Goal: Task Accomplishment & Management: Use online tool/utility

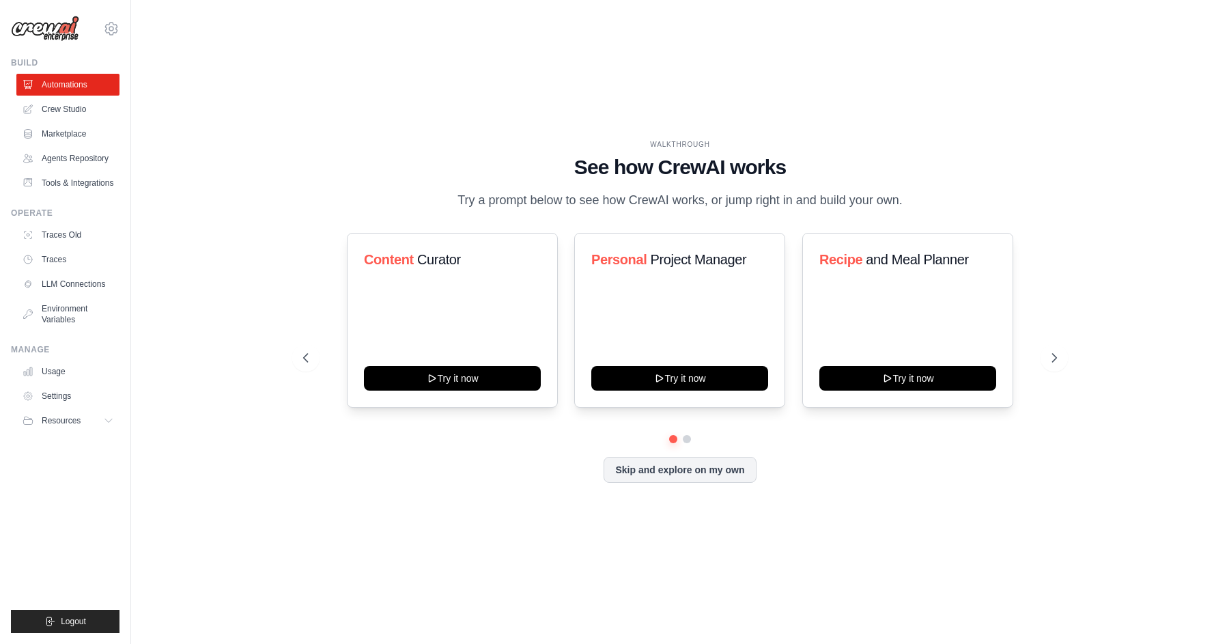
click at [176, 104] on div "WALKTHROUGH See how CrewAI works Try a prompt below to see how CrewAI works, or…" at bounding box center [680, 322] width 1054 height 617
click at [688, 472] on button "Skip and explore on my own" at bounding box center [680, 468] width 152 height 26
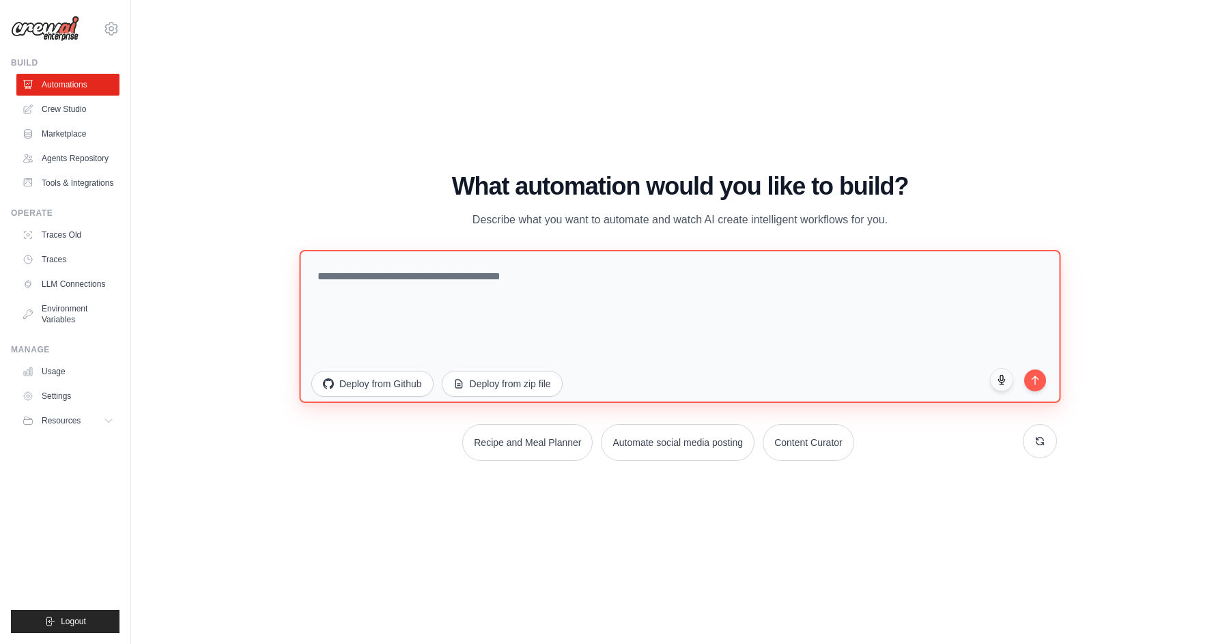
click at [445, 281] on textarea at bounding box center [679, 325] width 761 height 153
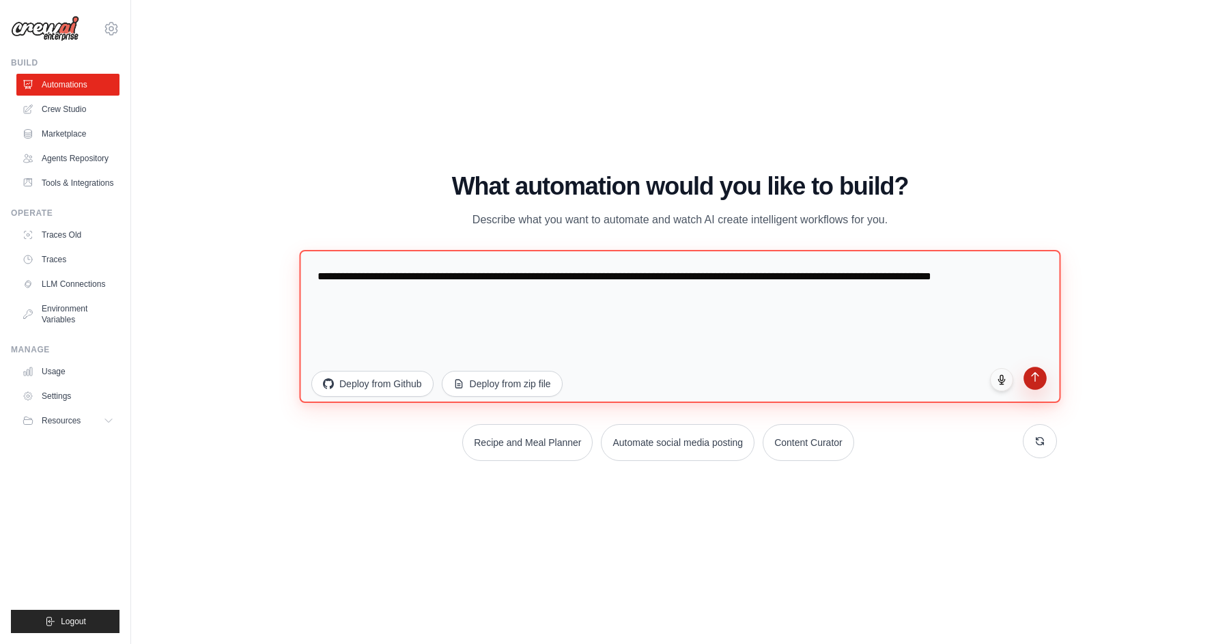
type textarea "**********"
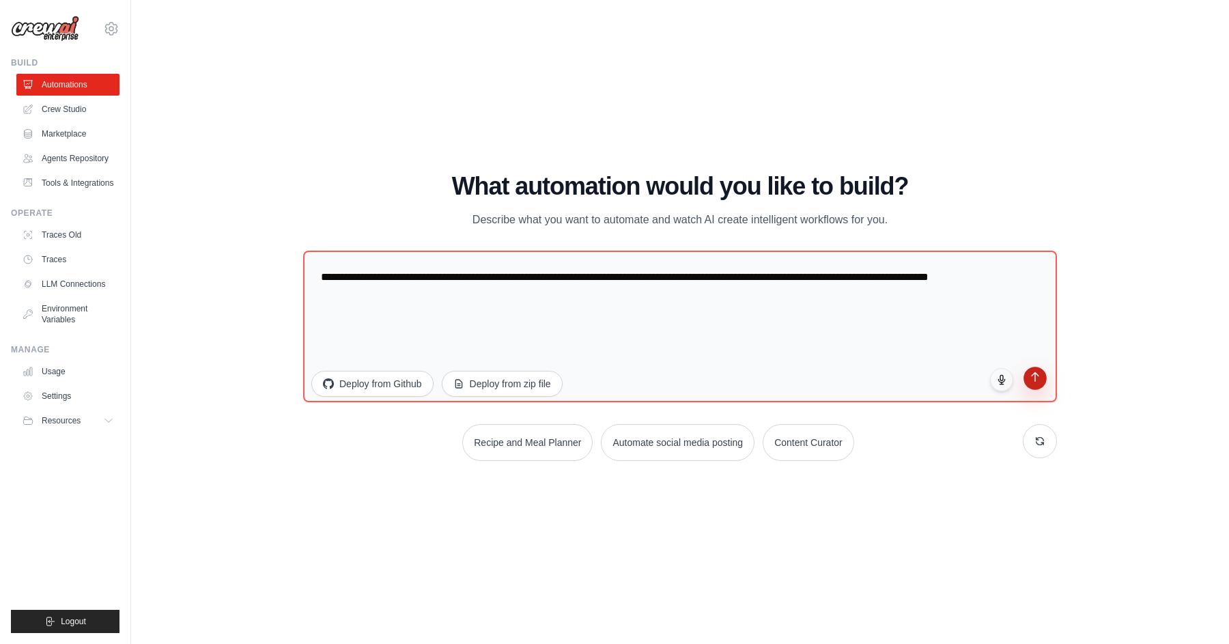
click at [1034, 382] on button "submit" at bounding box center [1034, 378] width 23 height 23
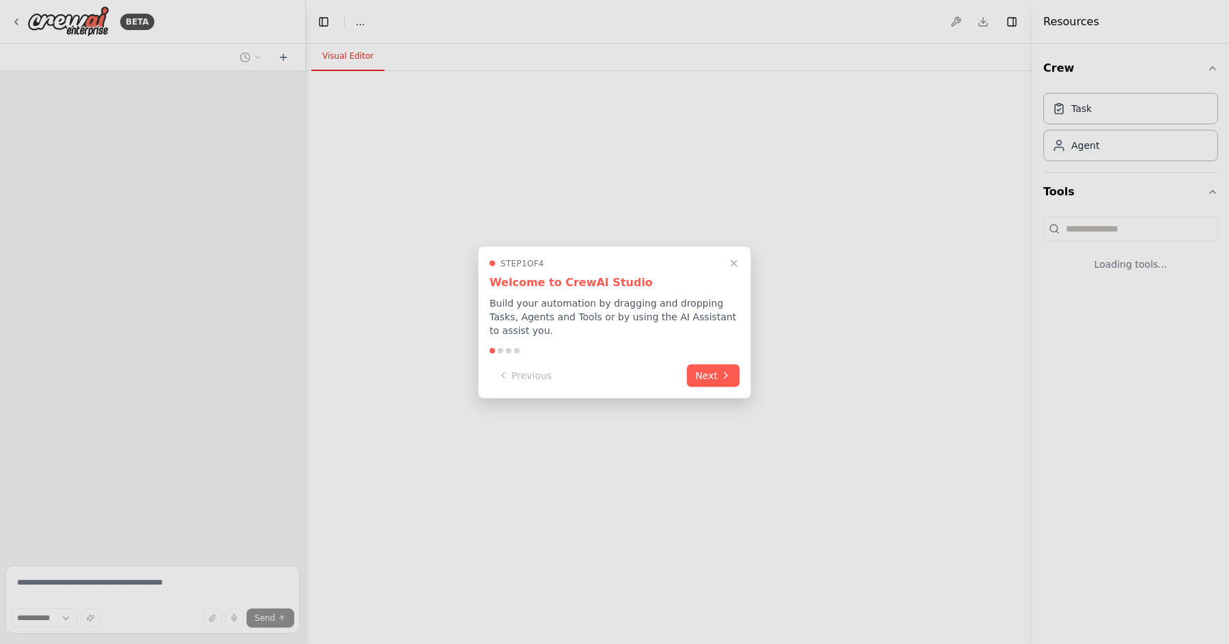
select select "****"
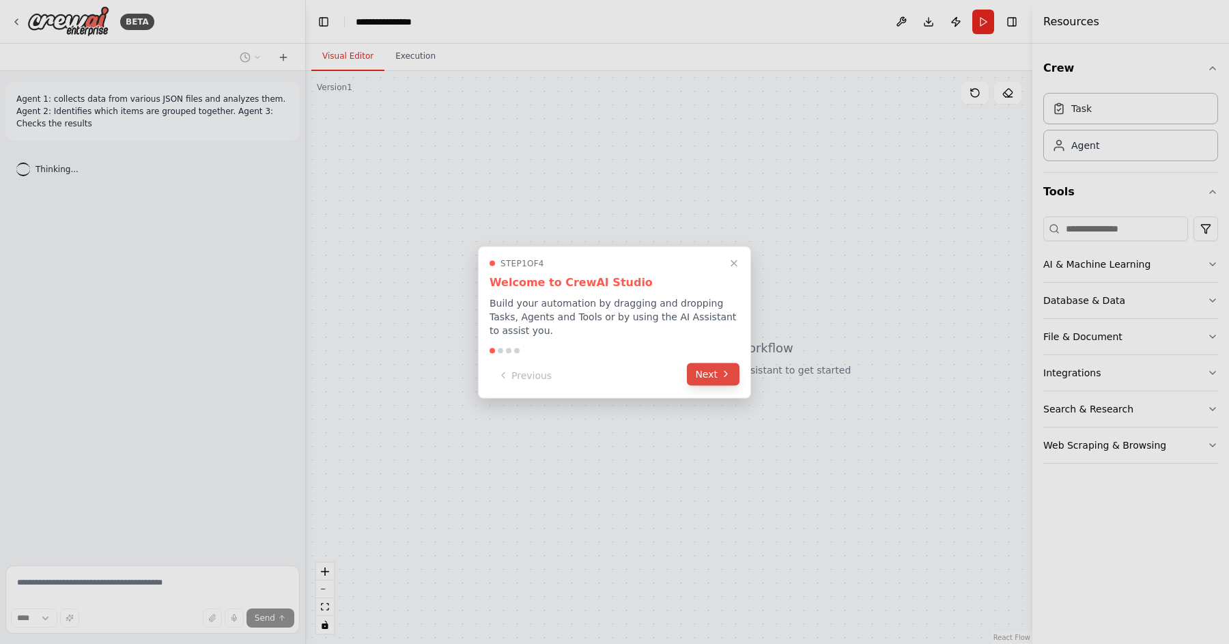
click at [720, 376] on icon at bounding box center [725, 374] width 11 height 11
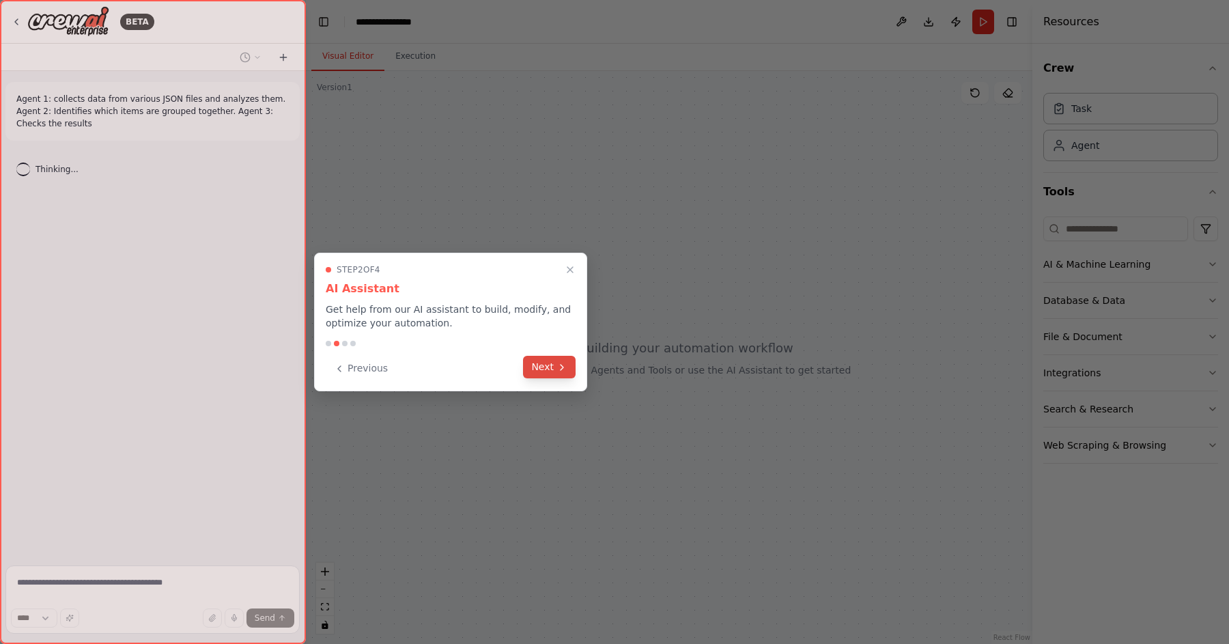
click at [551, 365] on button "Next" at bounding box center [549, 367] width 53 height 23
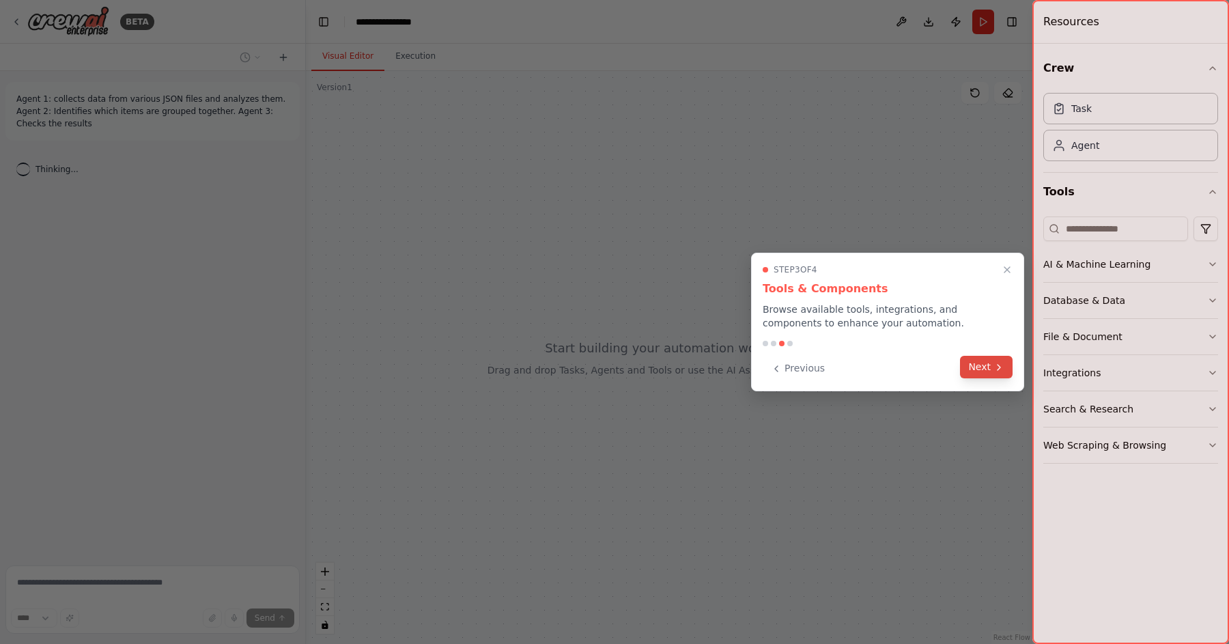
click at [984, 367] on button "Next" at bounding box center [986, 367] width 53 height 23
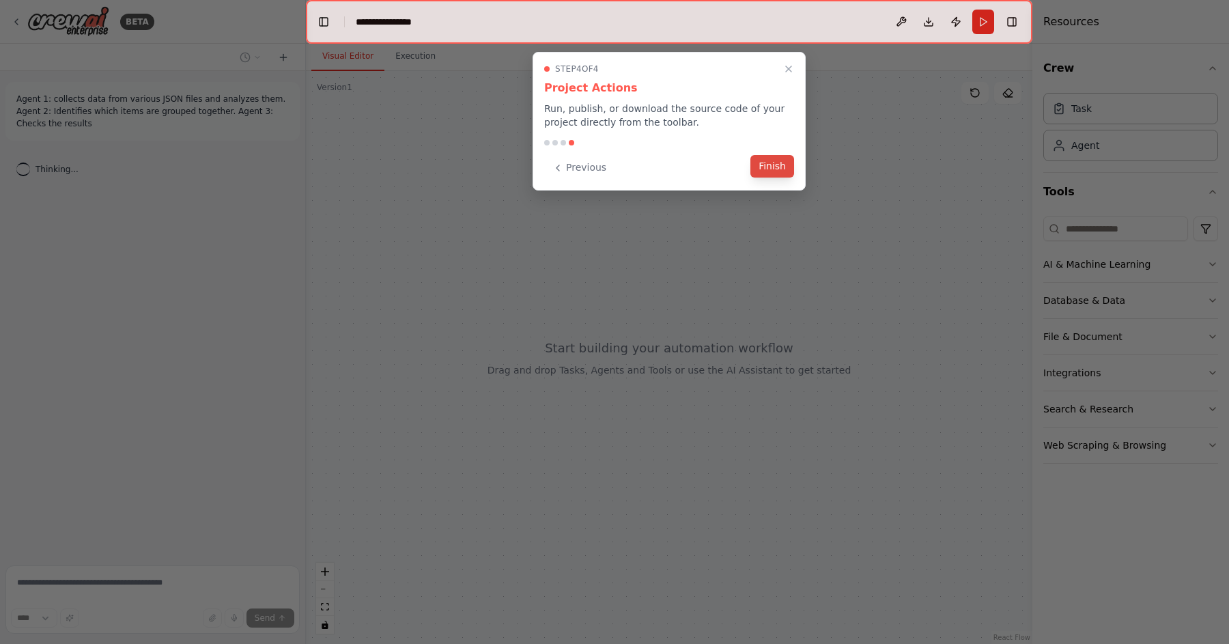
click at [775, 166] on button "Finish" at bounding box center [772, 166] width 44 height 23
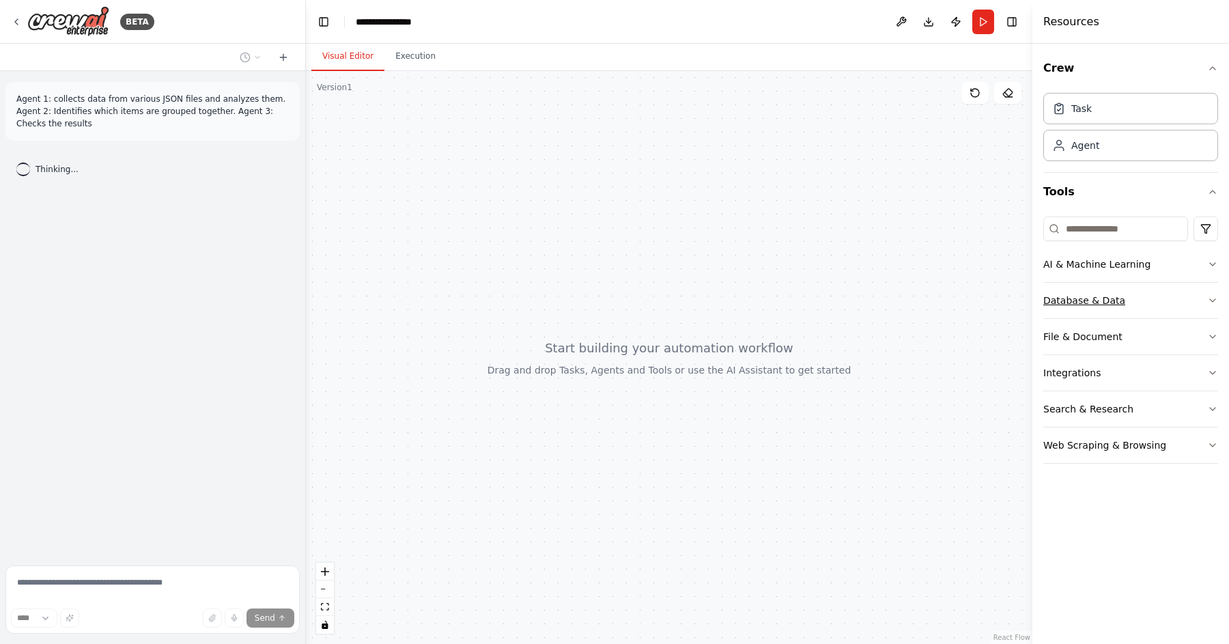
click at [1211, 299] on icon "button" at bounding box center [1212, 300] width 11 height 11
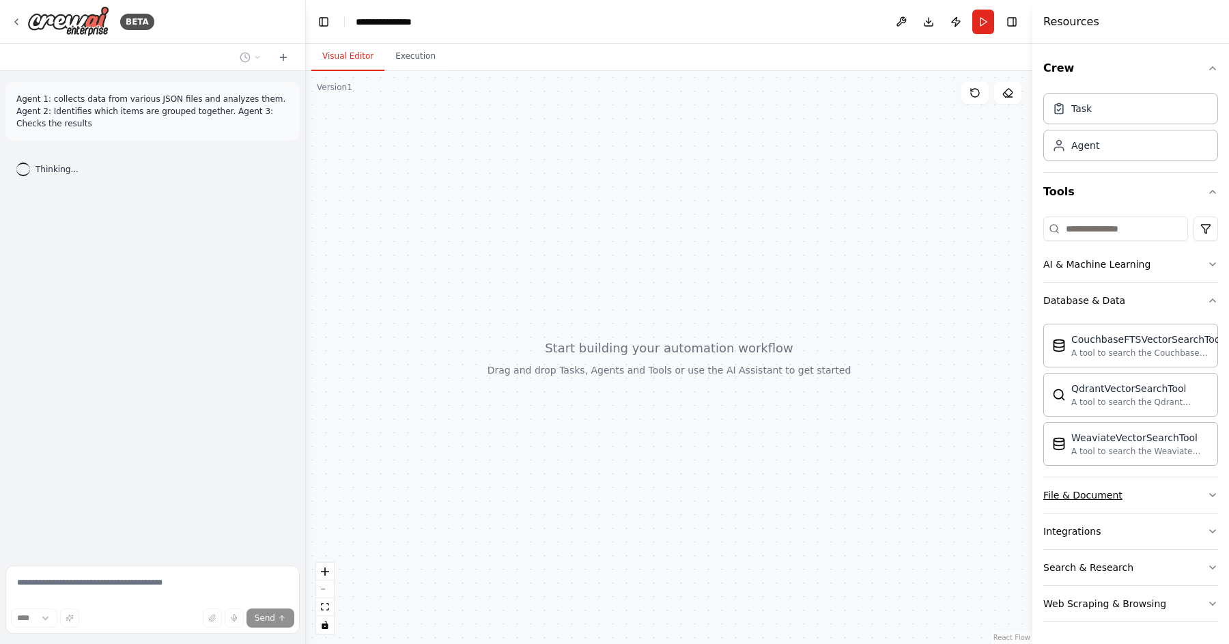
click at [1133, 504] on button "File & Document" at bounding box center [1130, 495] width 175 height 36
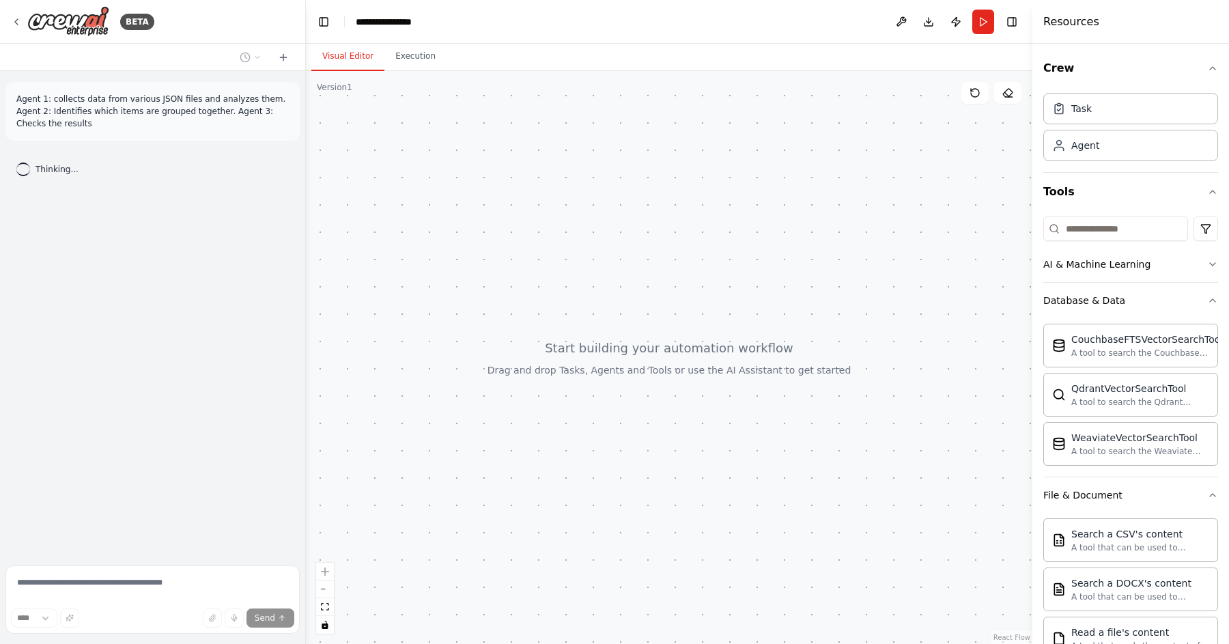
click at [188, 425] on div "Agent 1: collects data from various JSON files and analyzes them. Agent 2: Iden…" at bounding box center [152, 315] width 305 height 489
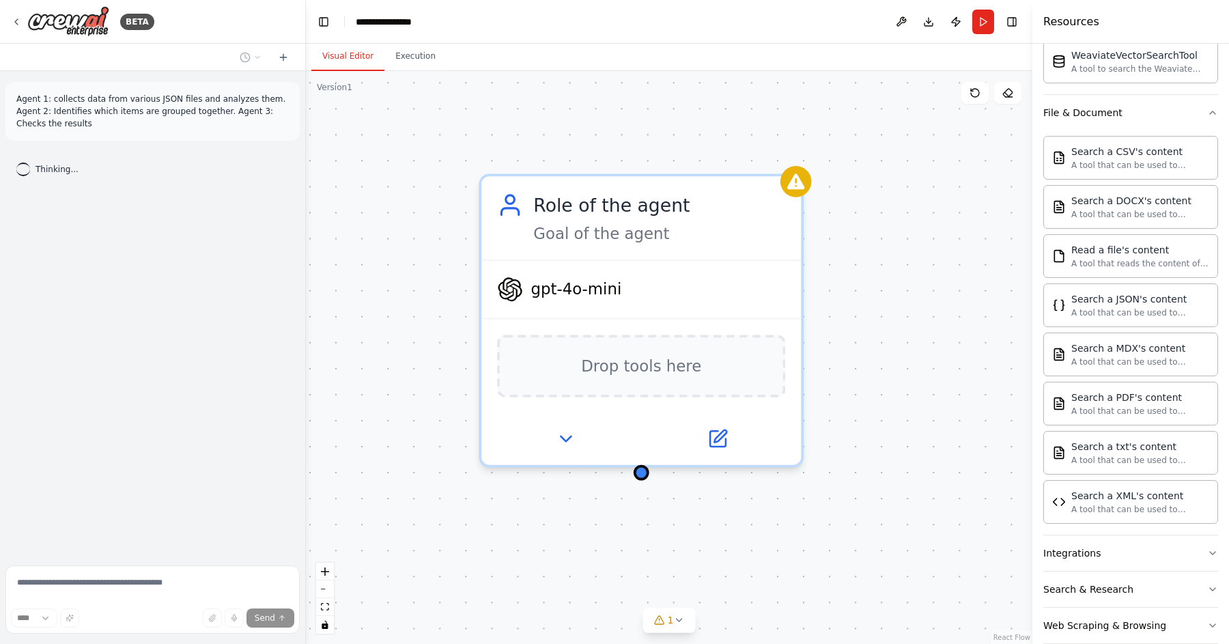
scroll to position [393, 0]
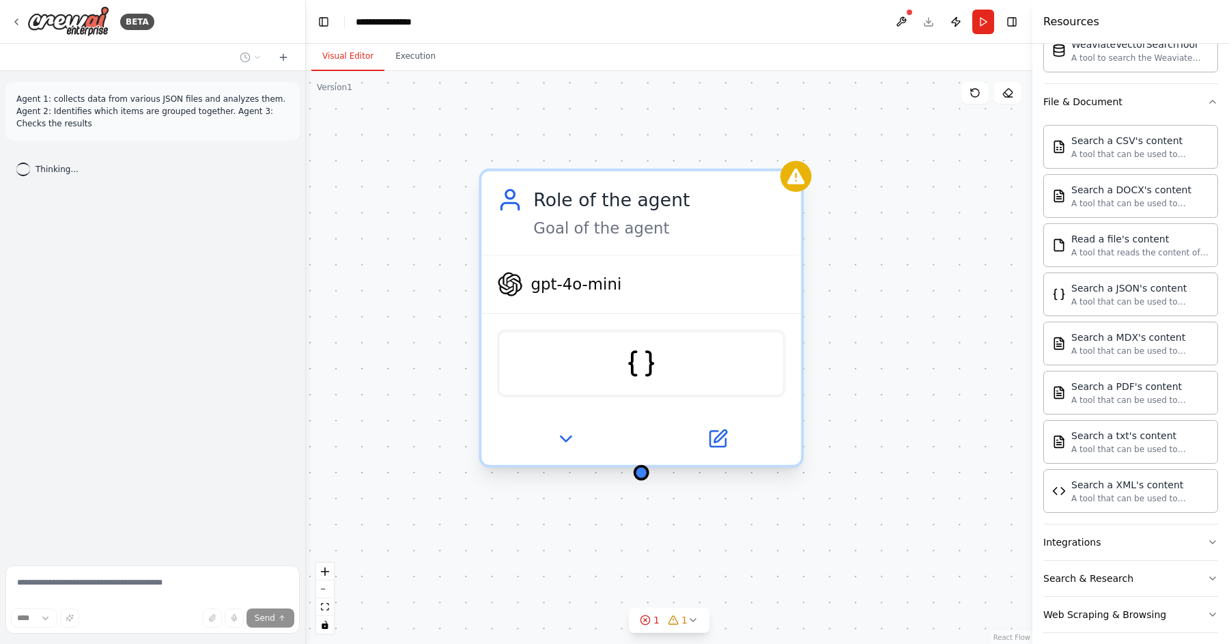
click at [625, 221] on div "Goal of the agent" at bounding box center [659, 228] width 252 height 20
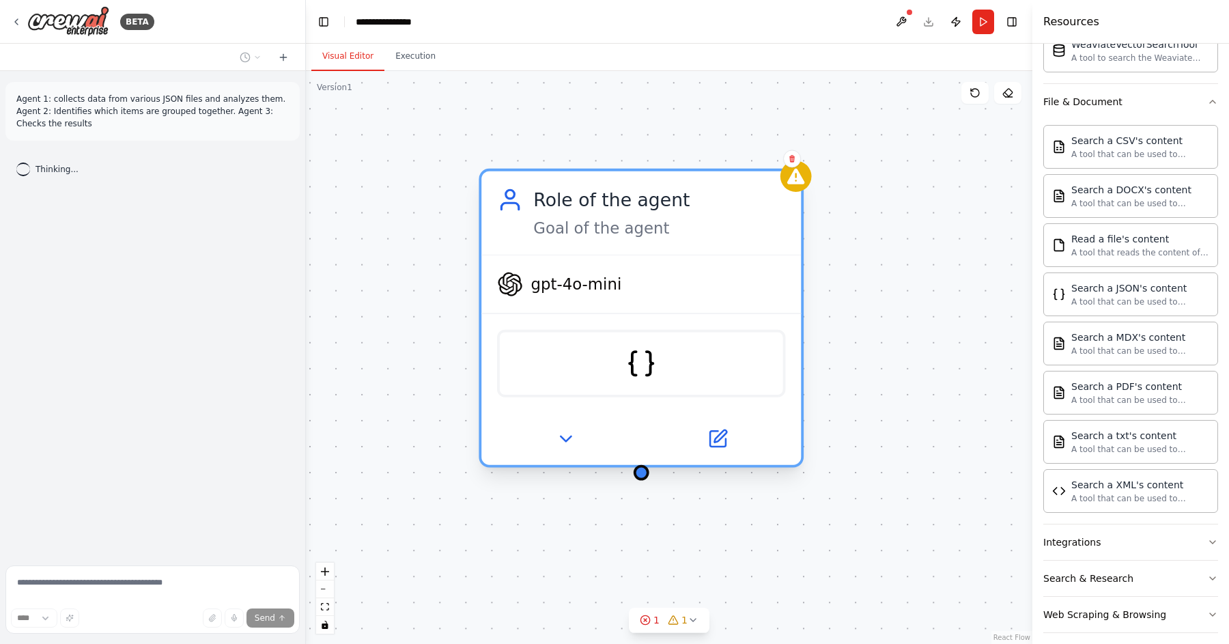
click at [614, 242] on div "Role of the agent Goal of the agent" at bounding box center [641, 212] width 320 height 83
click at [644, 363] on img at bounding box center [640, 363] width 31 height 31
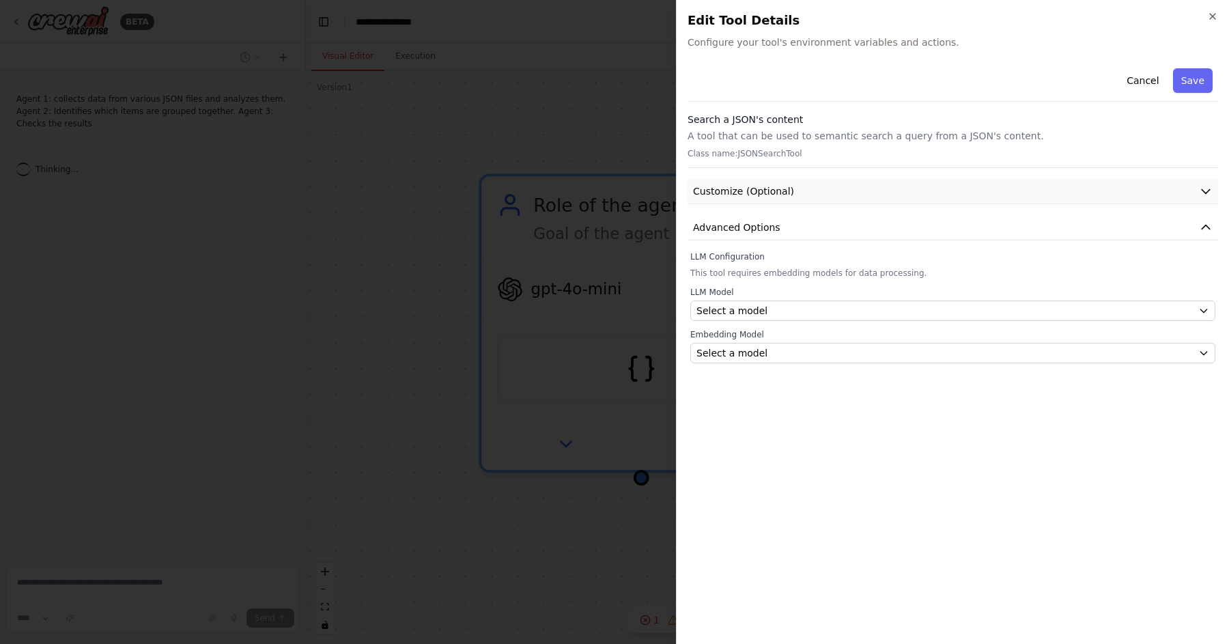
click at [789, 196] on button "Customize (Optional)" at bounding box center [953, 191] width 530 height 25
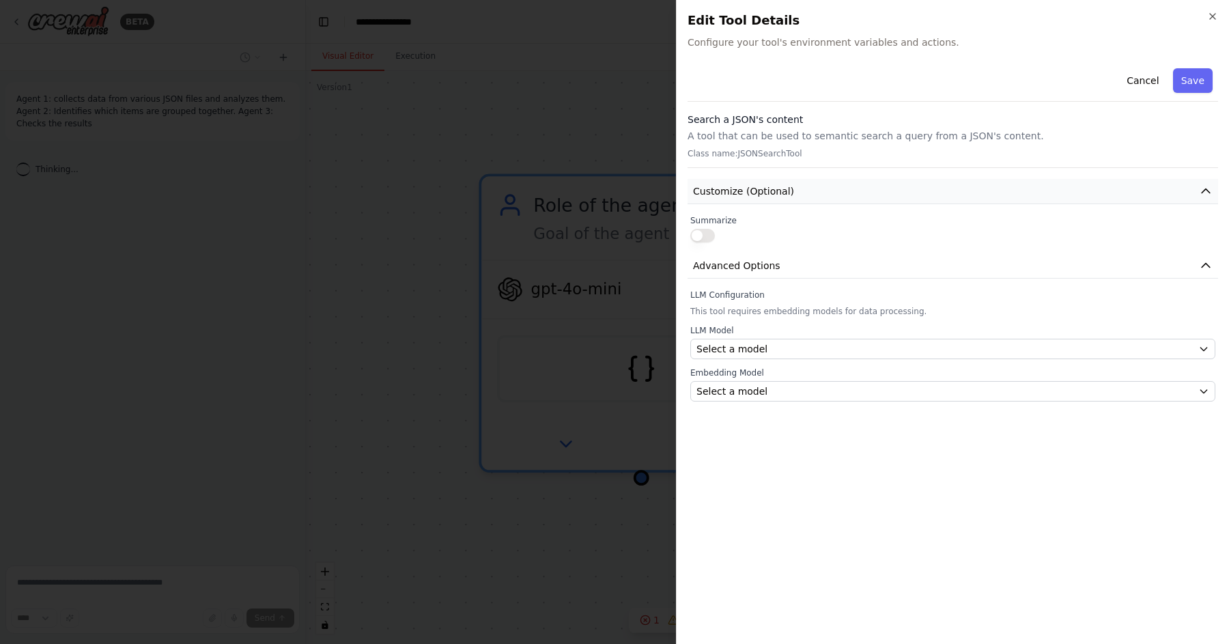
click at [789, 196] on button "Customize (Optional)" at bounding box center [953, 191] width 530 height 25
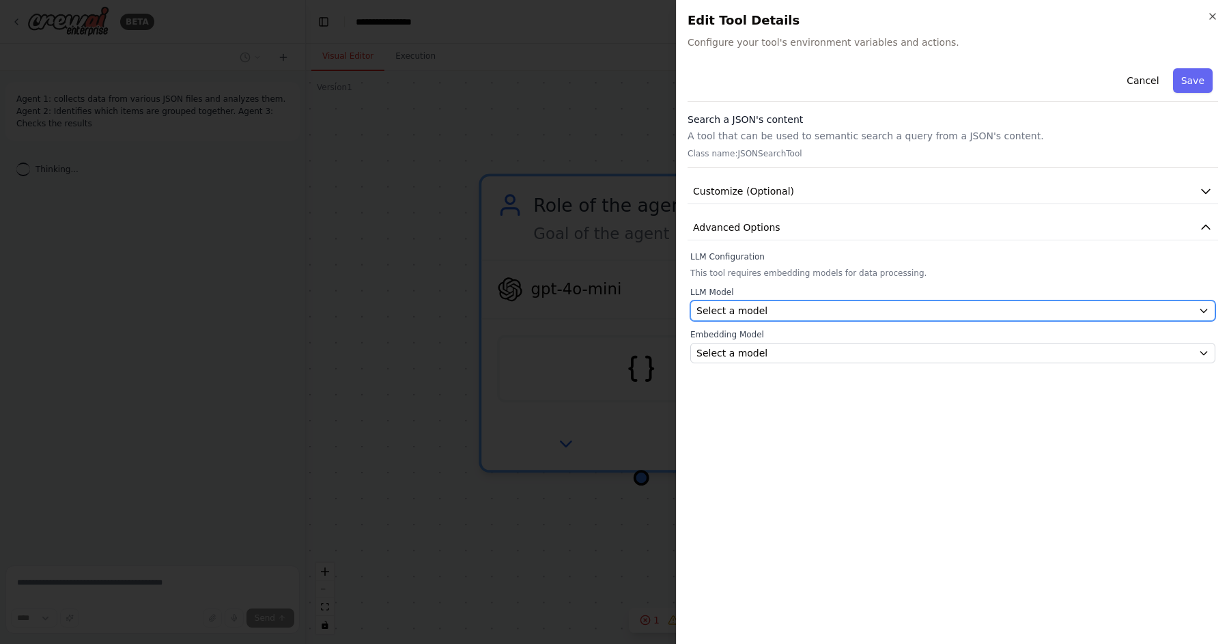
click at [791, 316] on div "Select a model" at bounding box center [944, 311] width 496 height 14
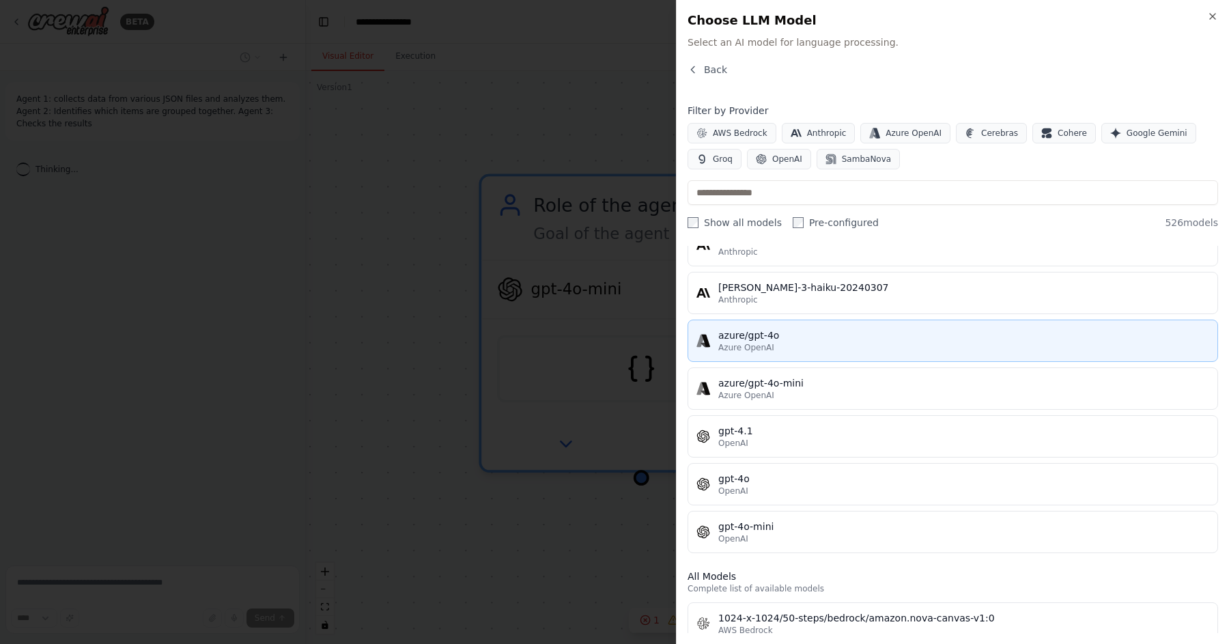
scroll to position [76, 0]
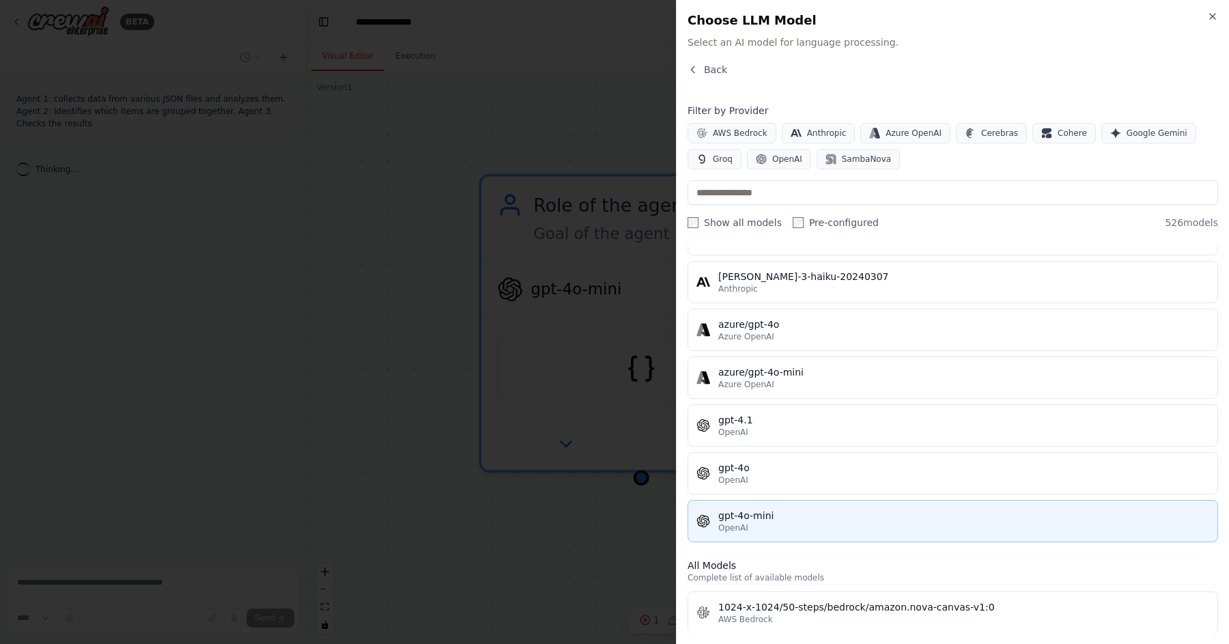
click at [820, 540] on button "gpt-4o-mini OpenAI" at bounding box center [953, 521] width 530 height 42
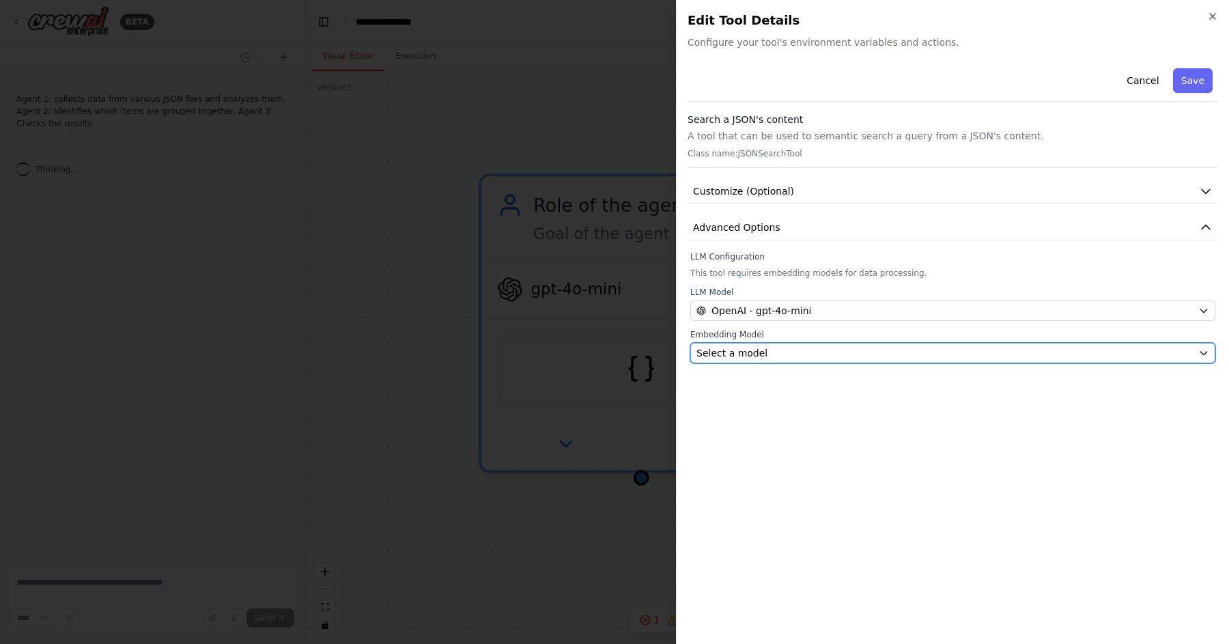
click at [828, 356] on div "Select a model" at bounding box center [944, 353] width 496 height 14
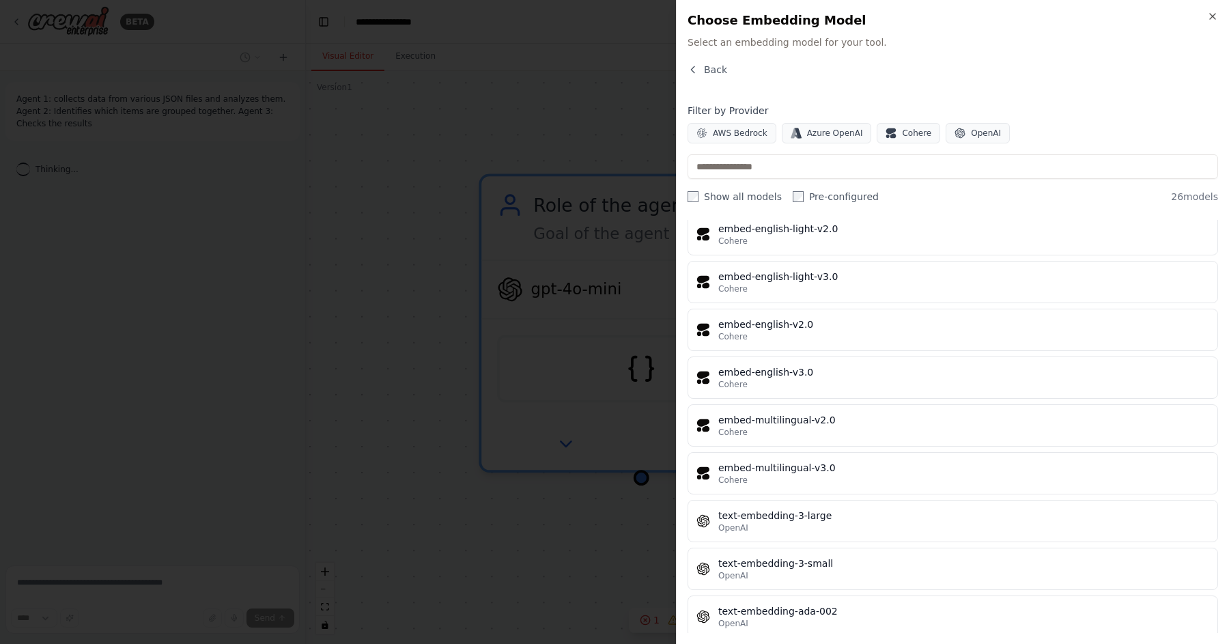
scroll to position [869, 0]
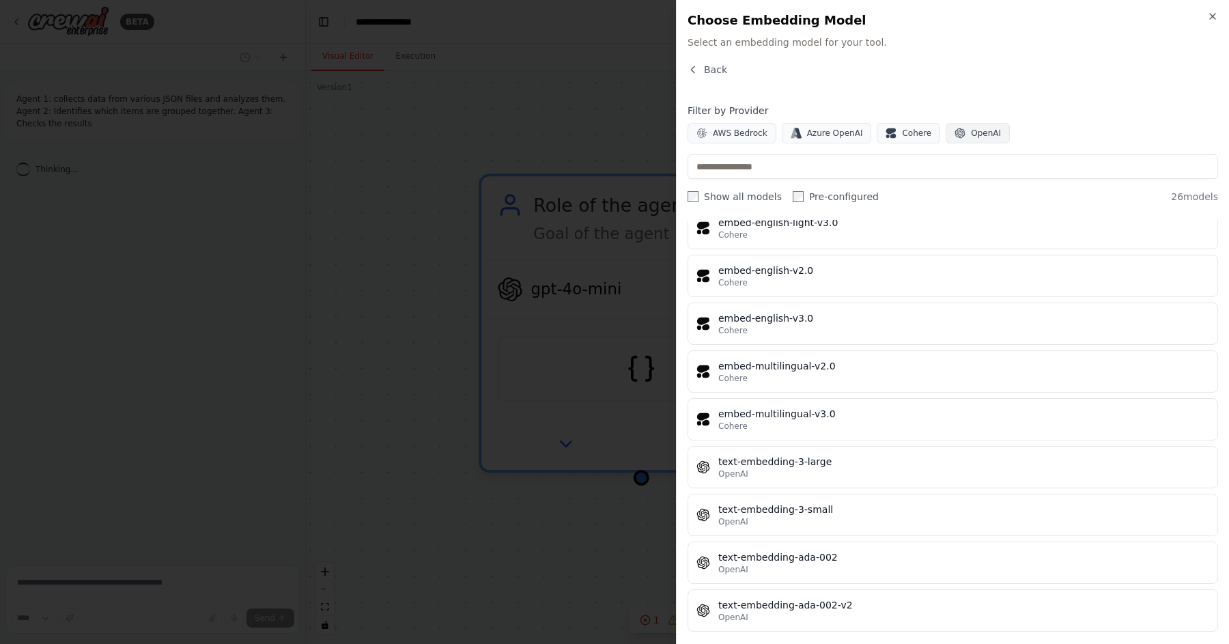
click at [971, 133] on span "OpenAI" at bounding box center [986, 133] width 30 height 11
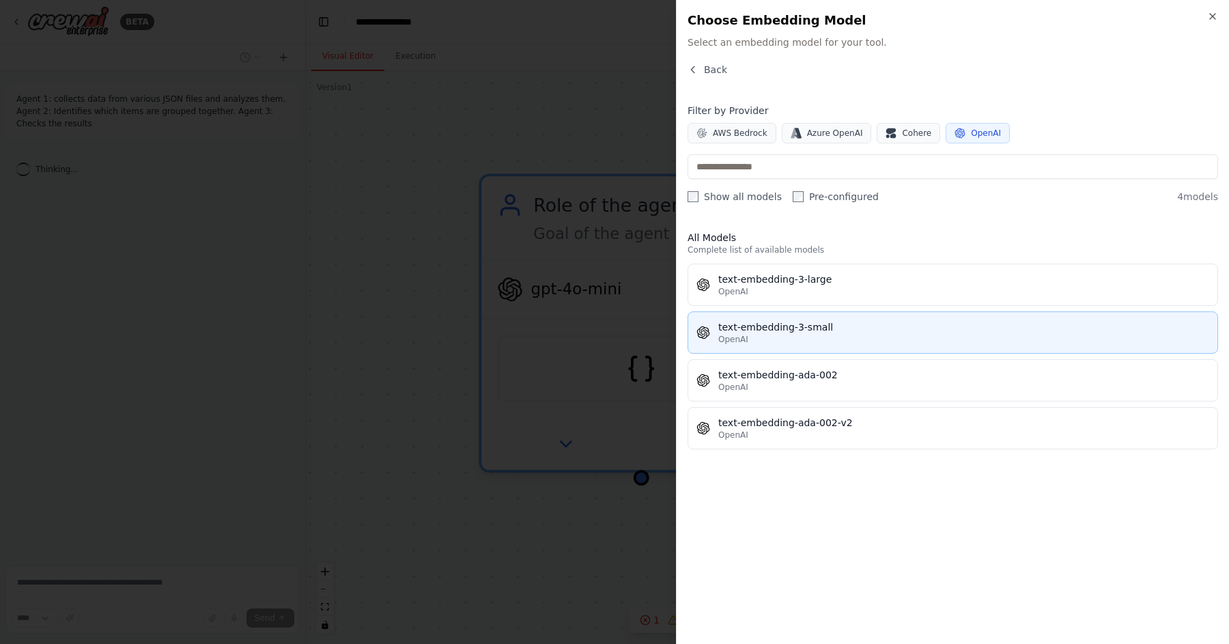
click at [861, 329] on div "text-embedding-3-small" at bounding box center [963, 327] width 491 height 14
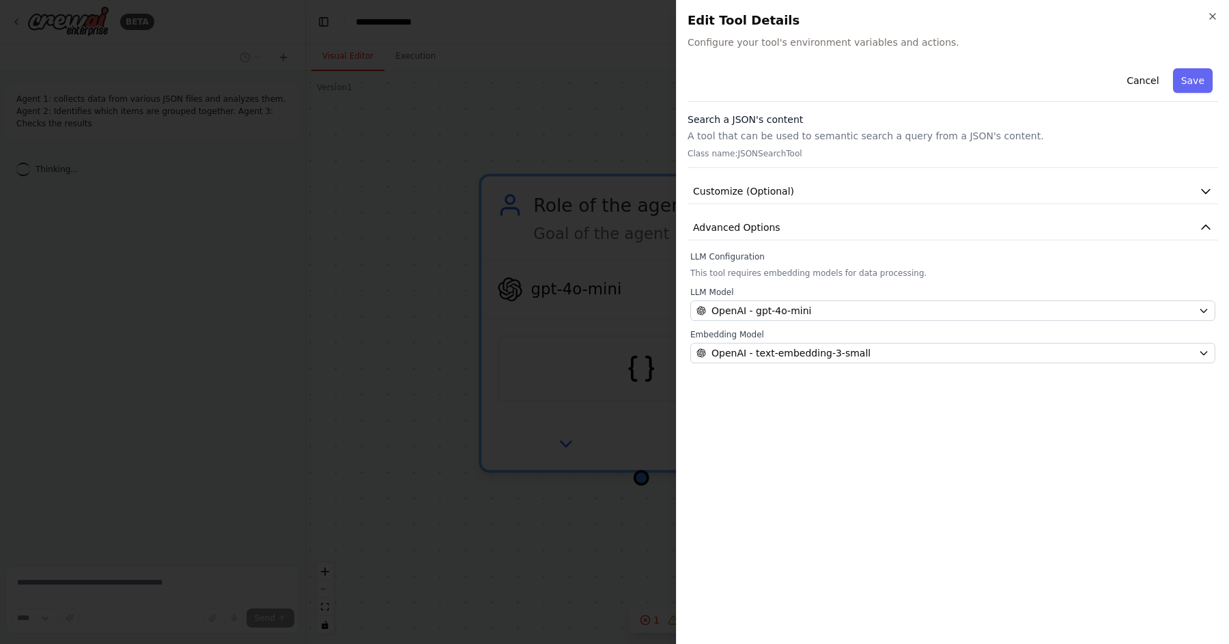
click at [875, 413] on div "Cancel Save Search a JSON's content A tool that can be used to semantic search …" at bounding box center [953, 348] width 530 height 570
click at [1191, 81] on button "Save" at bounding box center [1193, 80] width 40 height 25
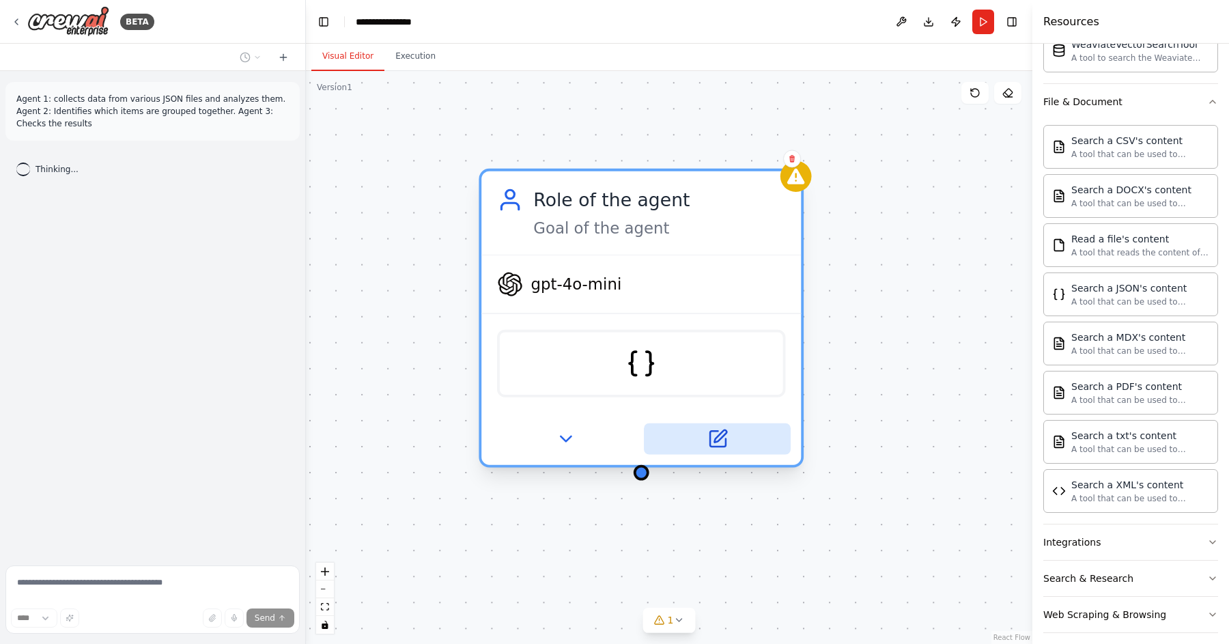
click at [724, 439] on icon at bounding box center [717, 439] width 16 height 16
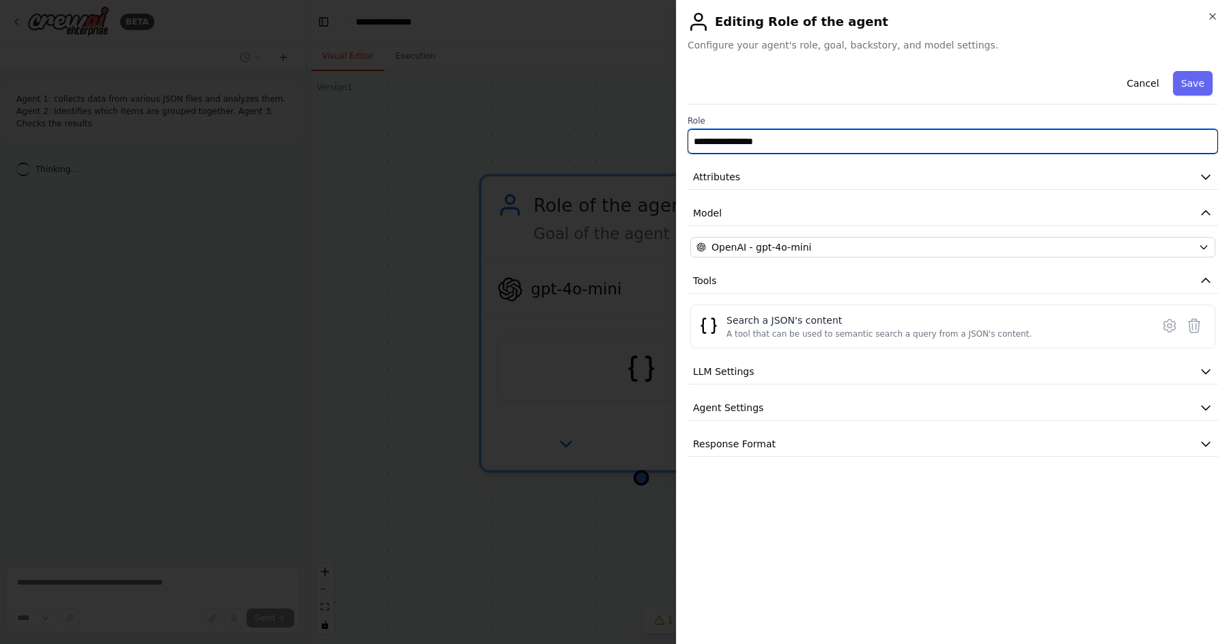
click at [823, 139] on input "**********" at bounding box center [953, 141] width 530 height 25
drag, startPoint x: 823, startPoint y: 139, endPoint x: 672, endPoint y: 136, distance: 151.6
click at [672, 136] on body "**********" at bounding box center [614, 322] width 1229 height 644
type input "*"
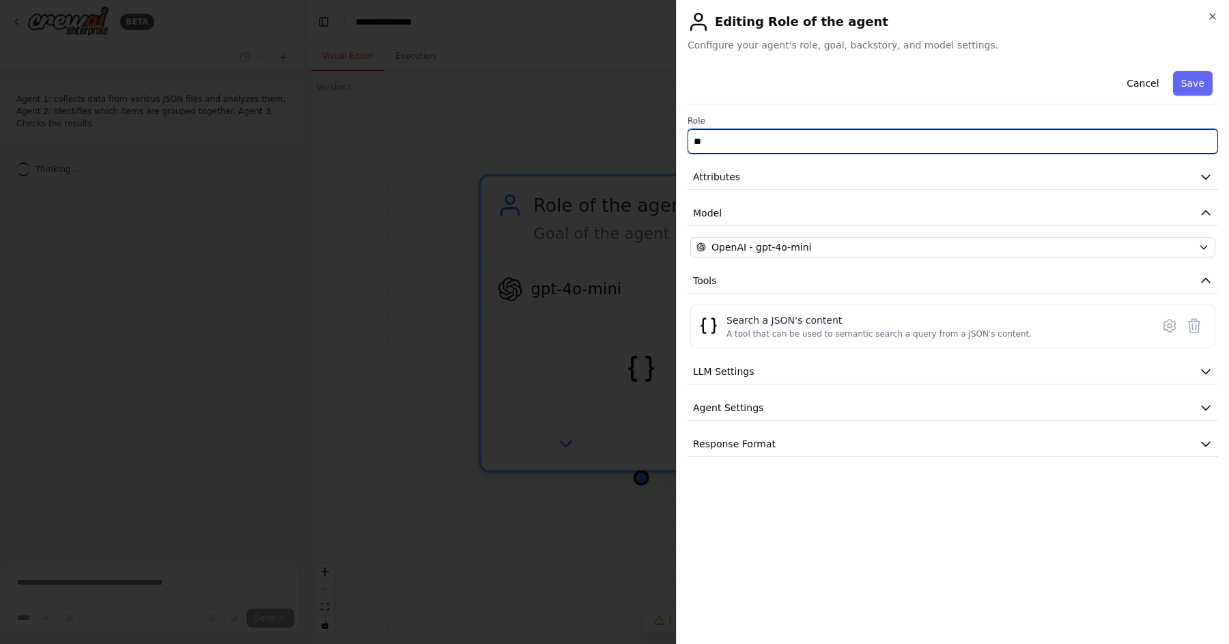
type input "*"
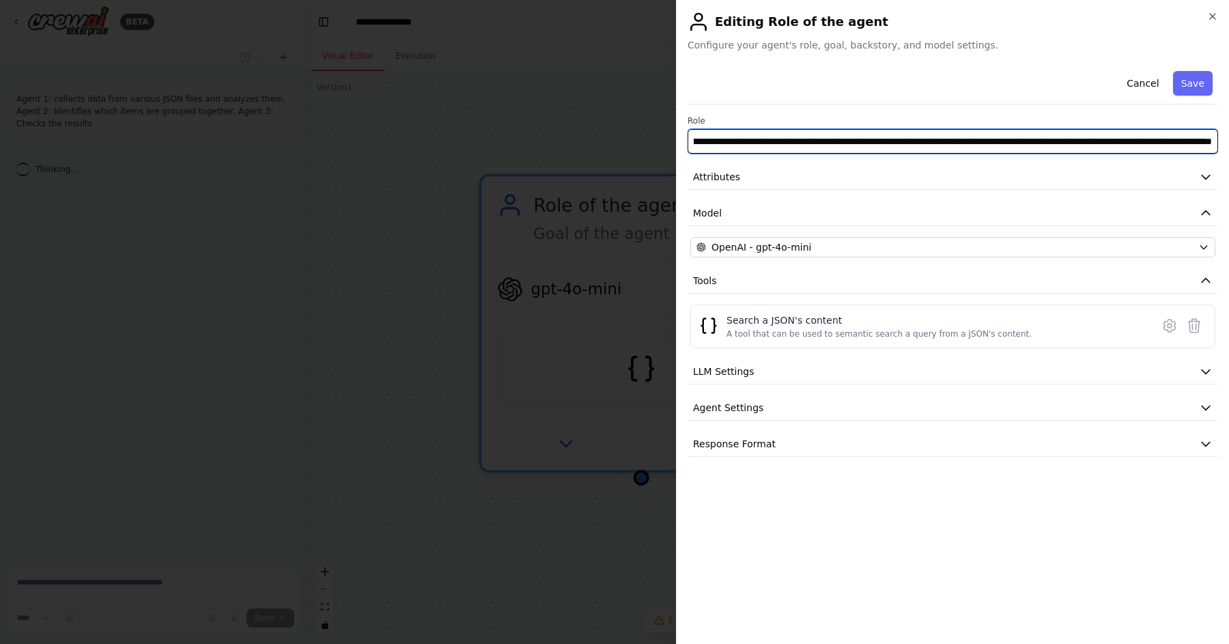
scroll to position [0, 582]
type input "**********"
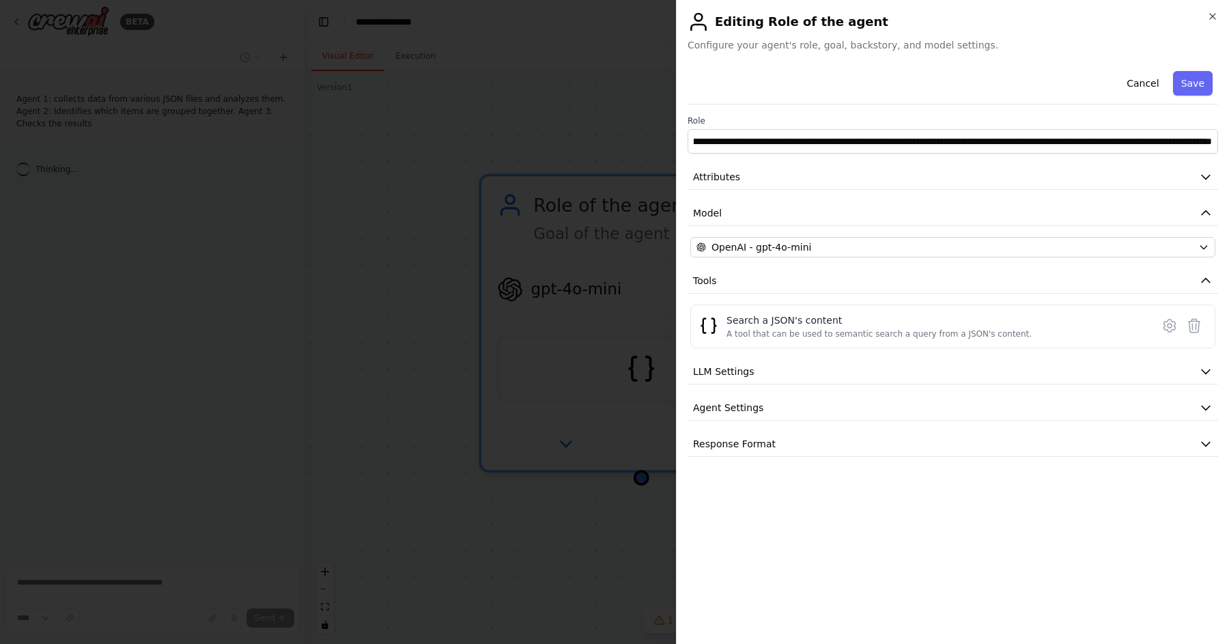
scroll to position [0, 0]
click at [875, 515] on div "**********" at bounding box center [953, 349] width 530 height 567
click at [926, 365] on button "LLM Settings" at bounding box center [953, 371] width 530 height 25
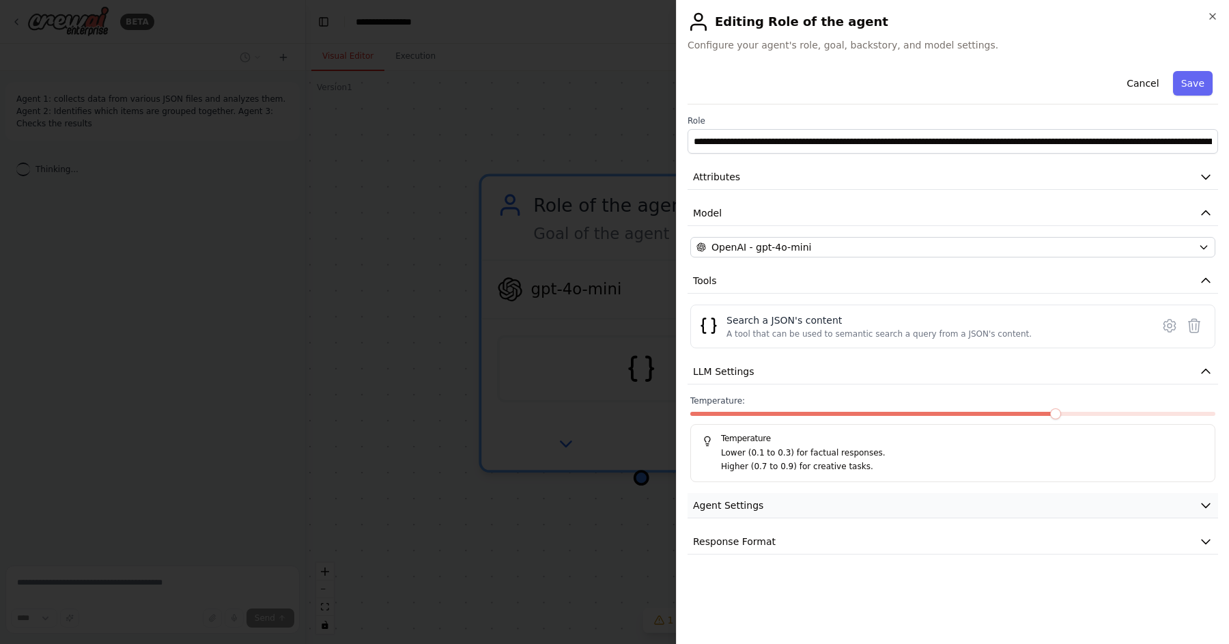
click at [898, 510] on button "Agent Settings" at bounding box center [953, 505] width 530 height 25
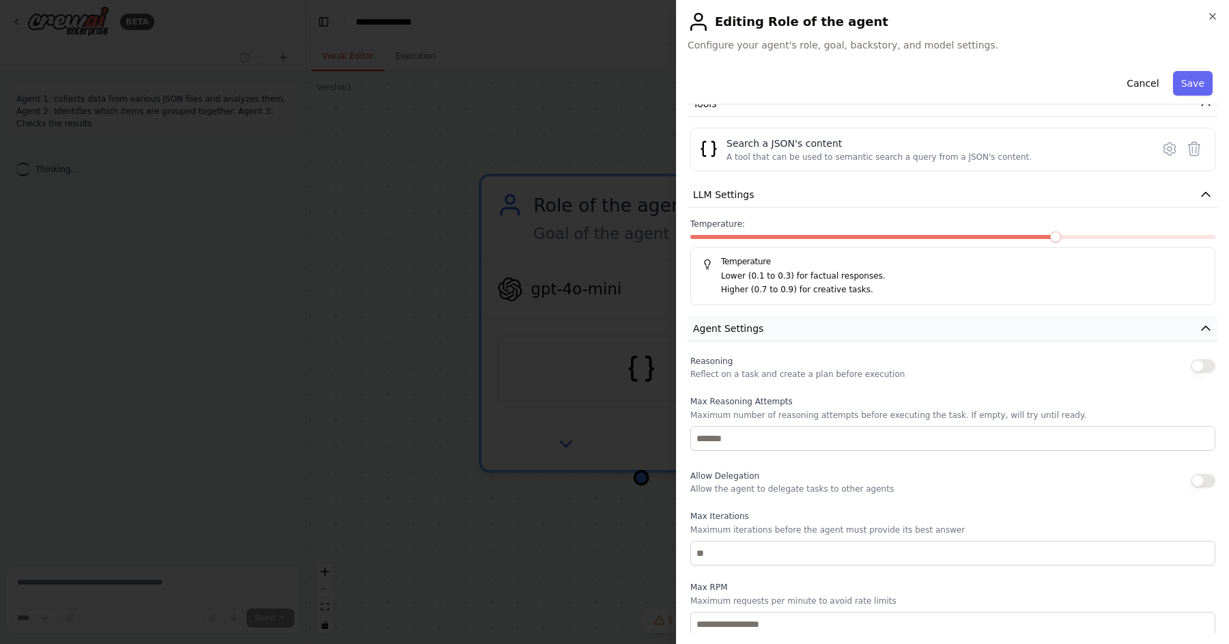
scroll to position [298, 0]
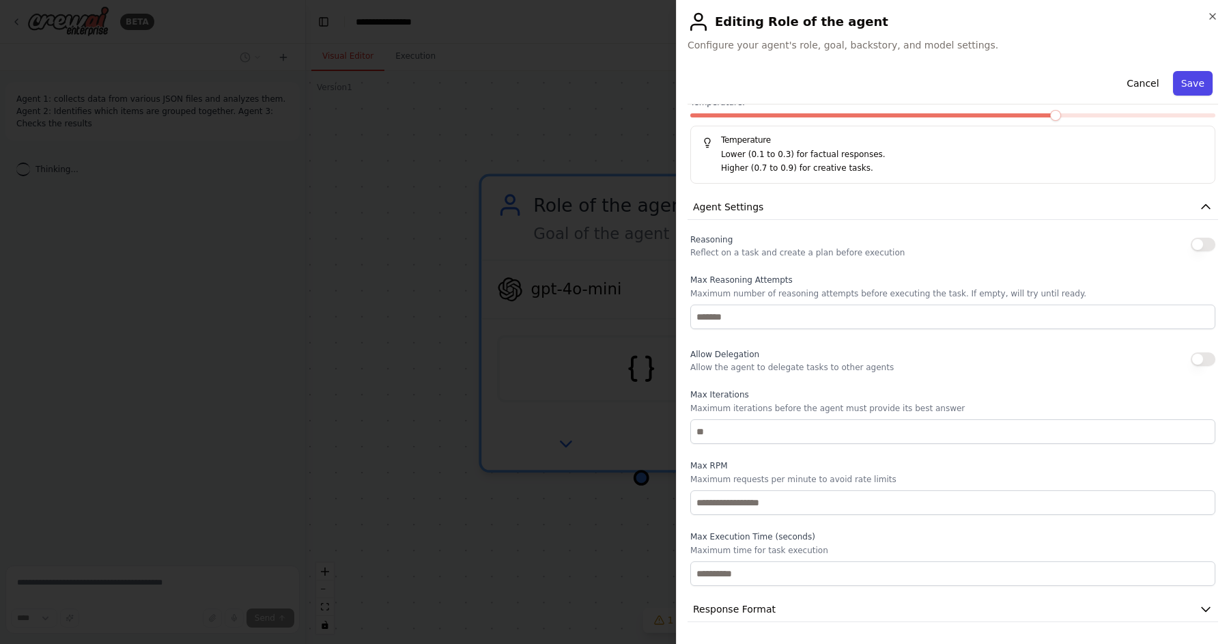
click at [1193, 82] on button "Save" at bounding box center [1193, 83] width 40 height 25
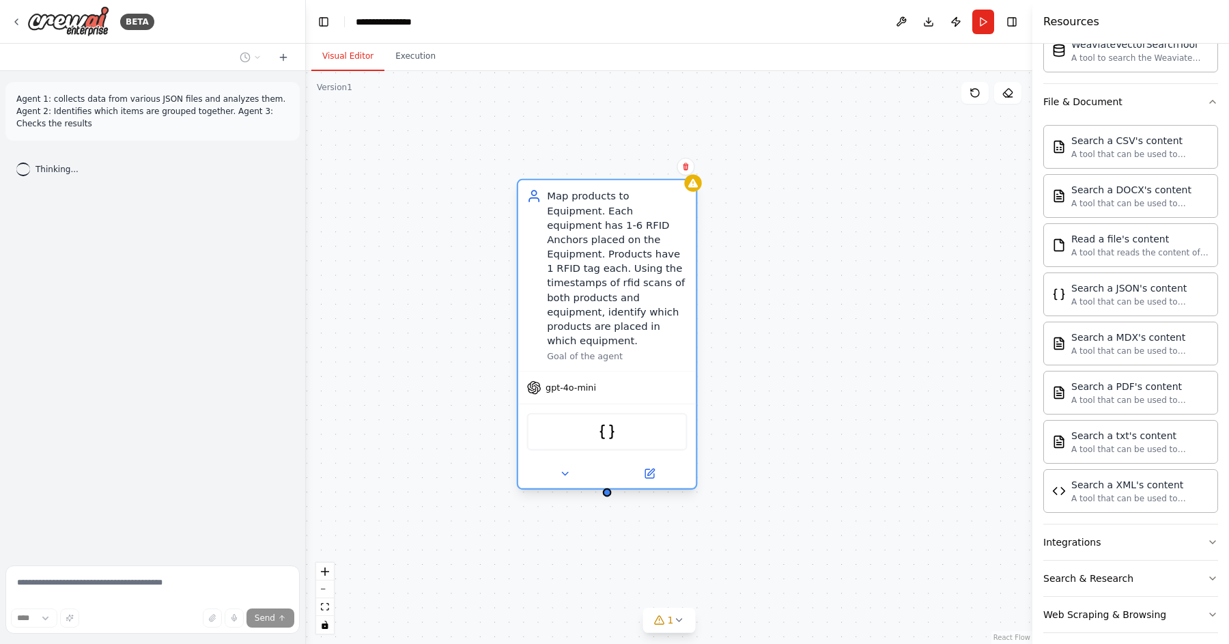
drag, startPoint x: 748, startPoint y: 352, endPoint x: 582, endPoint y: 277, distance: 182.1
click at [582, 277] on div "Map products to Equipment. Each equipment has 1-6 RFID Anchors placed on the Eq…" at bounding box center [617, 268] width 140 height 159
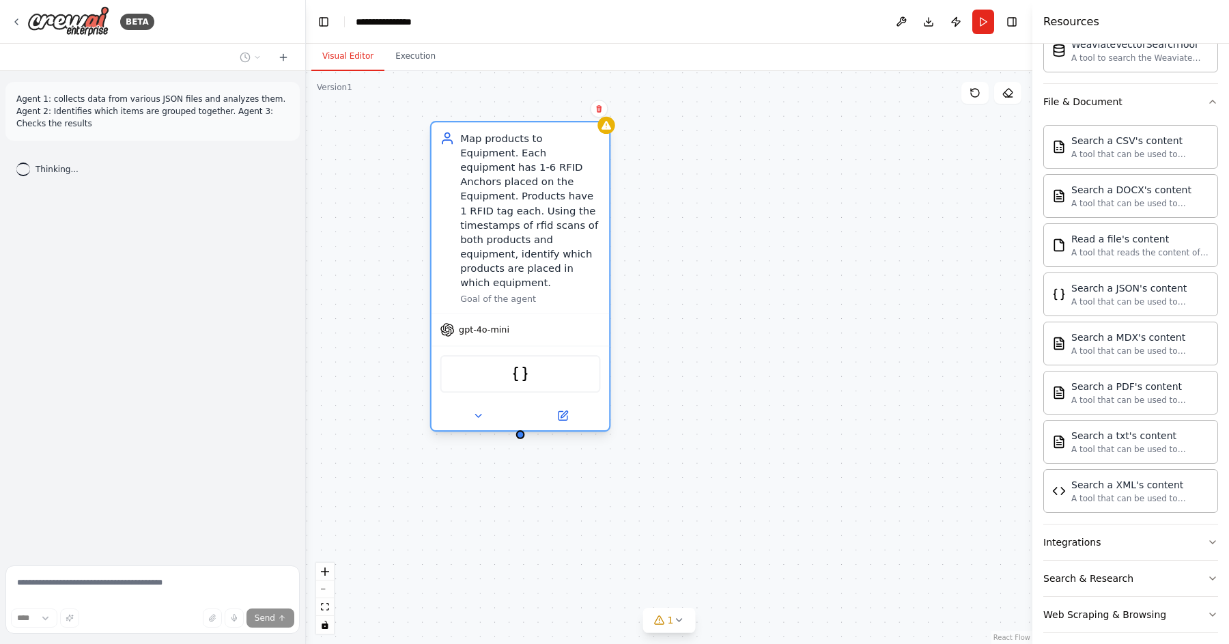
drag, startPoint x: 613, startPoint y: 281, endPoint x: 531, endPoint y: 223, distance: 100.0
click at [531, 223] on div "Map products to Equipment. Each equipment has 1-6 RFID Anchors placed on the Eq…" at bounding box center [530, 210] width 140 height 159
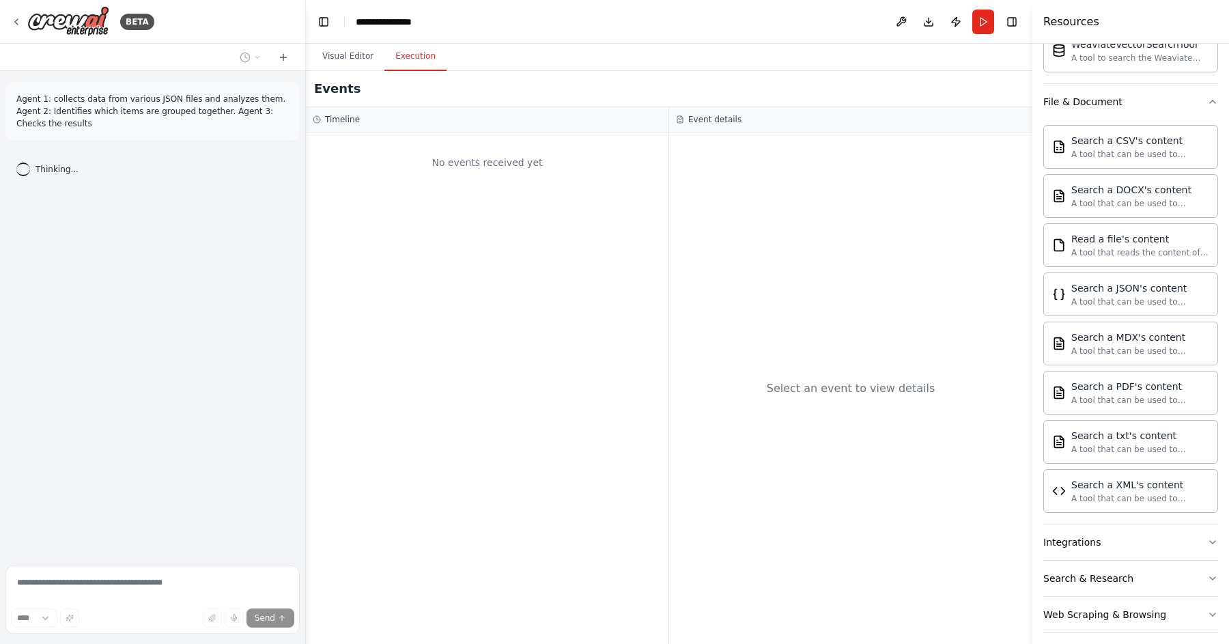
click at [415, 56] on button "Execution" at bounding box center [415, 56] width 62 height 29
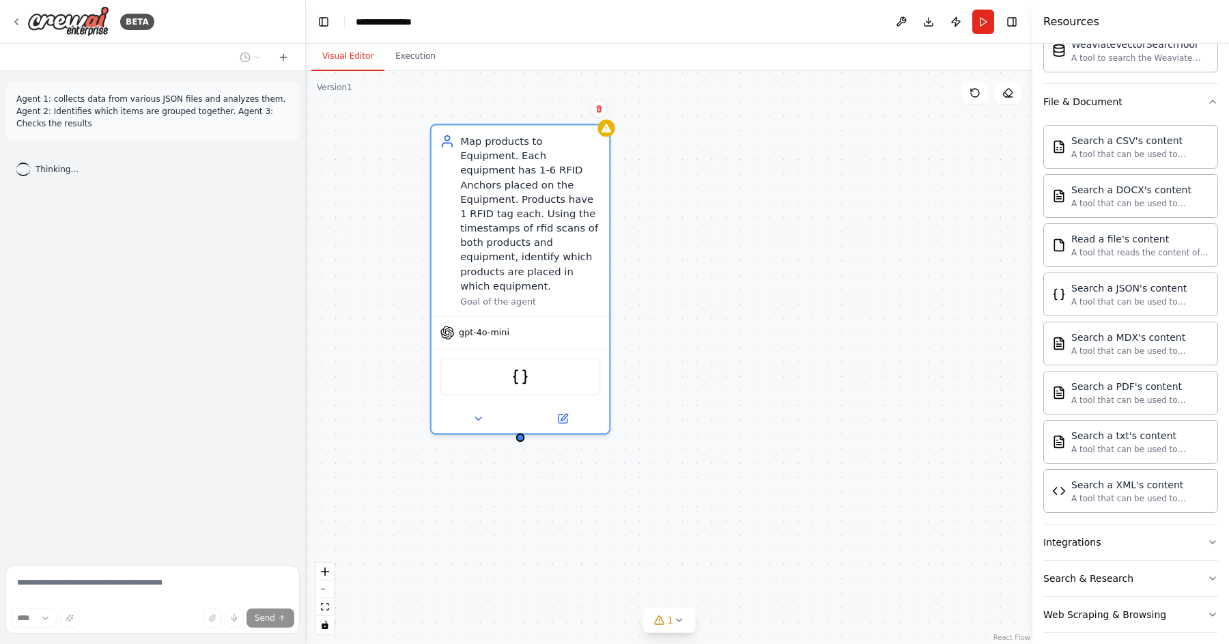
click at [352, 56] on button "Visual Editor" at bounding box center [347, 56] width 73 height 29
click at [194, 437] on div "Agent 1: collects data from various JSON files and analyzes them. Agent 2: Iden…" at bounding box center [152, 315] width 305 height 489
click at [546, 367] on div "JSONSearchTool" at bounding box center [520, 374] width 160 height 38
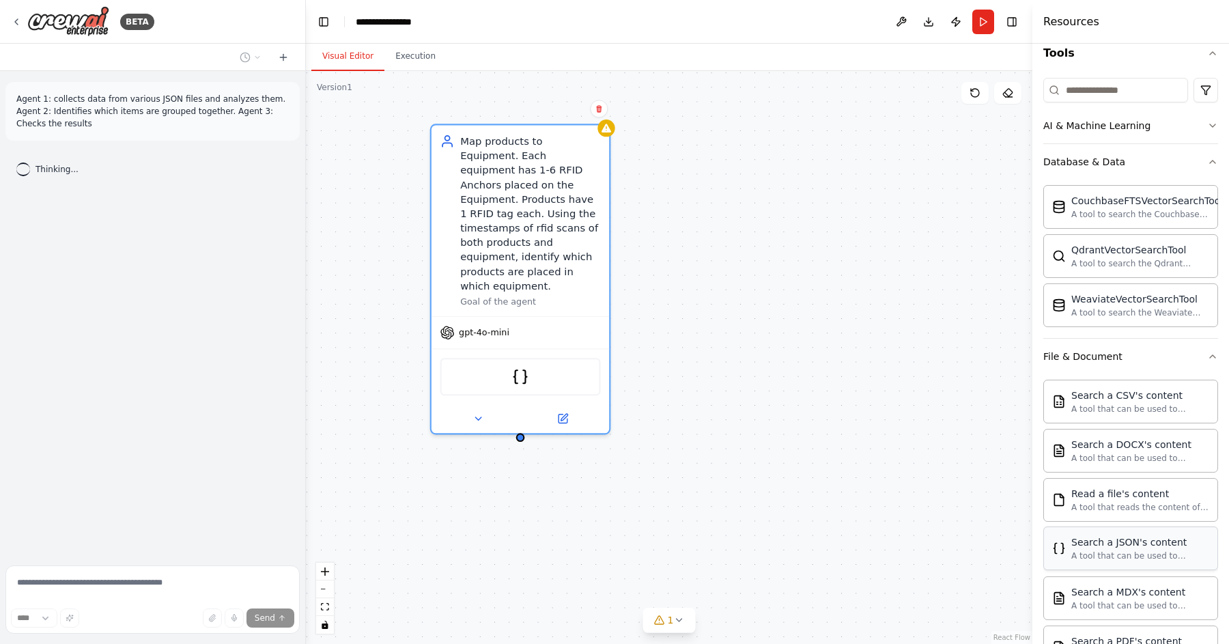
scroll to position [0, 0]
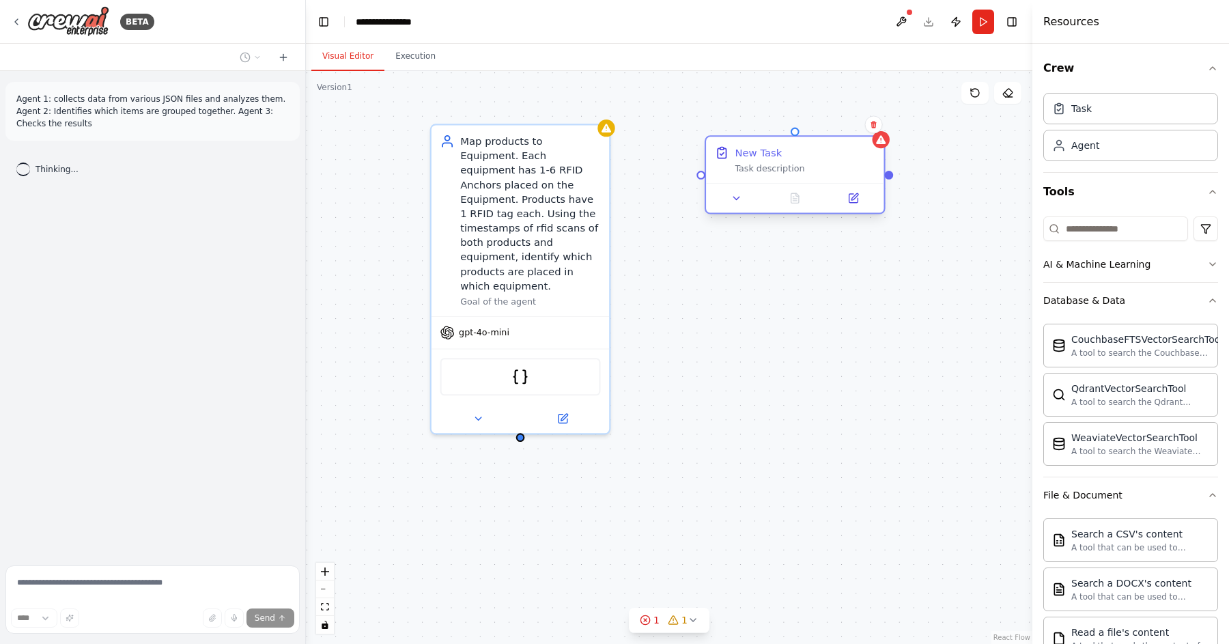
drag, startPoint x: 769, startPoint y: 257, endPoint x: 769, endPoint y: 154, distance: 102.4
click at [769, 154] on div "New Task" at bounding box center [758, 152] width 47 height 14
click at [519, 266] on div "Map products to Equipment. Each equipment has 1-6 RFID Anchors placed on the Eq…" at bounding box center [530, 210] width 140 height 159
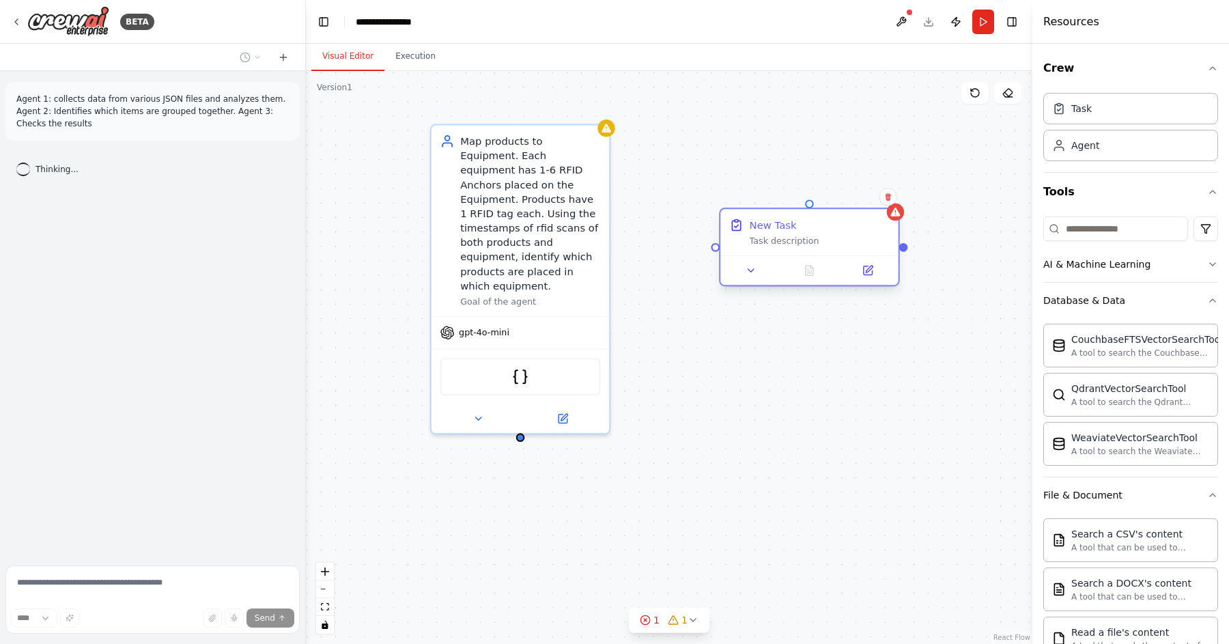
drag, startPoint x: 823, startPoint y: 165, endPoint x: 840, endPoint y: 239, distance: 75.7
click at [840, 239] on div "Task description" at bounding box center [820, 241] width 140 height 12
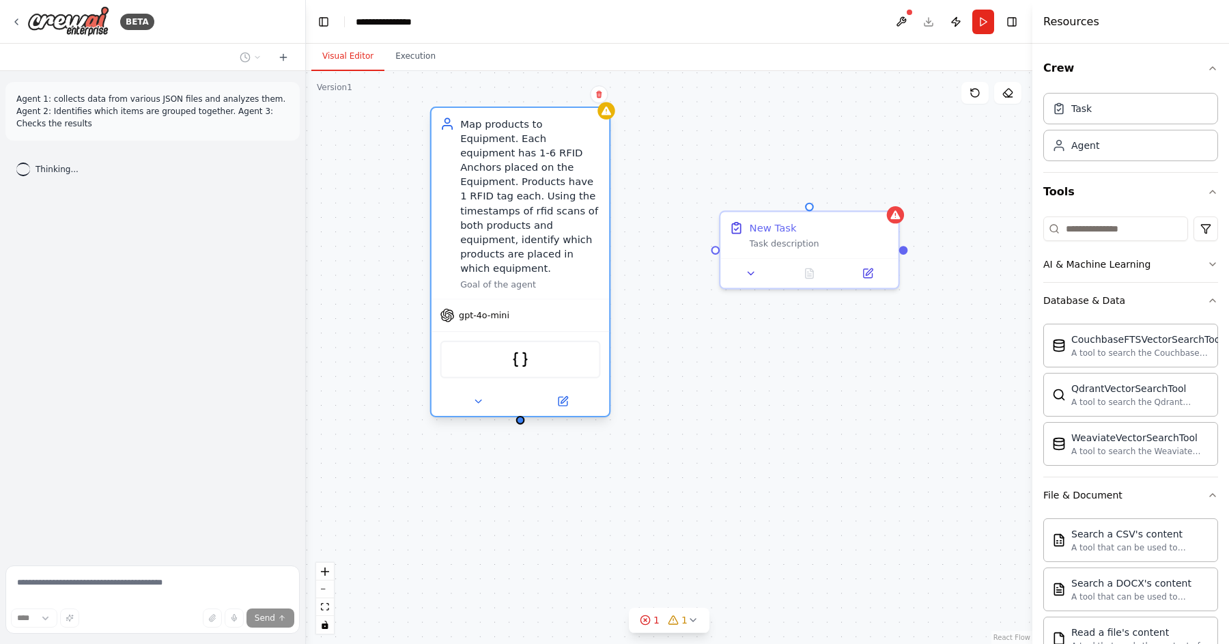
drag, startPoint x: 558, startPoint y: 242, endPoint x: 564, endPoint y: 221, distance: 21.2
click at [564, 221] on div "Map products to Equipment. Each equipment has 1-6 RFID Anchors placed on the Eq…" at bounding box center [530, 196] width 140 height 159
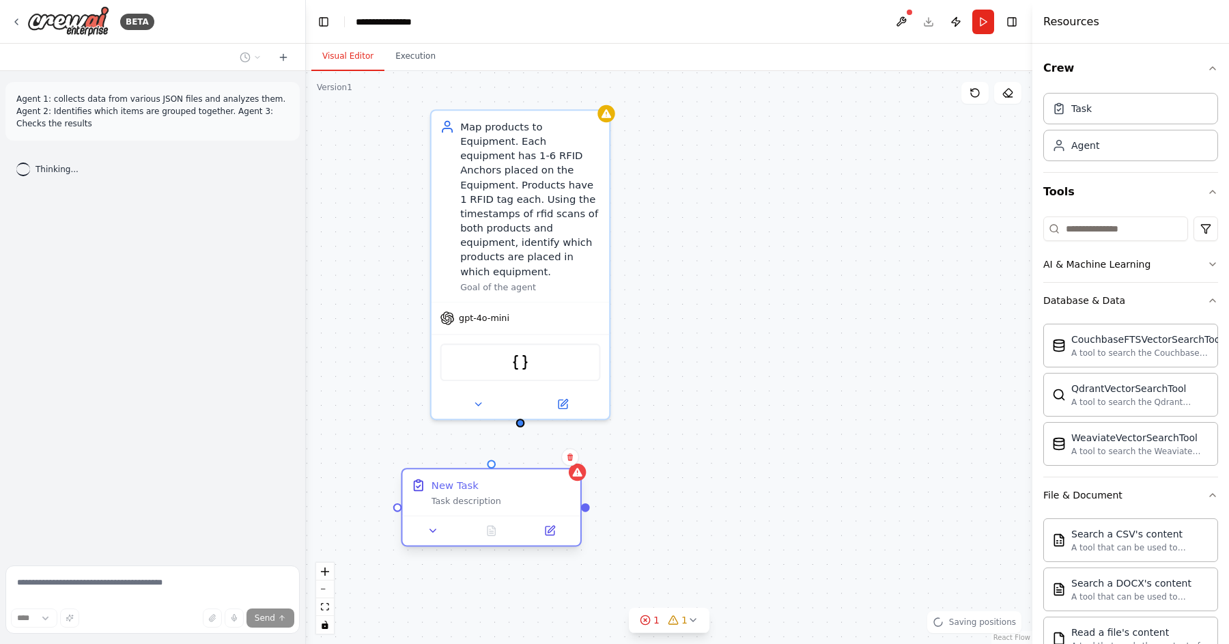
drag, startPoint x: 830, startPoint y: 246, endPoint x: 516, endPoint y: 496, distance: 401.2
click at [512, 496] on div "New Task Task description" at bounding box center [492, 492] width 178 height 46
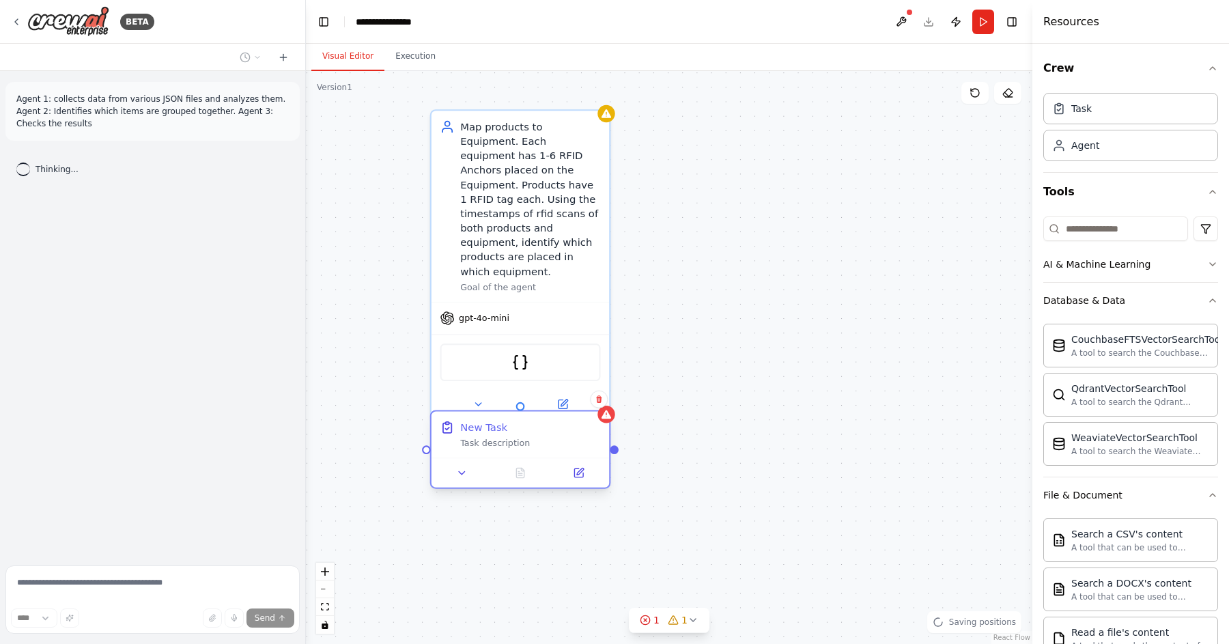
drag, startPoint x: 539, startPoint y: 490, endPoint x: 565, endPoint y: 447, distance: 51.2
click at [565, 447] on div "Task description" at bounding box center [530, 444] width 140 height 12
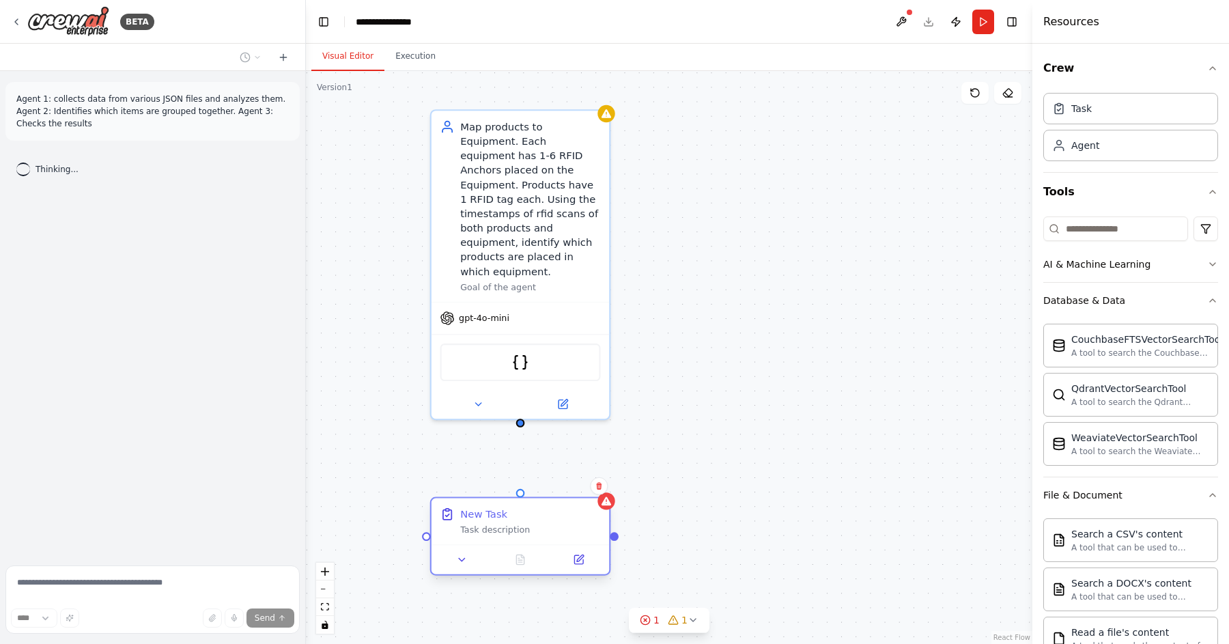
drag, startPoint x: 565, startPoint y: 447, endPoint x: 565, endPoint y: 521, distance: 74.4
click at [565, 528] on div "Task description" at bounding box center [530, 530] width 140 height 12
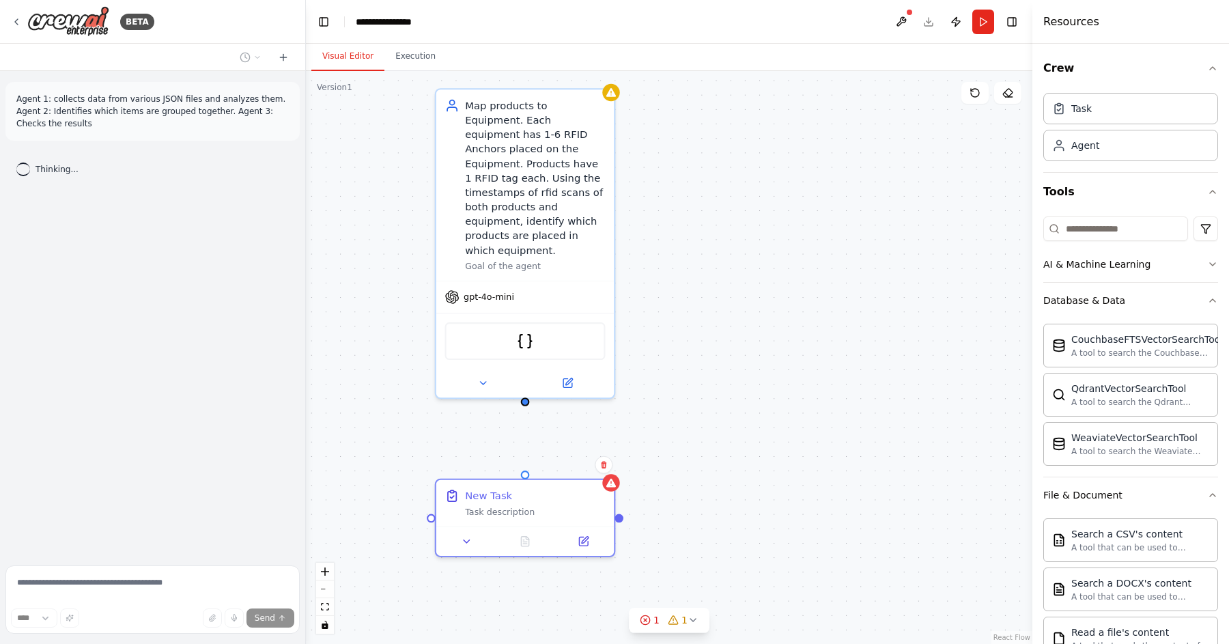
drag, startPoint x: 520, startPoint y: 412, endPoint x: 525, endPoint y: 391, distance: 22.4
click at [525, 391] on div "Map products to Equipment. Each equipment has 1-6 RFID Anchors placed on the Eq…" at bounding box center [669, 357] width 726 height 573
click at [605, 435] on div "Map products to Equipment. Each equipment has 1-6 RFID Anchors placed on the Eq…" at bounding box center [669, 357] width 726 height 573
click at [543, 440] on div "Map products to Equipment. Each equipment has 1-6 RFID Anchors placed on the Eq…" at bounding box center [669, 357] width 726 height 573
click at [531, 490] on div "New Task" at bounding box center [535, 492] width 140 height 14
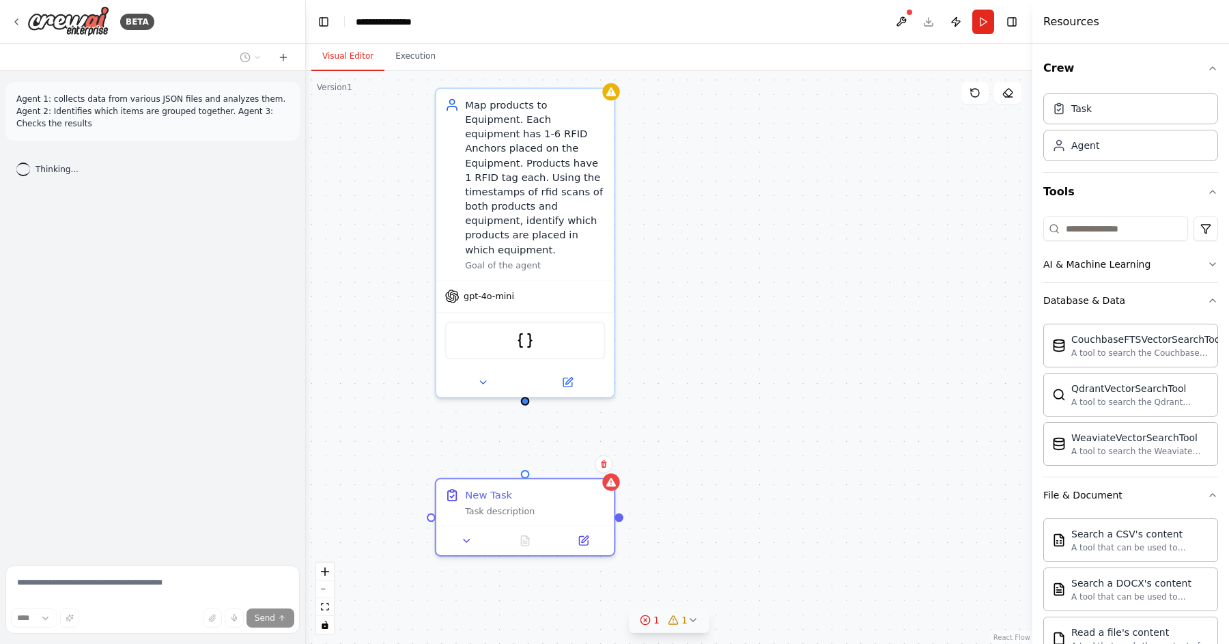
click at [649, 619] on icon at bounding box center [645, 619] width 11 height 11
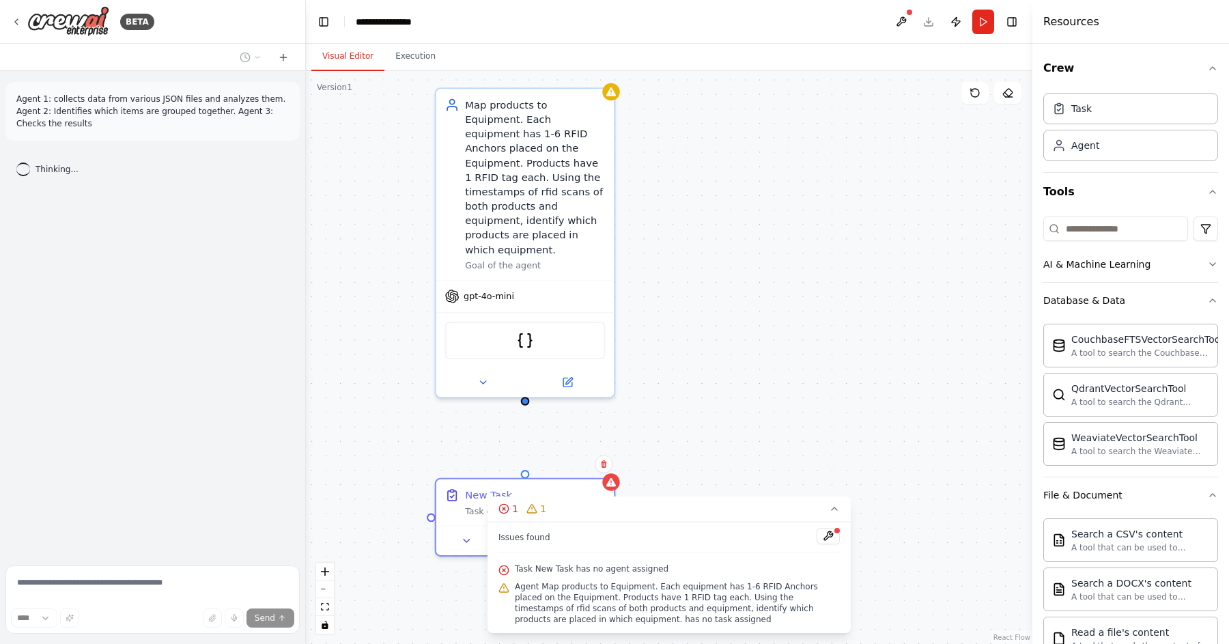
click at [714, 412] on div "Map products to Equipment. Each equipment has 1-6 RFID Anchors placed on the Eq…" at bounding box center [669, 357] width 726 height 573
click at [578, 239] on div "Map products to Equipment. Each equipment has 1-6 RFID Anchors placed on the Eq…" at bounding box center [535, 174] width 140 height 159
click at [691, 370] on div "Map products to Equipment. Each equipment has 1-6 RFID Anchors placed on the Eq…" at bounding box center [669, 357] width 726 height 573
click at [535, 292] on div "gpt-4o-mini" at bounding box center [525, 294] width 178 height 32
click at [506, 257] on div "Goal of the agent" at bounding box center [535, 263] width 140 height 12
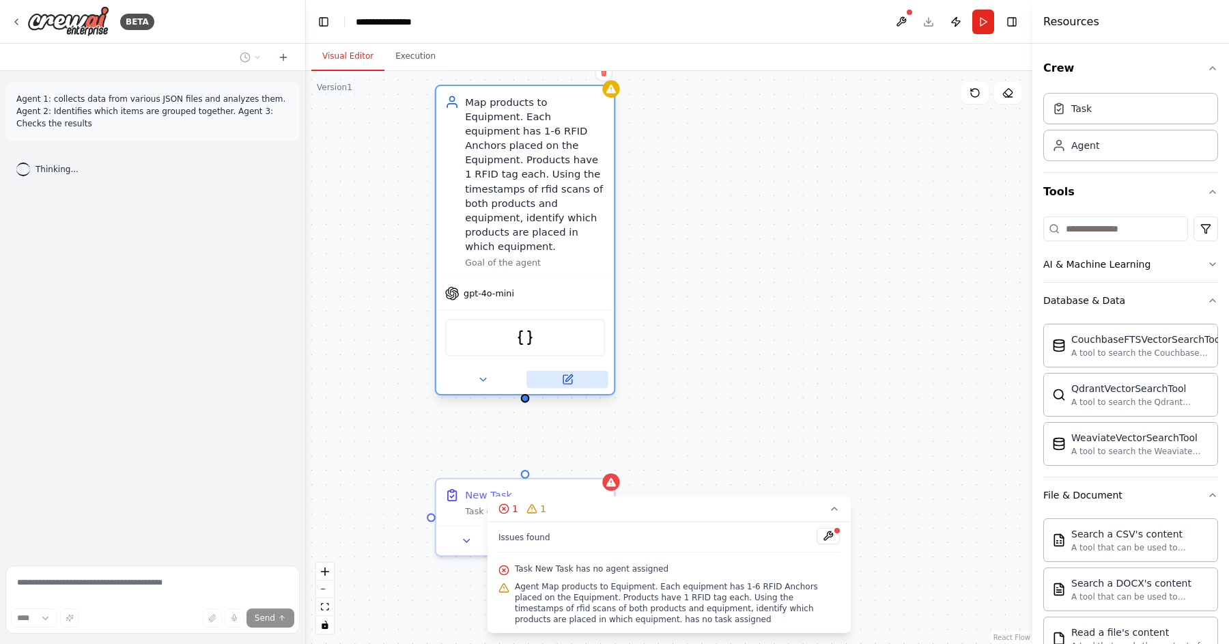
click at [569, 375] on icon at bounding box center [567, 379] width 9 height 9
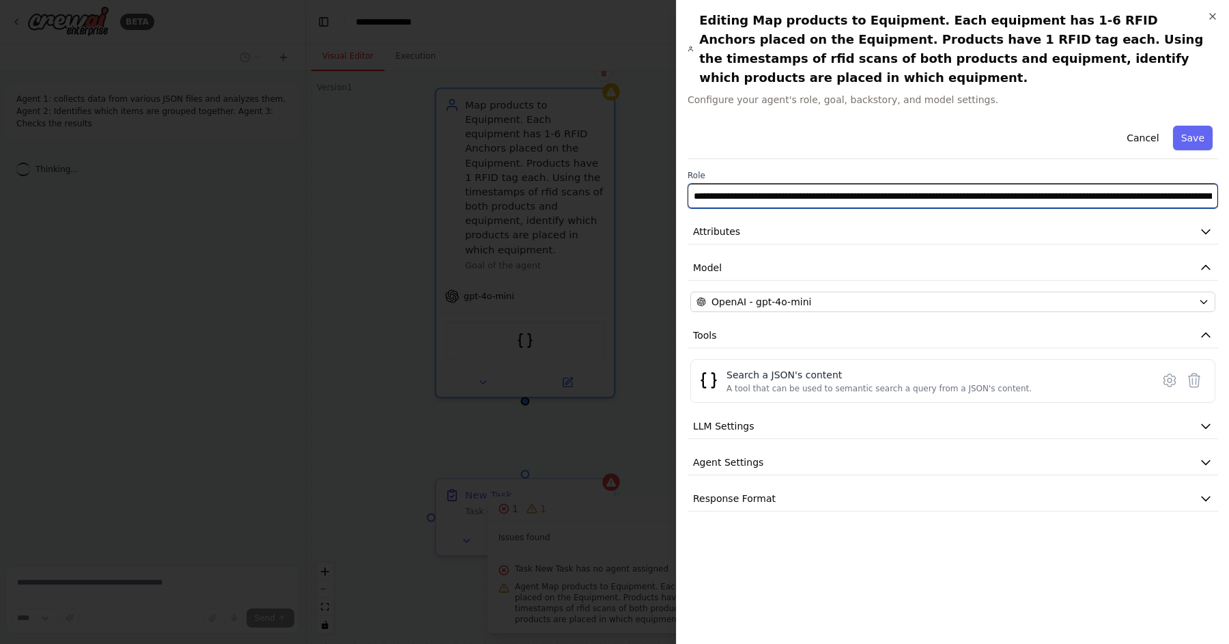
click at [1090, 184] on input "**********" at bounding box center [953, 196] width 530 height 25
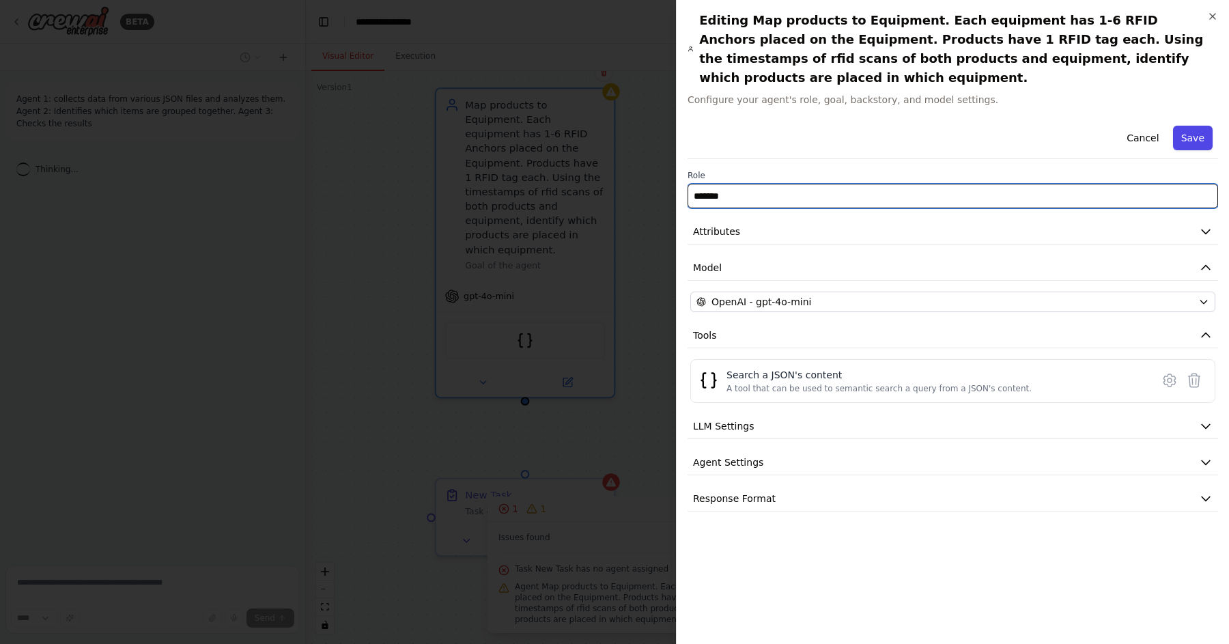
type input "*******"
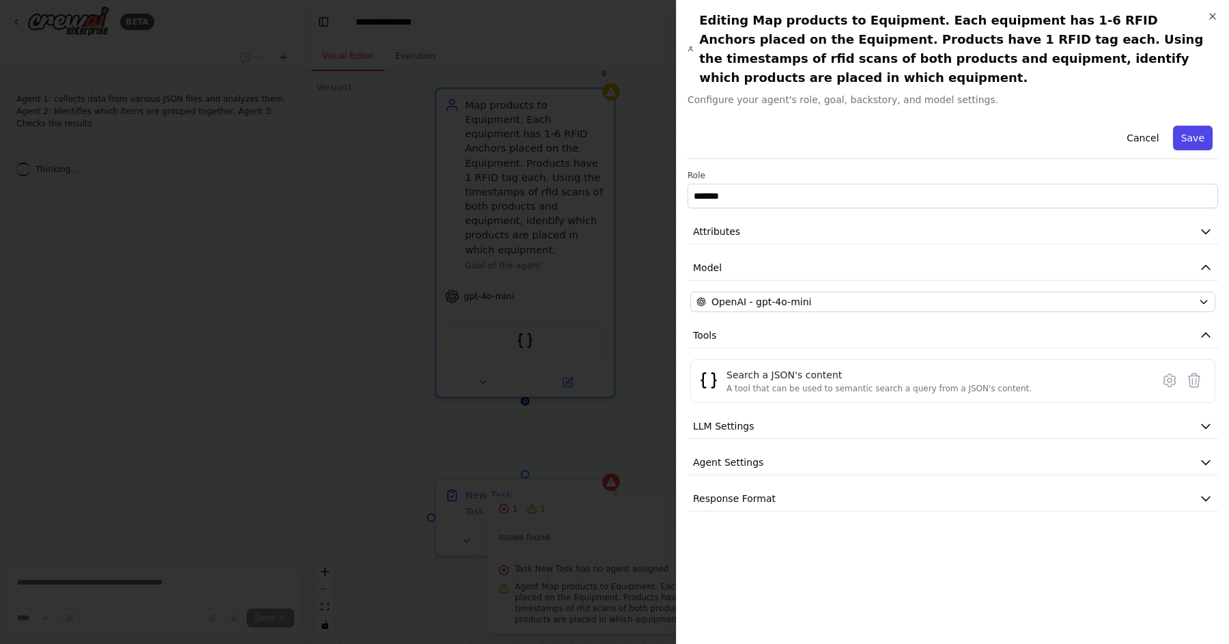
click at [1199, 126] on button "Save" at bounding box center [1193, 138] width 40 height 25
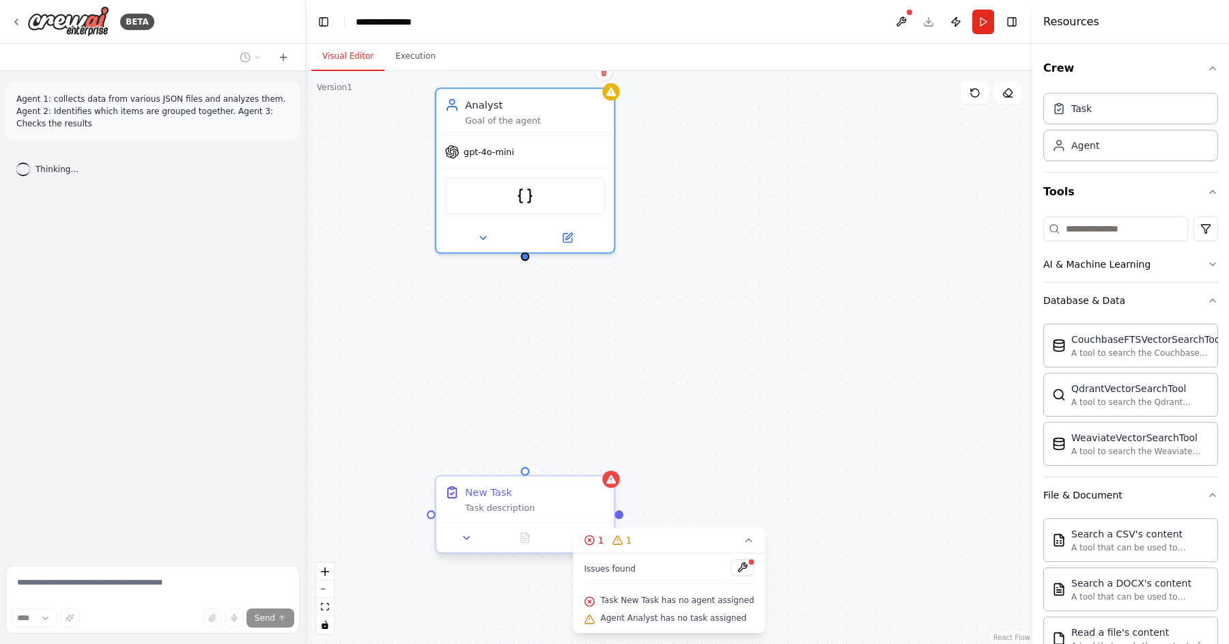
click at [505, 500] on div "New Task Task description" at bounding box center [535, 499] width 140 height 29
click at [475, 515] on div "New Task Task description" at bounding box center [525, 500] width 178 height 46
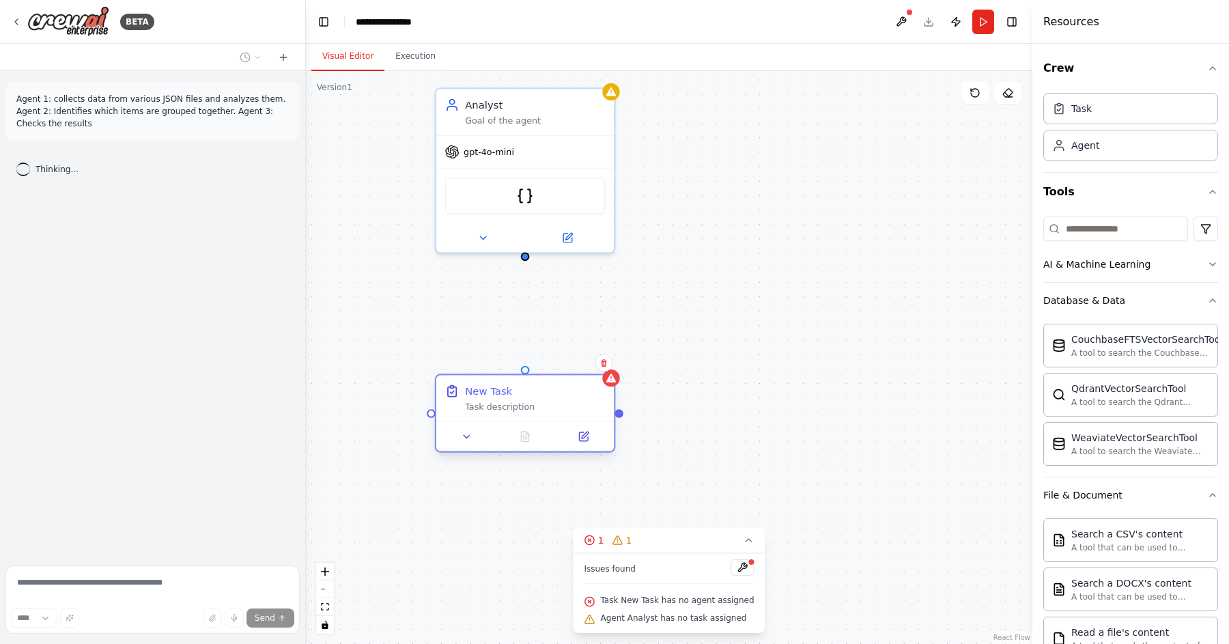
drag, startPoint x: 559, startPoint y: 503, endPoint x: 561, endPoint y: 397, distance: 105.2
click at [561, 397] on div "New Task Task description" at bounding box center [535, 398] width 140 height 29
click at [590, 442] on button at bounding box center [583, 436] width 50 height 17
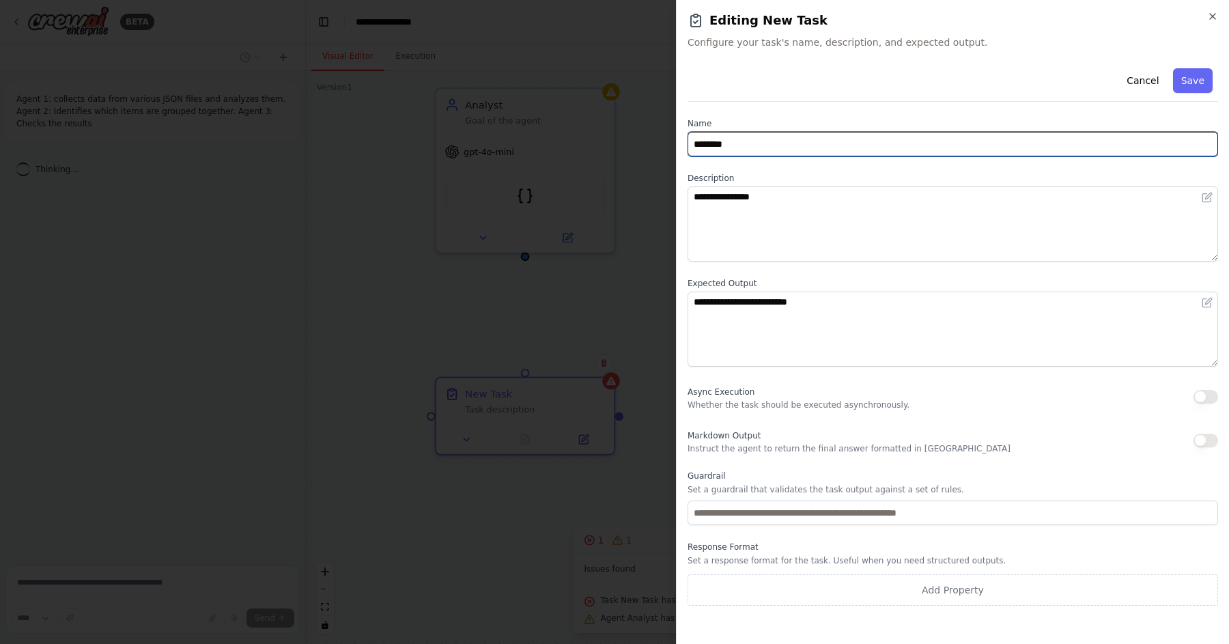
click at [754, 138] on input "********" at bounding box center [953, 144] width 530 height 25
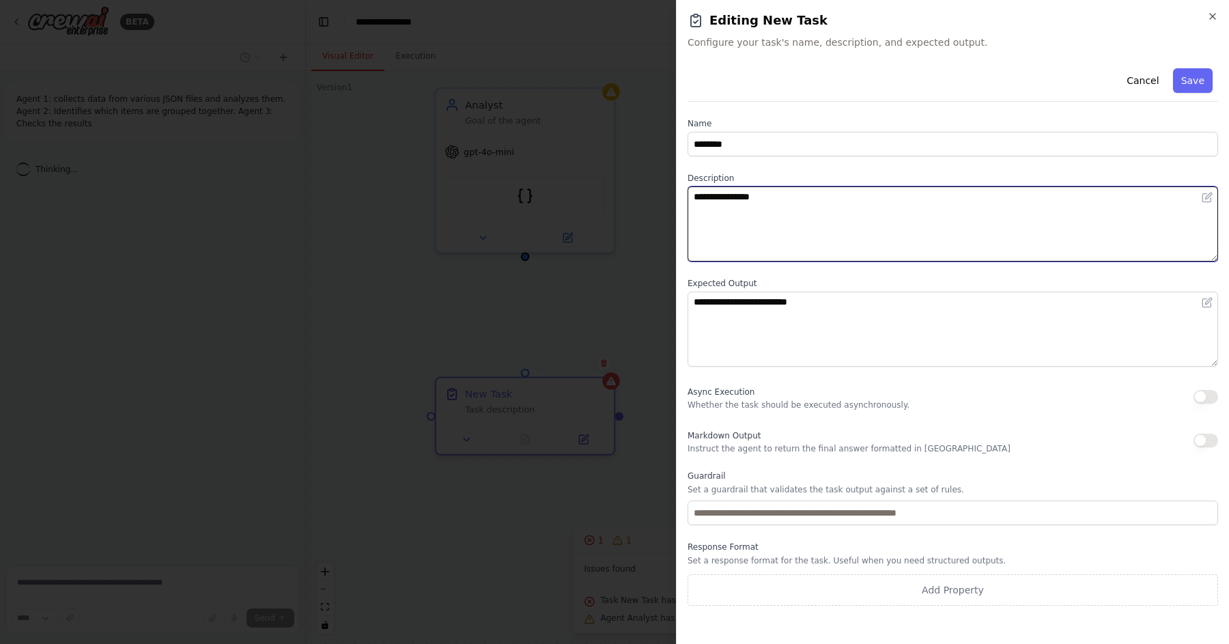
drag, startPoint x: 802, startPoint y: 196, endPoint x: 586, endPoint y: 197, distance: 215.1
click at [586, 197] on body "**********" at bounding box center [614, 322] width 1229 height 644
paste textarea "**********"
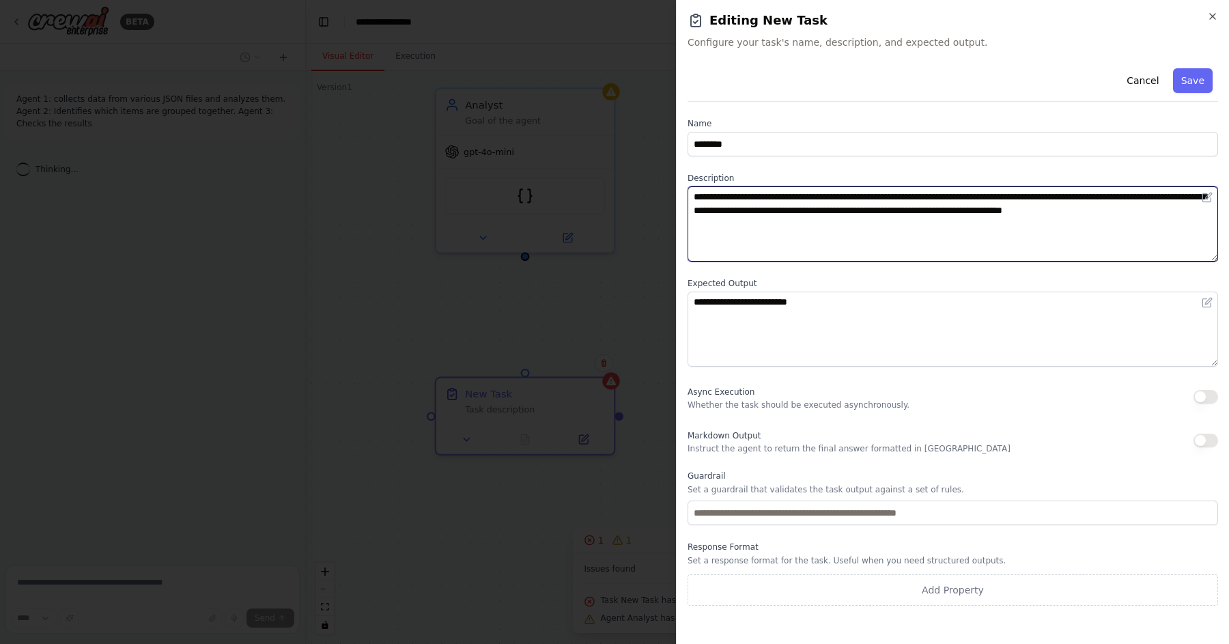
type textarea "**********"
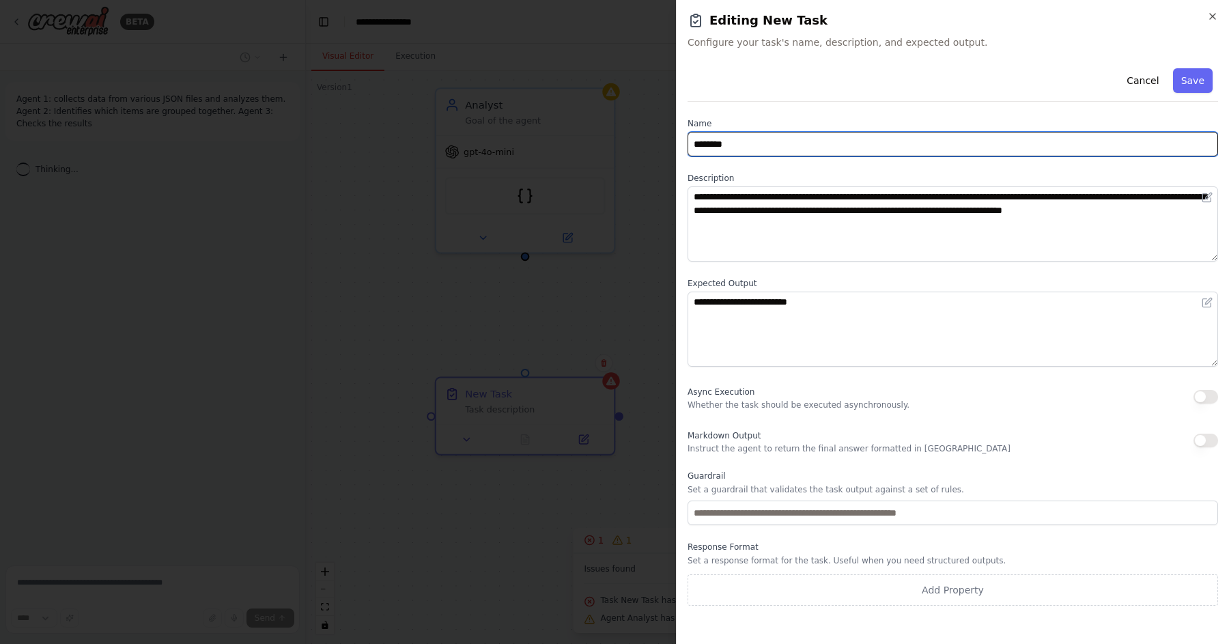
drag, startPoint x: 748, startPoint y: 147, endPoint x: 530, endPoint y: 137, distance: 218.0
click at [530, 137] on body "**********" at bounding box center [614, 322] width 1229 height 644
type input "**********"
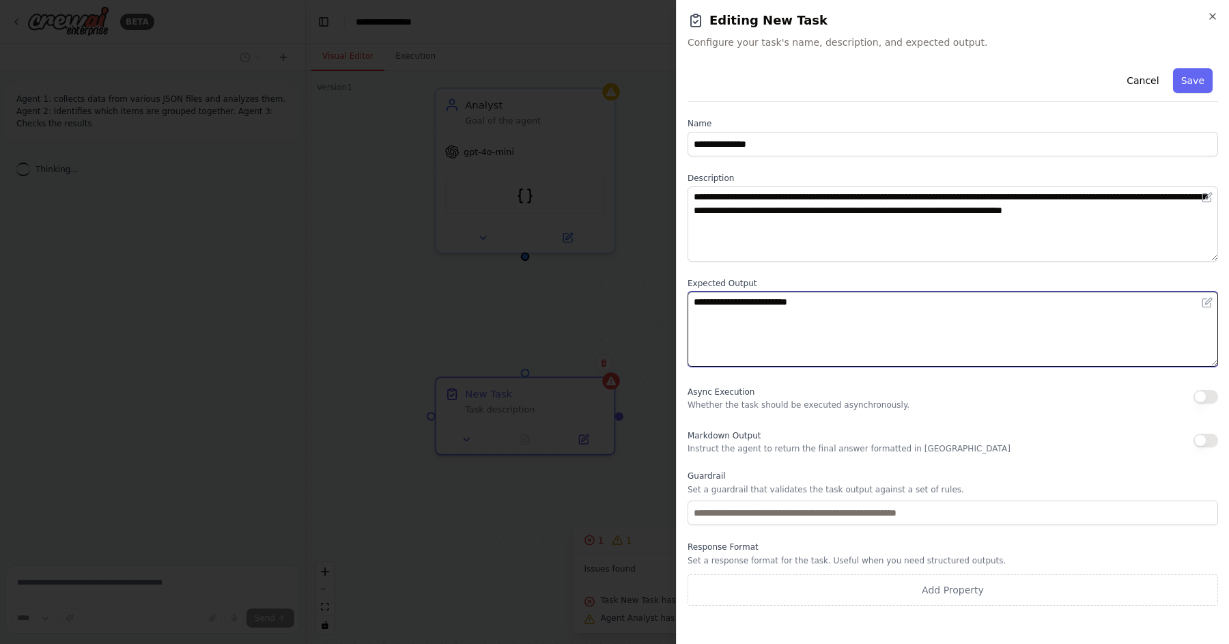
click at [875, 338] on textarea "**********" at bounding box center [953, 329] width 530 height 75
drag, startPoint x: 842, startPoint y: 307, endPoint x: 626, endPoint y: 298, distance: 215.9
click at [626, 298] on body "**********" at bounding box center [614, 322] width 1229 height 644
type textarea "*"
type textarea "**********"
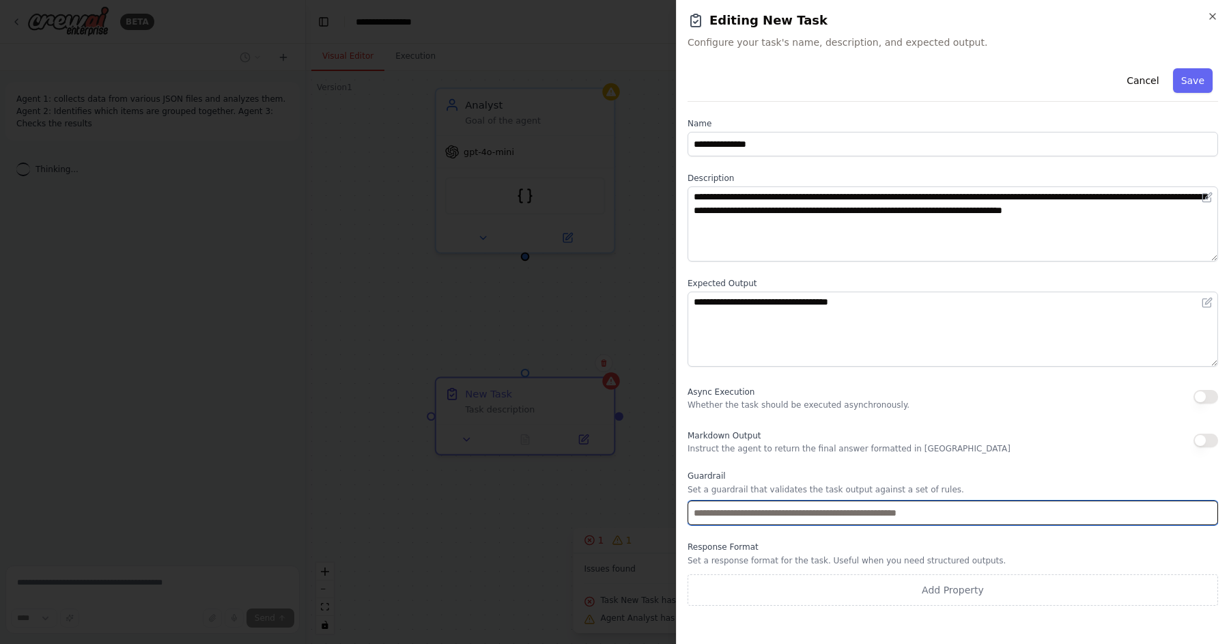
click at [800, 512] on input "text" at bounding box center [953, 512] width 530 height 25
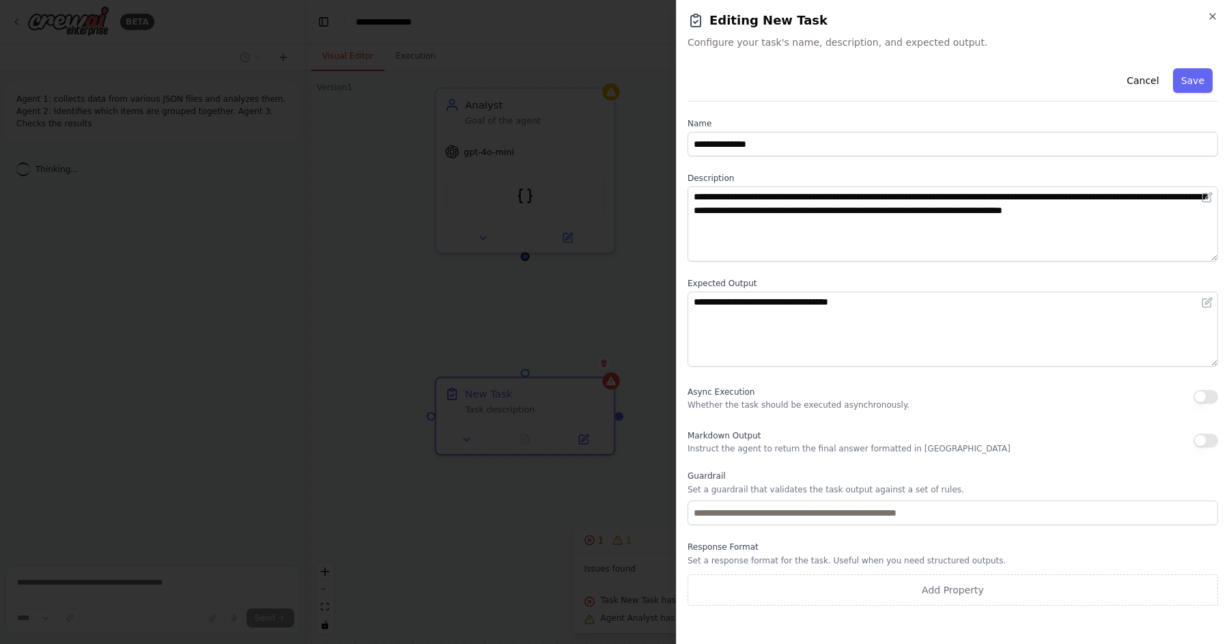
click at [799, 565] on p "Set a response format for the task. Useful when you need structured outputs." at bounding box center [953, 560] width 530 height 11
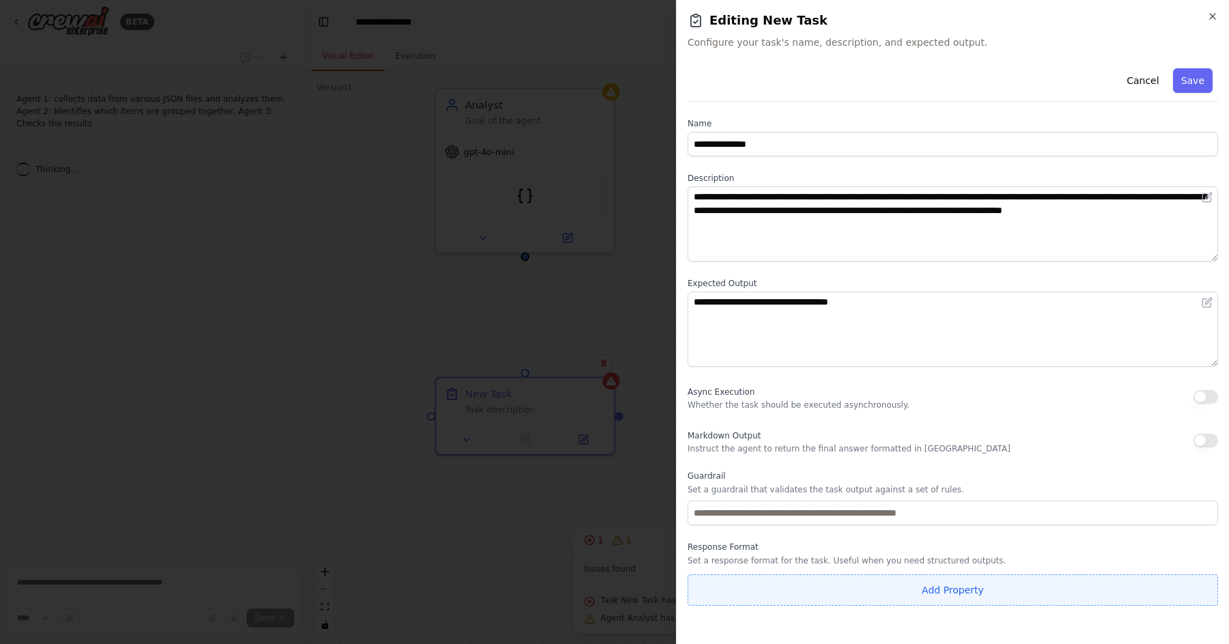
click at [797, 574] on button "Add Property" at bounding box center [953, 589] width 530 height 31
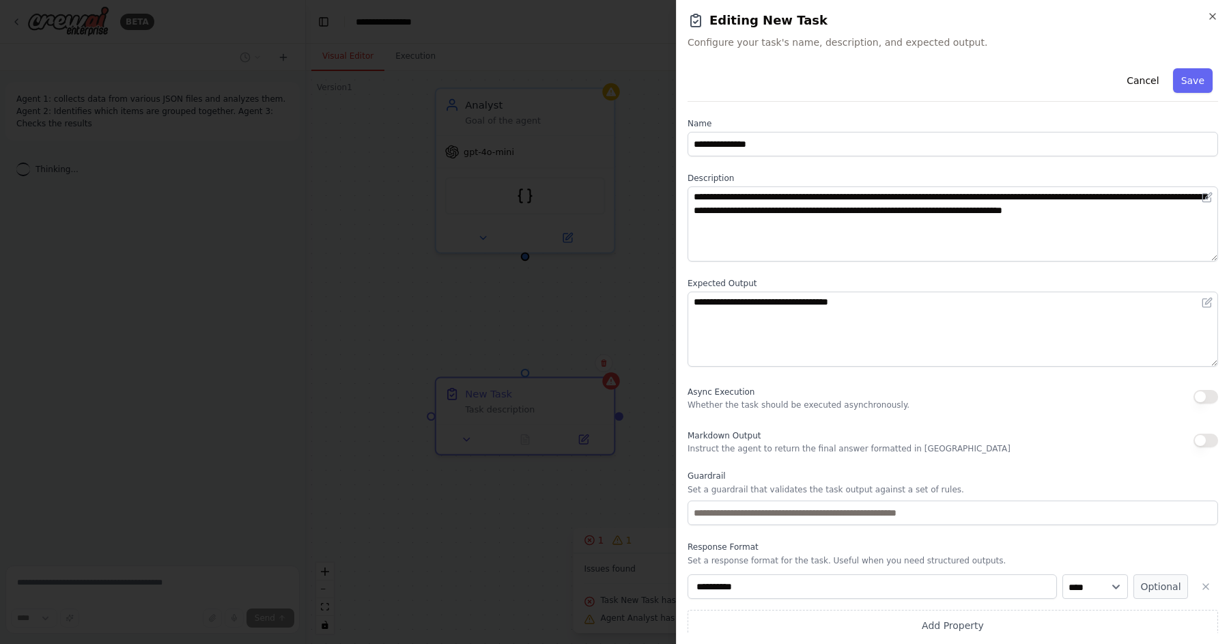
scroll to position [8, 0]
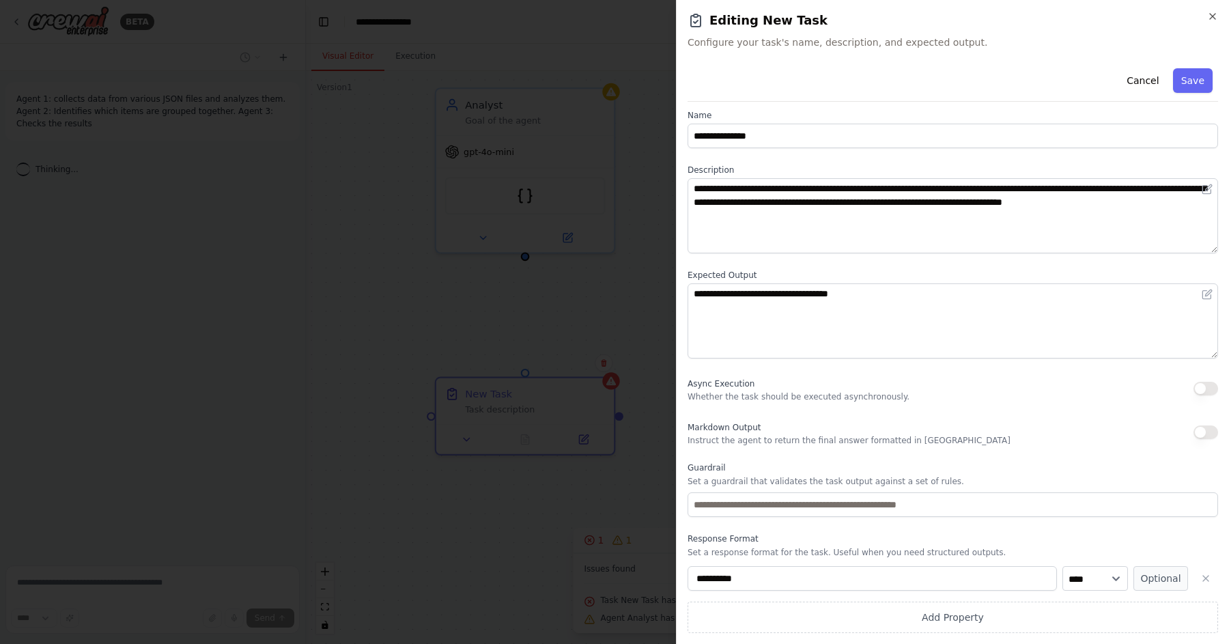
drag, startPoint x: 785, startPoint y: 575, endPoint x: 660, endPoint y: 556, distance: 126.3
click at [660, 556] on body "**********" at bounding box center [614, 322] width 1229 height 644
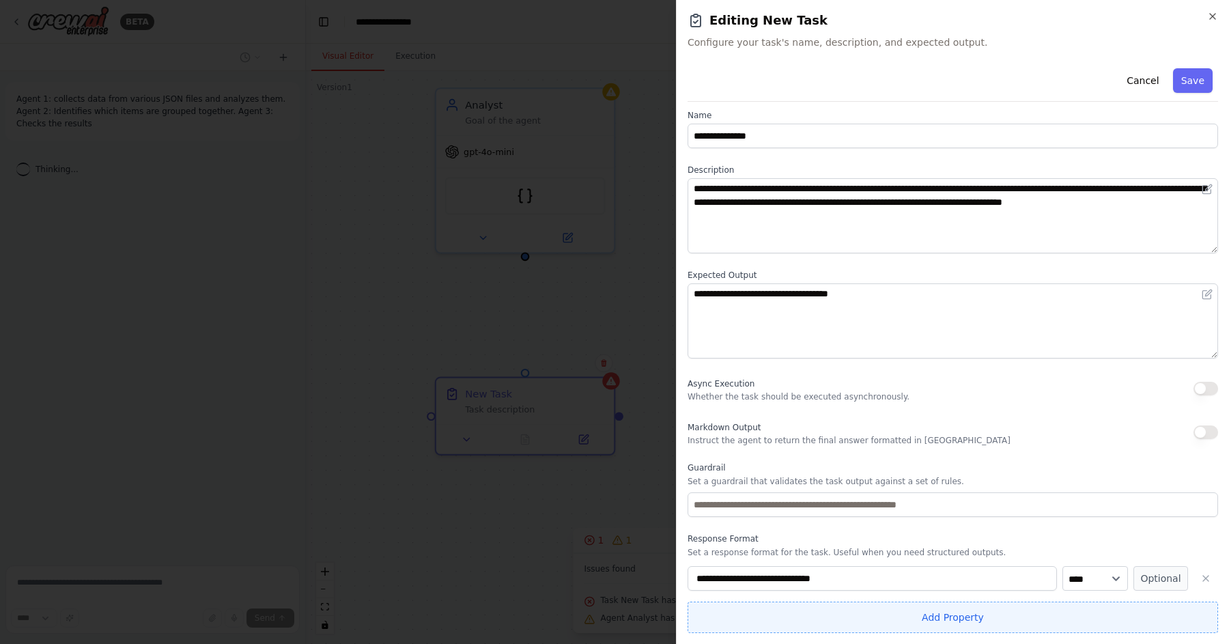
type input "**********"
click at [886, 607] on button "Add Property" at bounding box center [953, 617] width 530 height 31
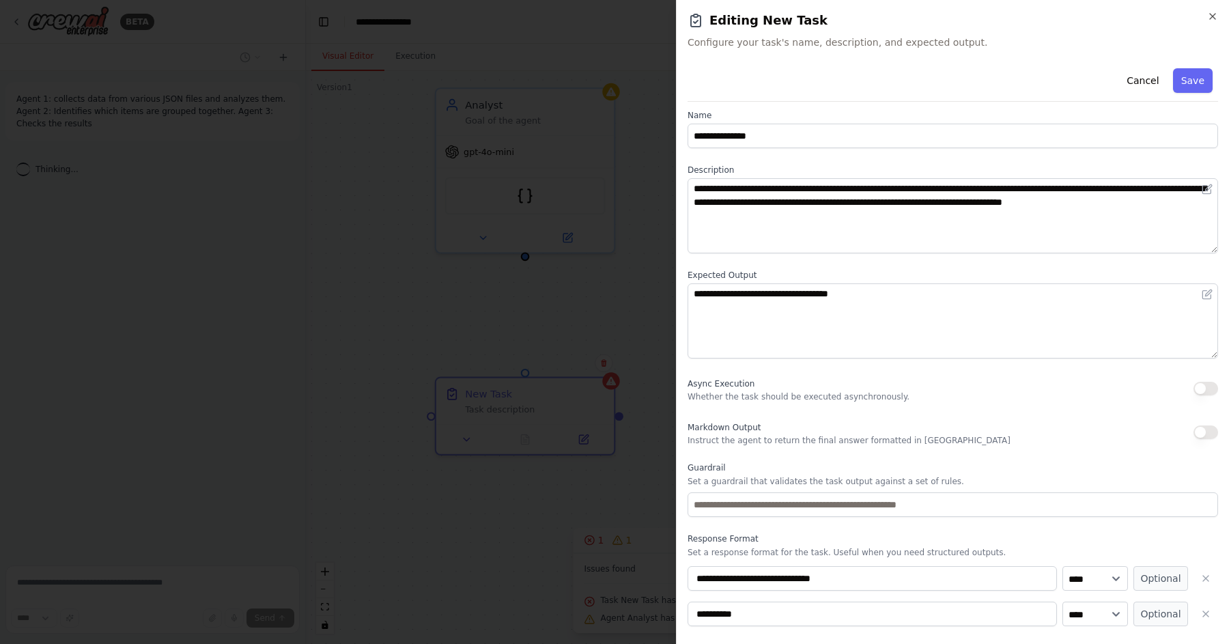
scroll to position [44, 0]
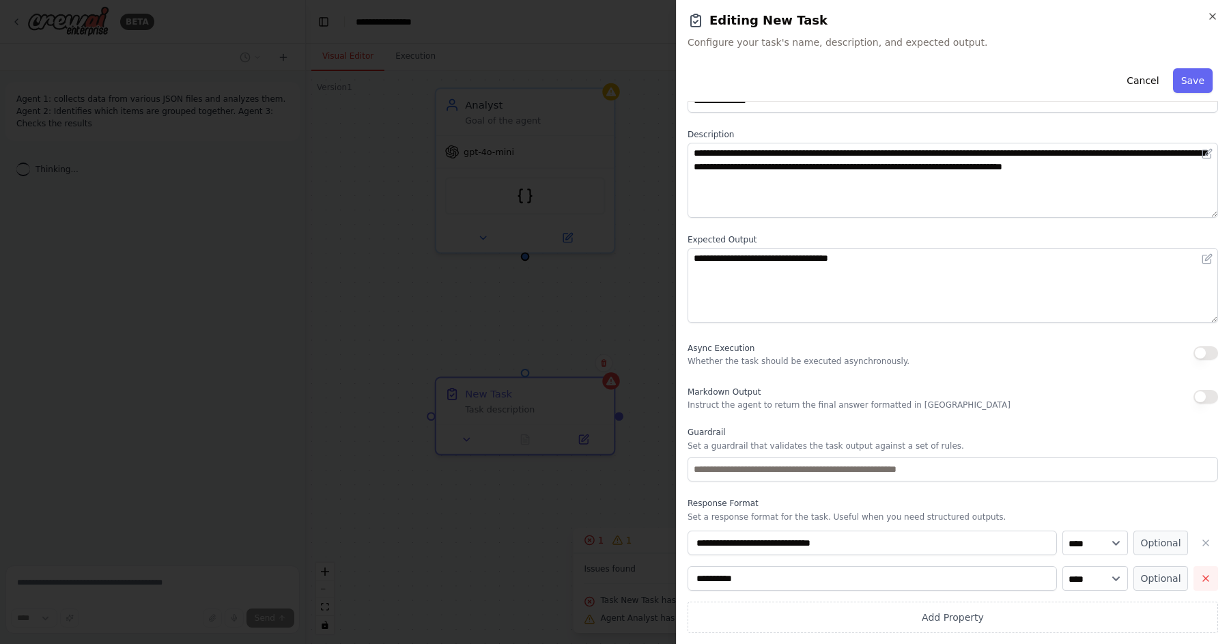
click at [1206, 578] on icon "button" at bounding box center [1205, 578] width 11 height 11
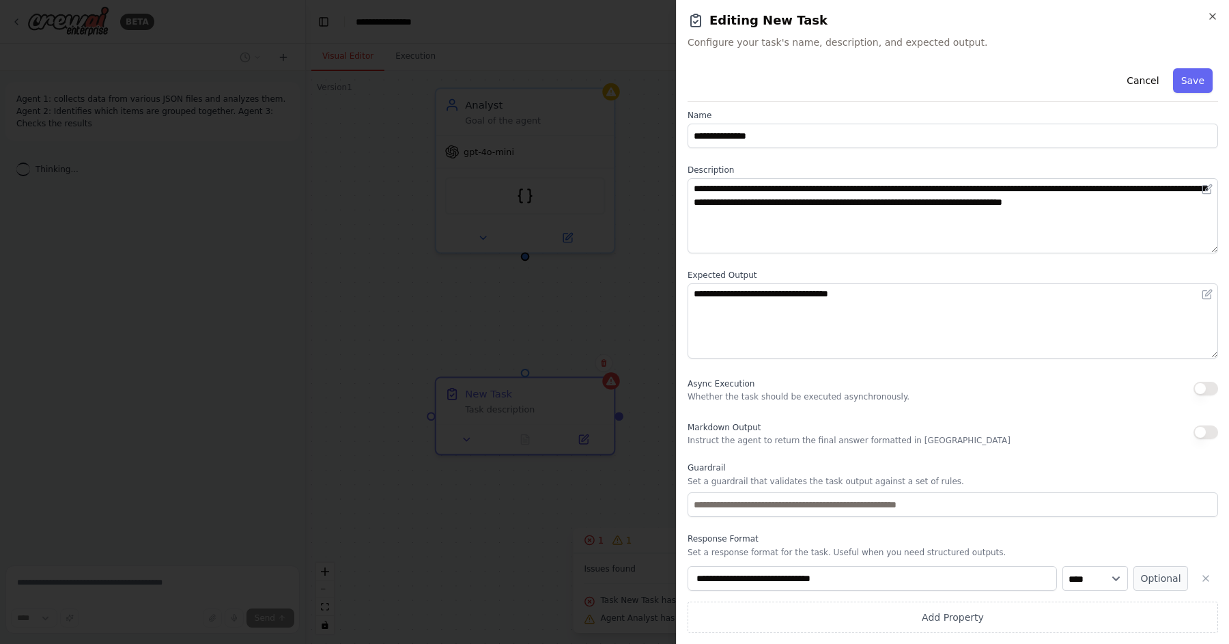
scroll to position [8, 0]
click at [1195, 81] on button "Save" at bounding box center [1193, 80] width 40 height 25
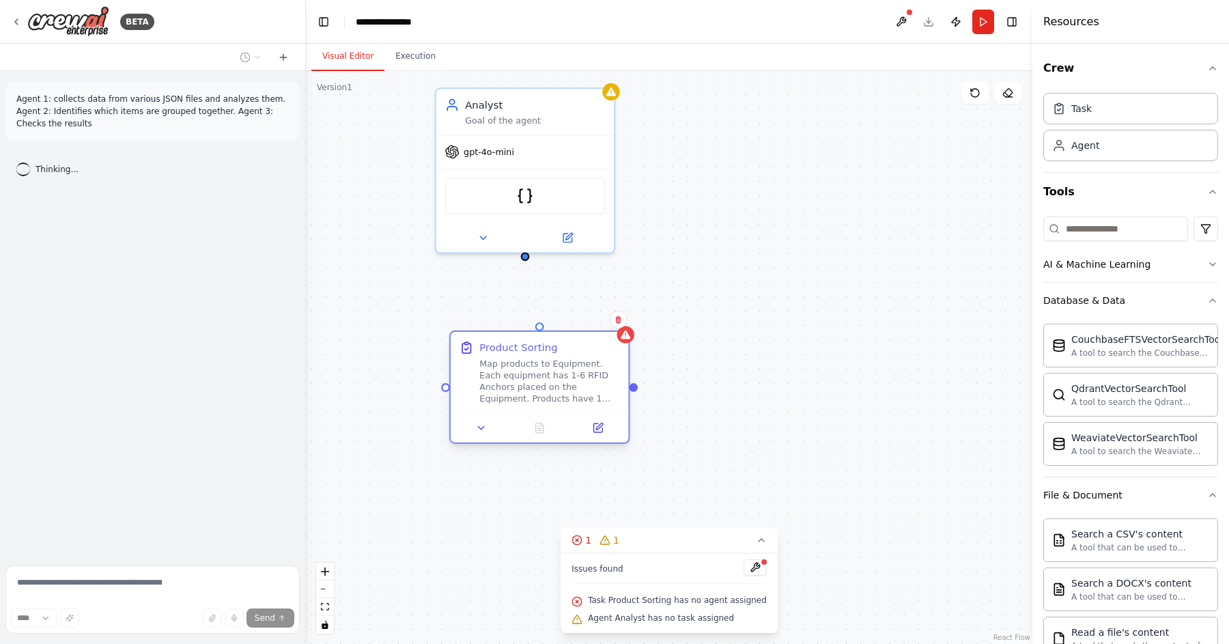
drag, startPoint x: 513, startPoint y: 427, endPoint x: 521, endPoint y: 380, distance: 48.4
click at [521, 380] on div "Map products to Equipment. Each equipment has 1-6 RFID Anchors placed on the Eq…" at bounding box center [549, 381] width 140 height 46
drag, startPoint x: 524, startPoint y: 257, endPoint x: 539, endPoint y: 330, distance: 74.6
click at [539, 330] on div "Analyst Goal of the agent gpt-4o-mini JSONSearchTool Product Sorting Map produc…" at bounding box center [775, 419] width 769 height 606
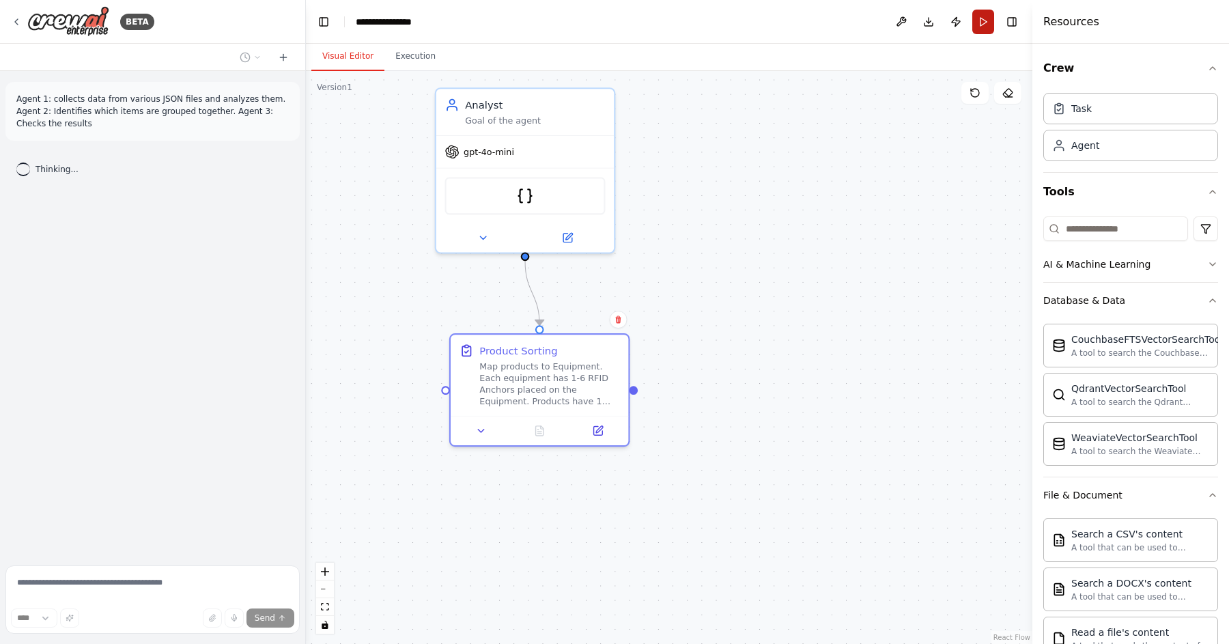
click at [980, 23] on button "Run" at bounding box center [983, 22] width 22 height 25
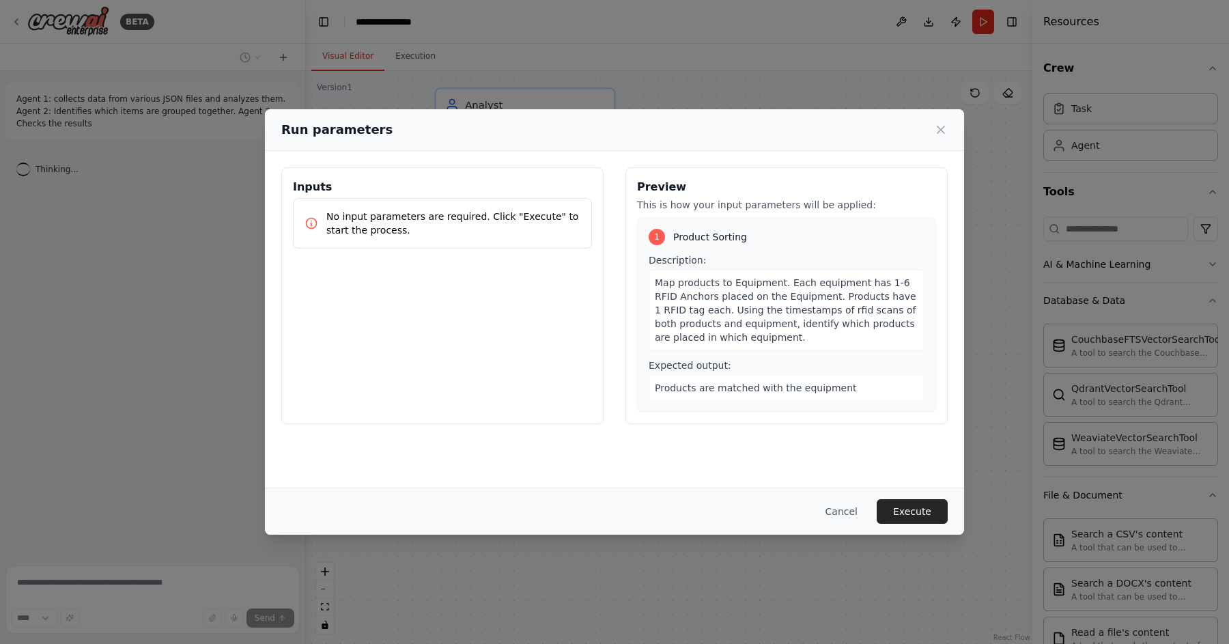
click at [440, 286] on div "Inputs No input parameters are required. Click "Execute" to start the process." at bounding box center [442, 295] width 322 height 257
click at [763, 280] on span "Map products to Equipment. Each equipment has 1-6 RFID Anchors placed on the Eq…" at bounding box center [785, 310] width 261 height 66
click at [754, 283] on span "Map products to Equipment. Each equipment has 1-6 RFID Anchors placed on the Eq…" at bounding box center [785, 310] width 261 height 66
click at [905, 503] on button "Execute" at bounding box center [912, 511] width 71 height 25
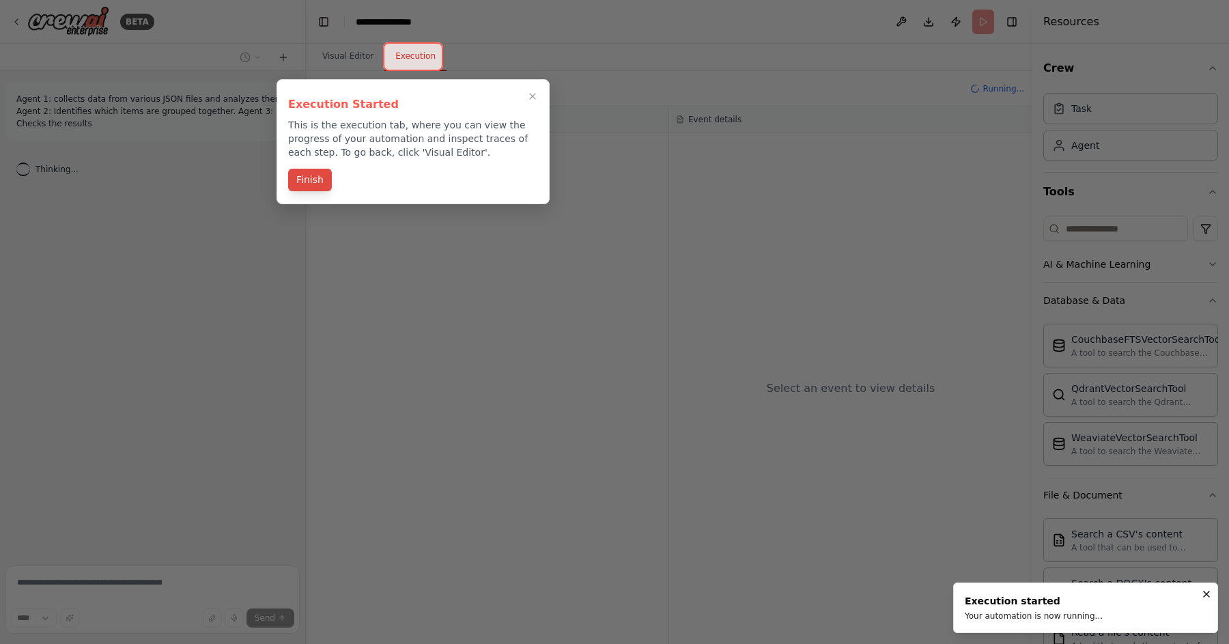
click at [317, 180] on button "Finish" at bounding box center [310, 180] width 44 height 23
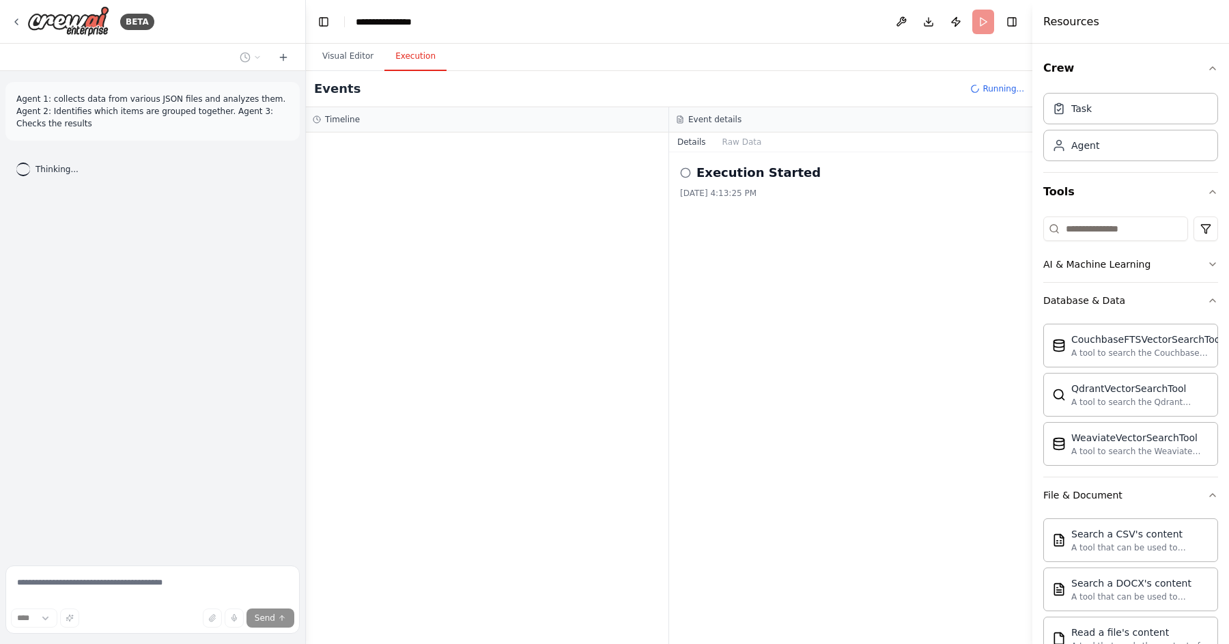
click at [433, 51] on button "Execution" at bounding box center [415, 56] width 62 height 29
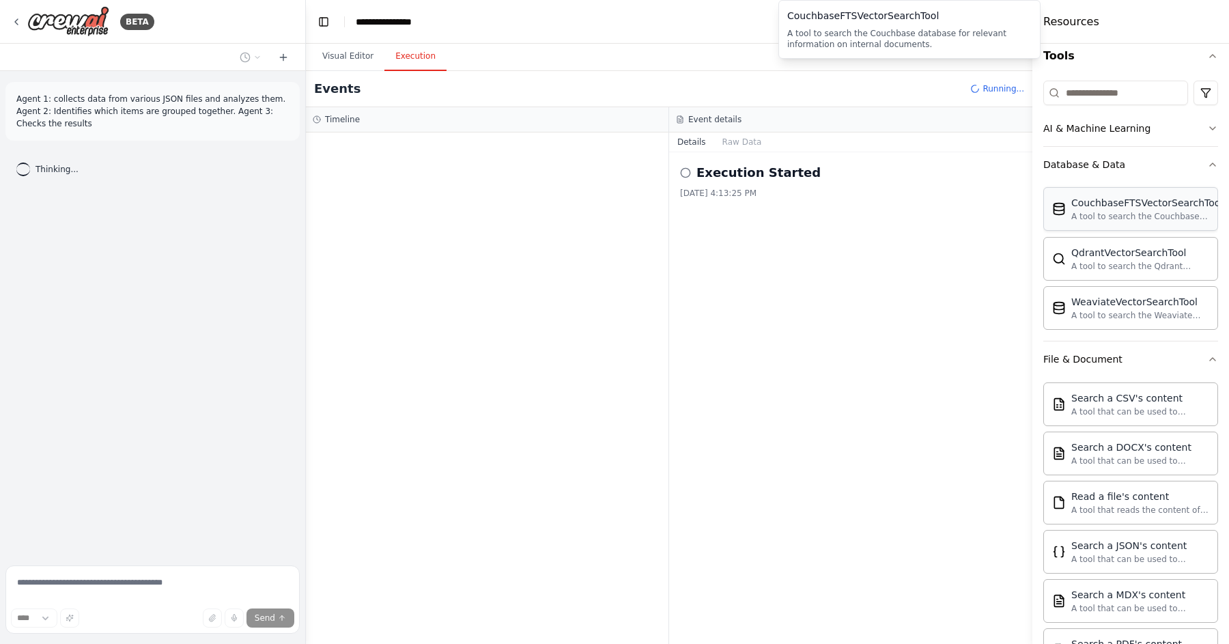
scroll to position [0, 0]
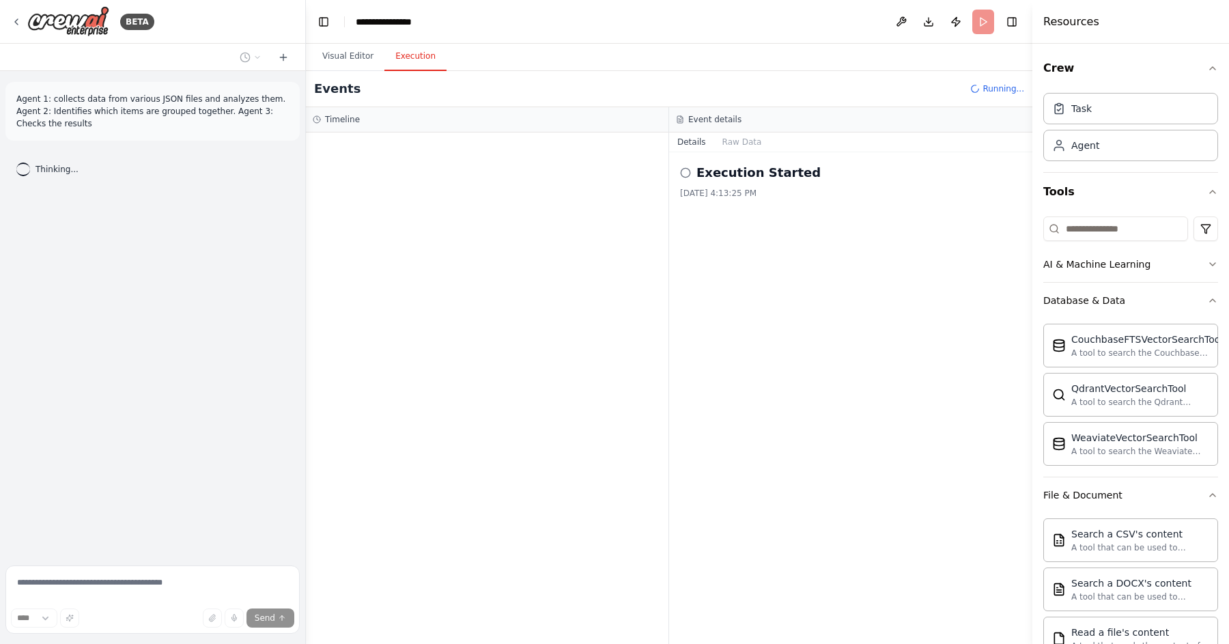
click at [522, 170] on div at bounding box center [487, 387] width 363 height 511
click at [115, 455] on div "Agent 1: collects data from various JSON files and analyzes them. Agent 2: Iden…" at bounding box center [152, 315] width 305 height 489
click at [575, 300] on div "▼ Analyst 7.88s • 1 task ▼ Product Sorting Started + 0.00s LLM call + 0.11s" at bounding box center [487, 387] width 363 height 511
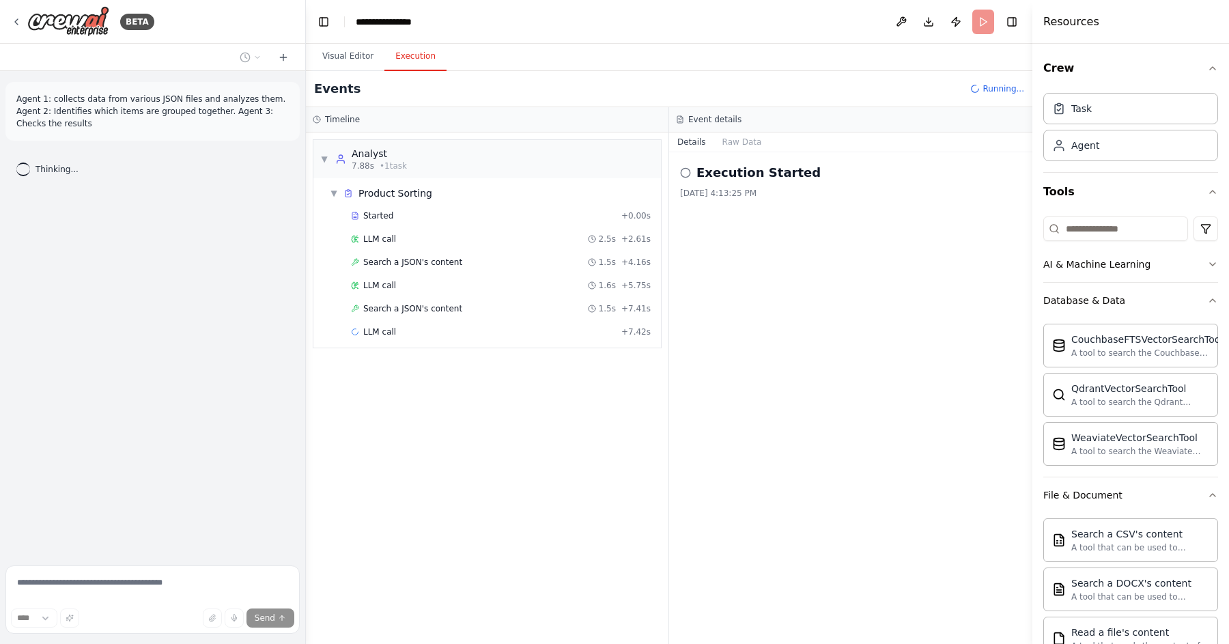
click at [533, 395] on div "▼ Analyst 7.88s • 1 task ▼ Product Sorting Started + 0.00s LLM call 2.5s + 2.61…" at bounding box center [487, 387] width 363 height 511
click at [516, 427] on div "▼ Analyst 7.88s • 1 task ▼ Product Sorting Started + 0.00s LLM call 2.5s + 2.61…" at bounding box center [487, 387] width 363 height 511
click at [985, 26] on header "**********" at bounding box center [669, 22] width 726 height 44
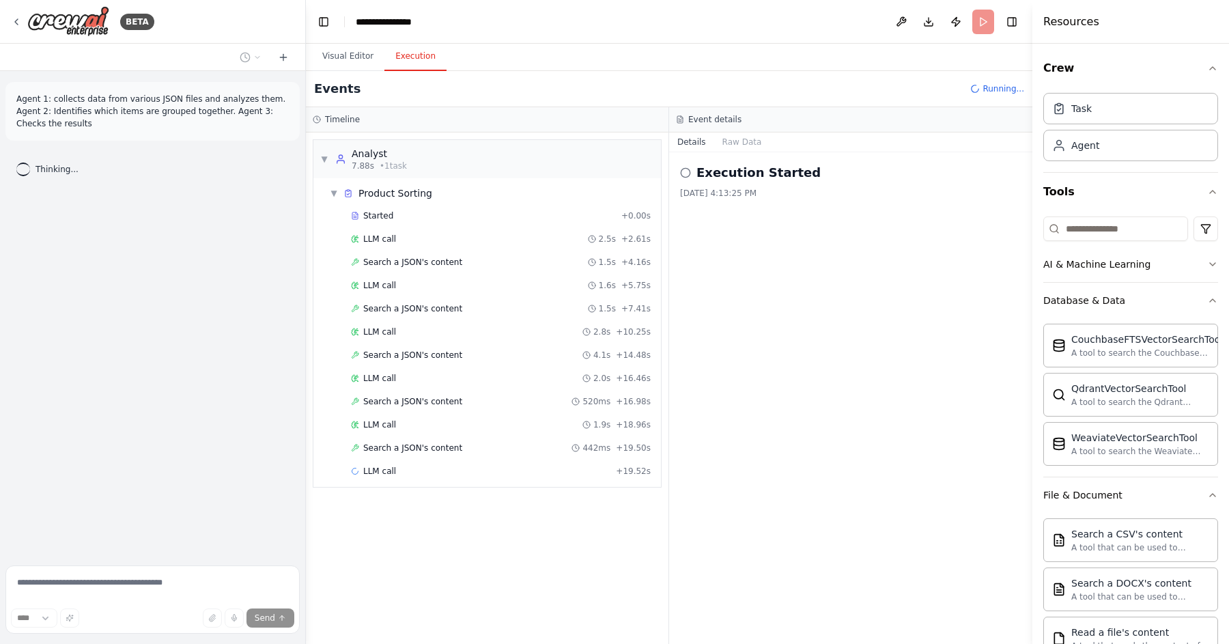
click at [552, 525] on div "▼ Analyst 7.88s • 1 task ▼ Product Sorting Started + 0.00s LLM call 2.5s + 2.61…" at bounding box center [487, 387] width 363 height 511
click at [530, 308] on div "Search a JSON's content 1.5s + 7.41s" at bounding box center [501, 308] width 300 height 11
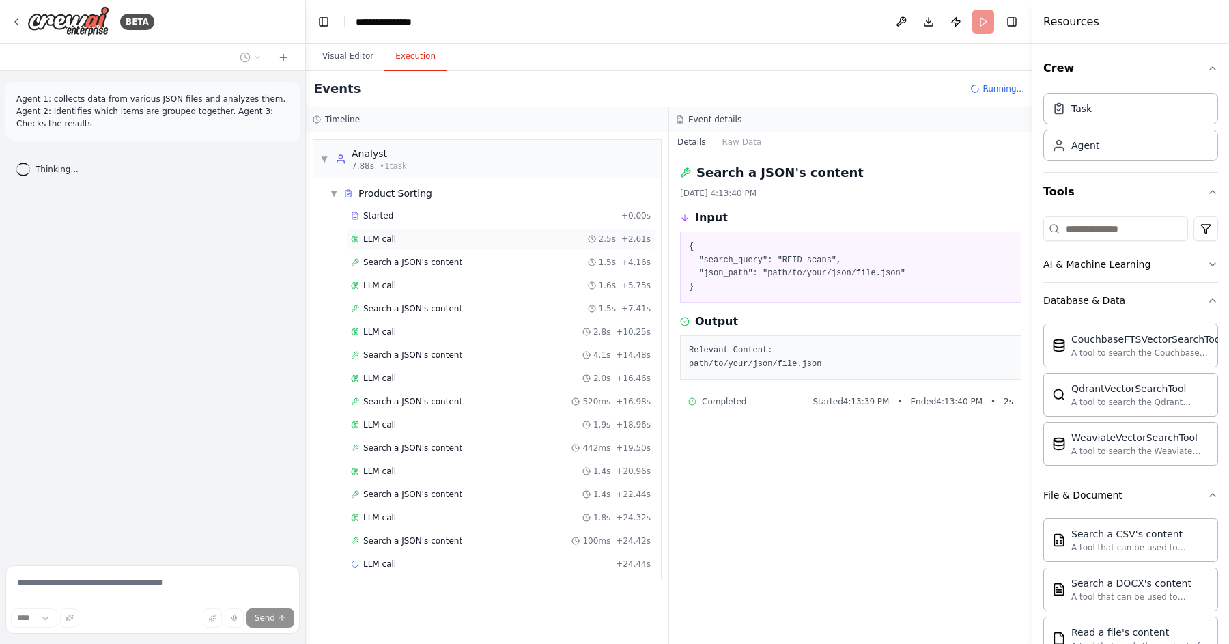
click at [460, 229] on div "LLM call 2.5s + 2.61s" at bounding box center [500, 239] width 309 height 20
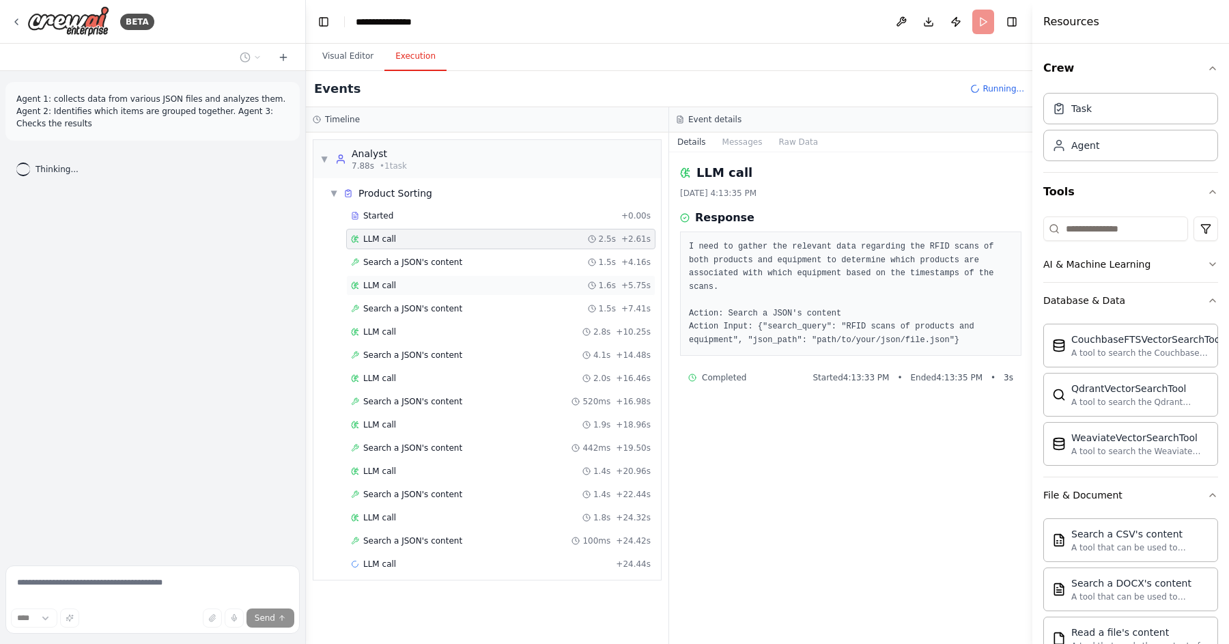
click at [482, 293] on div "LLM call 1.6s + 5.75s" at bounding box center [500, 285] width 309 height 20
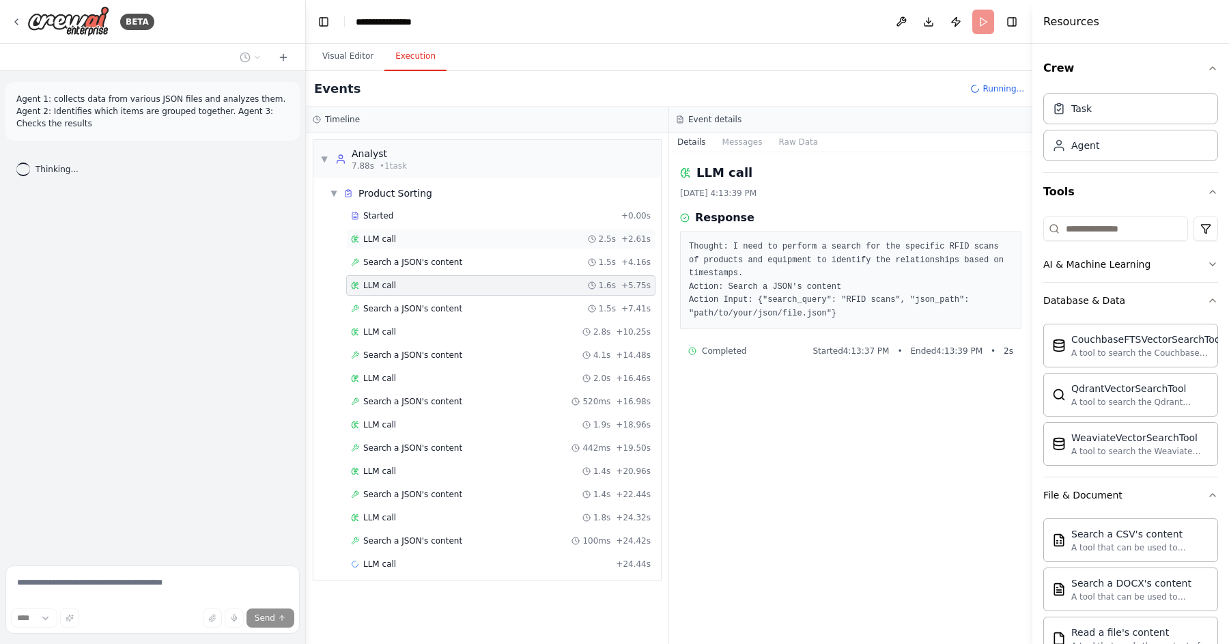
click at [482, 240] on div "LLM call 2.5s + 2.61s" at bounding box center [501, 239] width 300 height 11
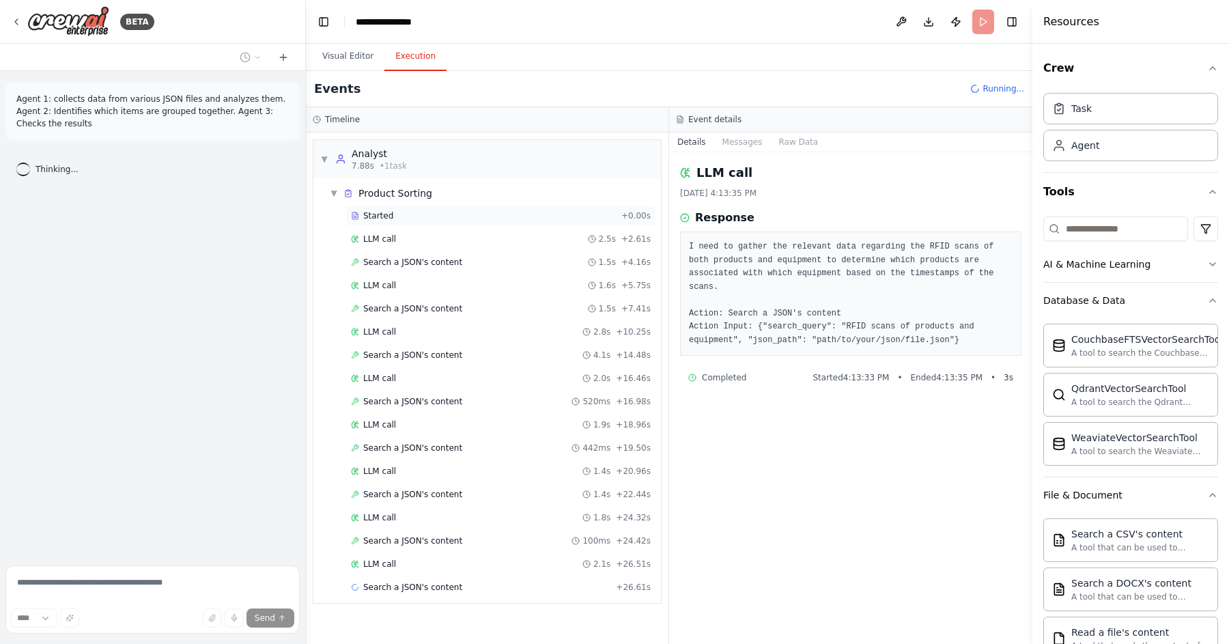
click at [477, 219] on div "Started" at bounding box center [483, 215] width 265 height 11
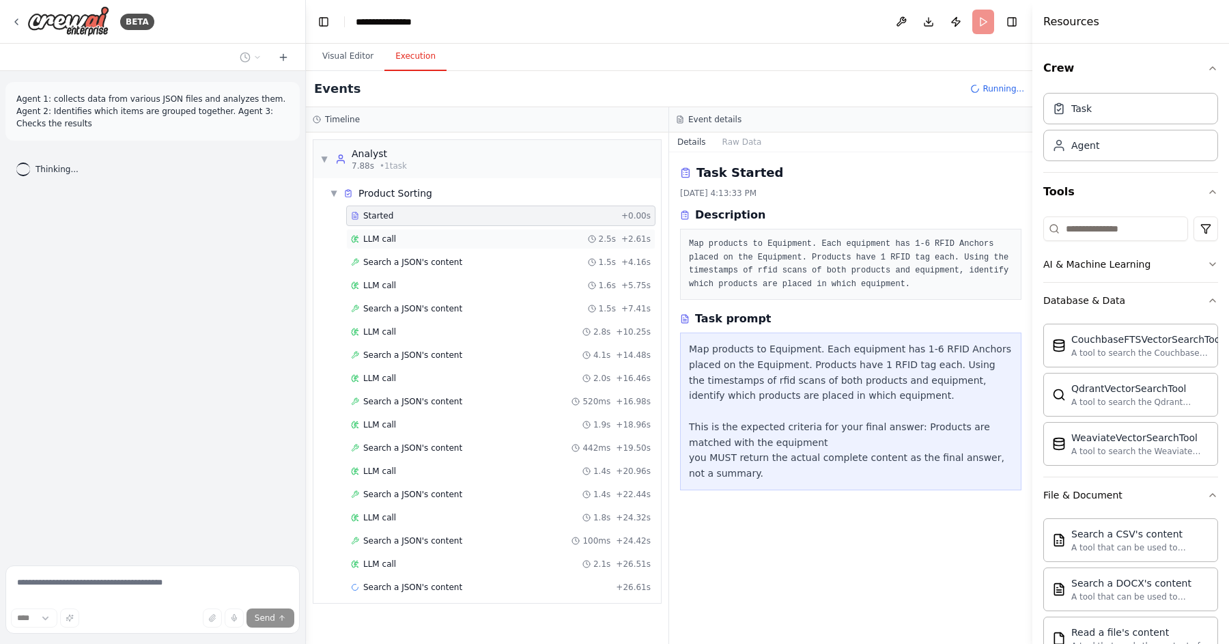
click at [477, 242] on div "LLM call 2.5s + 2.61s" at bounding box center [501, 239] width 300 height 11
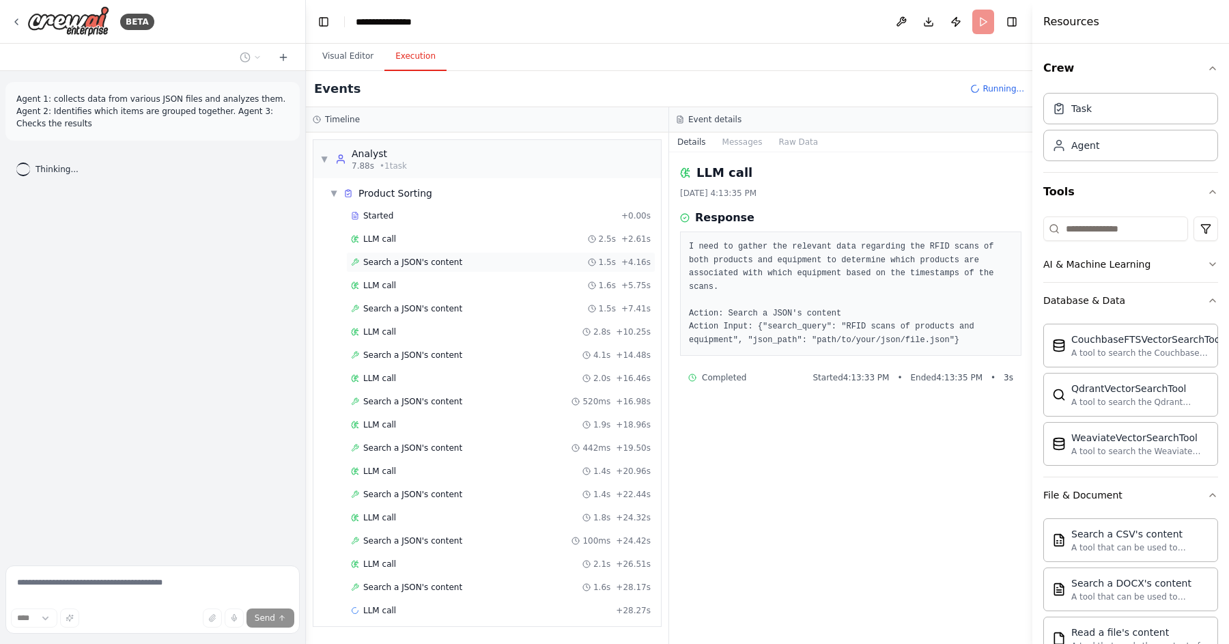
click at [480, 253] on div "Search a JSON's content 1.5s + 4.16s" at bounding box center [500, 262] width 309 height 20
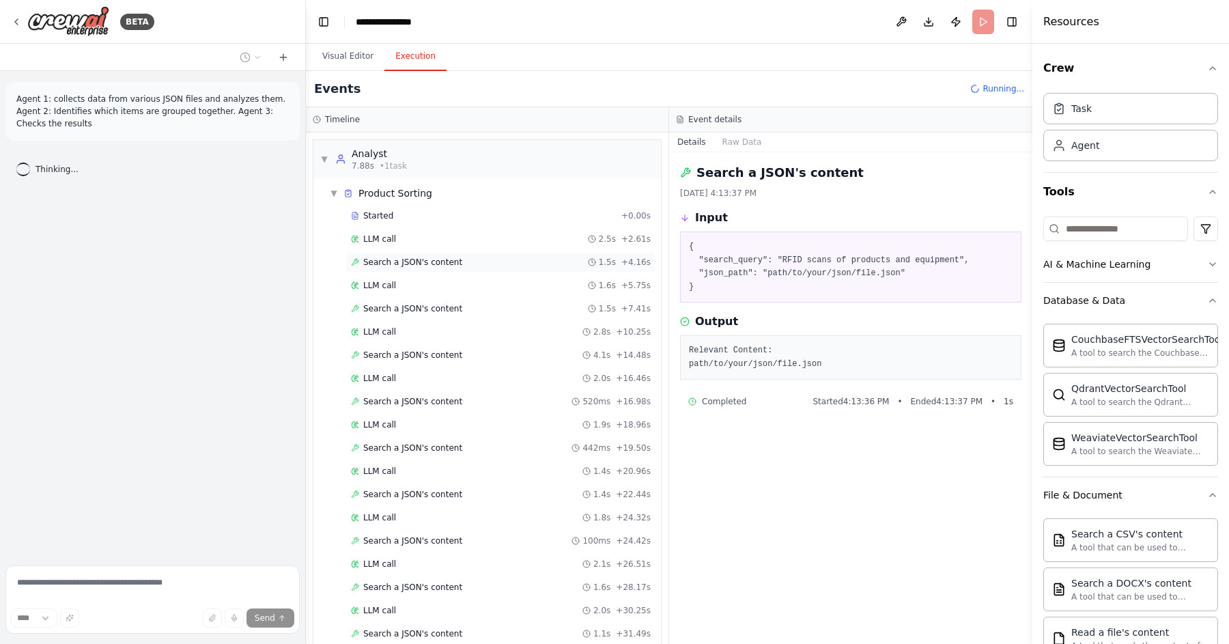
click at [483, 271] on div "Search a JSON's content 1.5s + 4.16s" at bounding box center [500, 262] width 309 height 20
click at [483, 293] on div "LLM call 1.6s + 5.75s" at bounding box center [500, 285] width 309 height 20
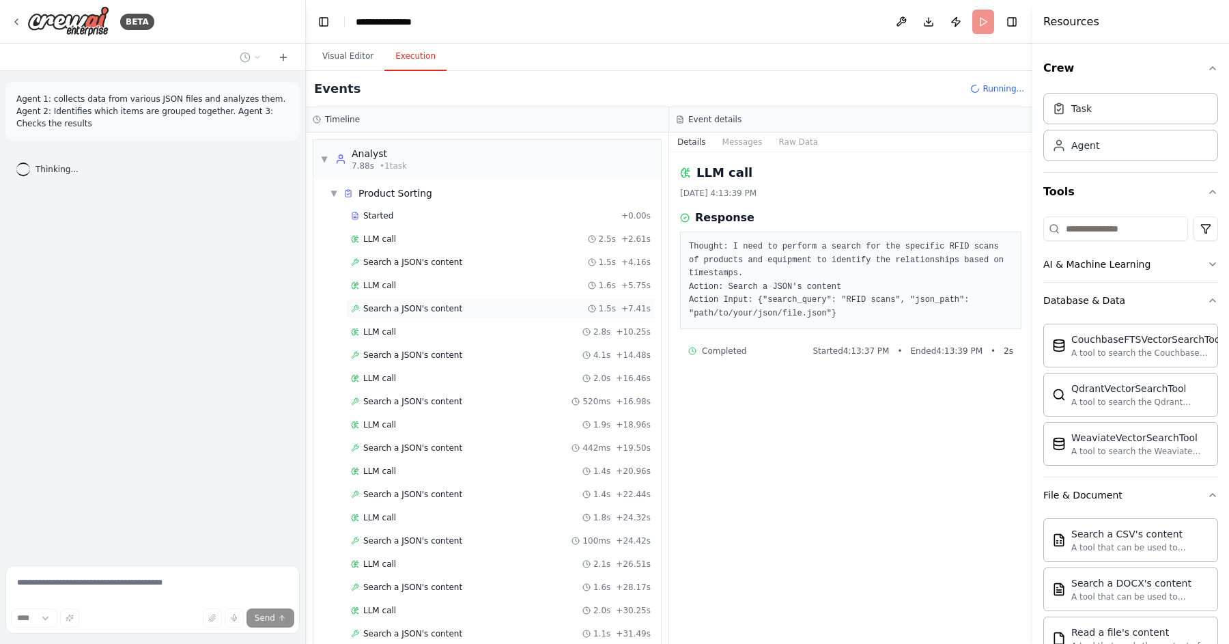
click at [483, 304] on div "Search a JSON's content 1.5s + 7.41s" at bounding box center [501, 308] width 300 height 11
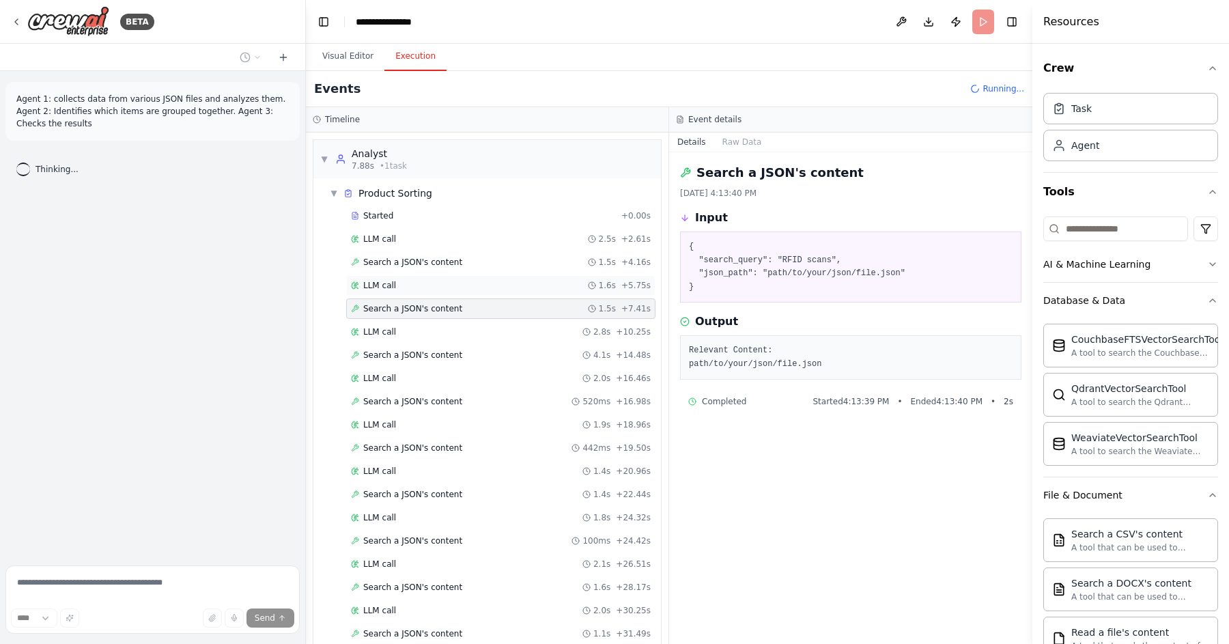
click at [483, 279] on div "LLM call 1.6s + 5.75s" at bounding box center [500, 285] width 309 height 20
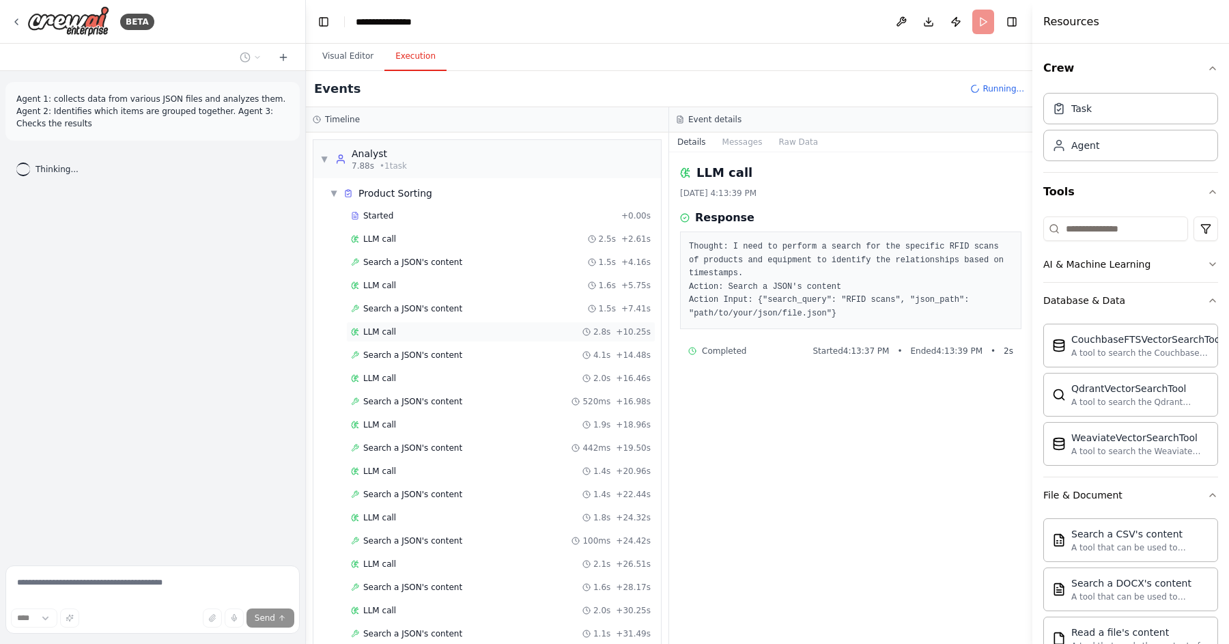
click at [483, 327] on div "LLM call 2.8s + 10.25s" at bounding box center [501, 331] width 300 height 11
click at [978, 56] on div "Visual Editor Execution" at bounding box center [669, 57] width 726 height 27
click at [985, 23] on header "**********" at bounding box center [669, 22] width 726 height 44
click at [844, 59] on div "Visual Editor Execution" at bounding box center [669, 57] width 726 height 27
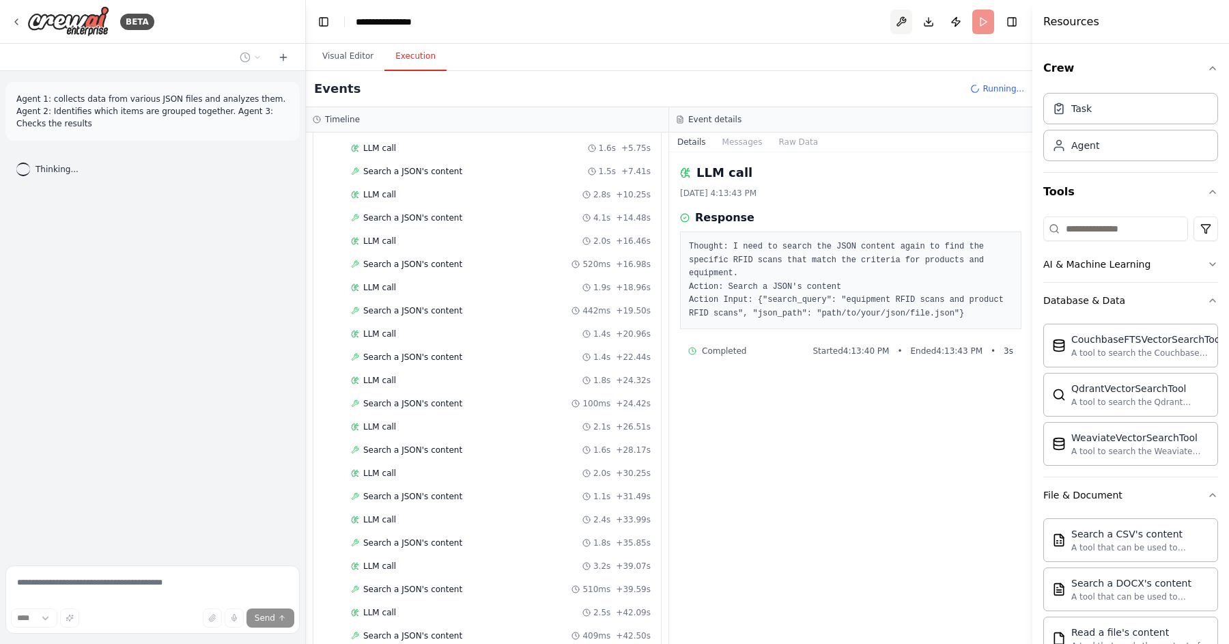
click at [905, 19] on button at bounding box center [901, 22] width 22 height 25
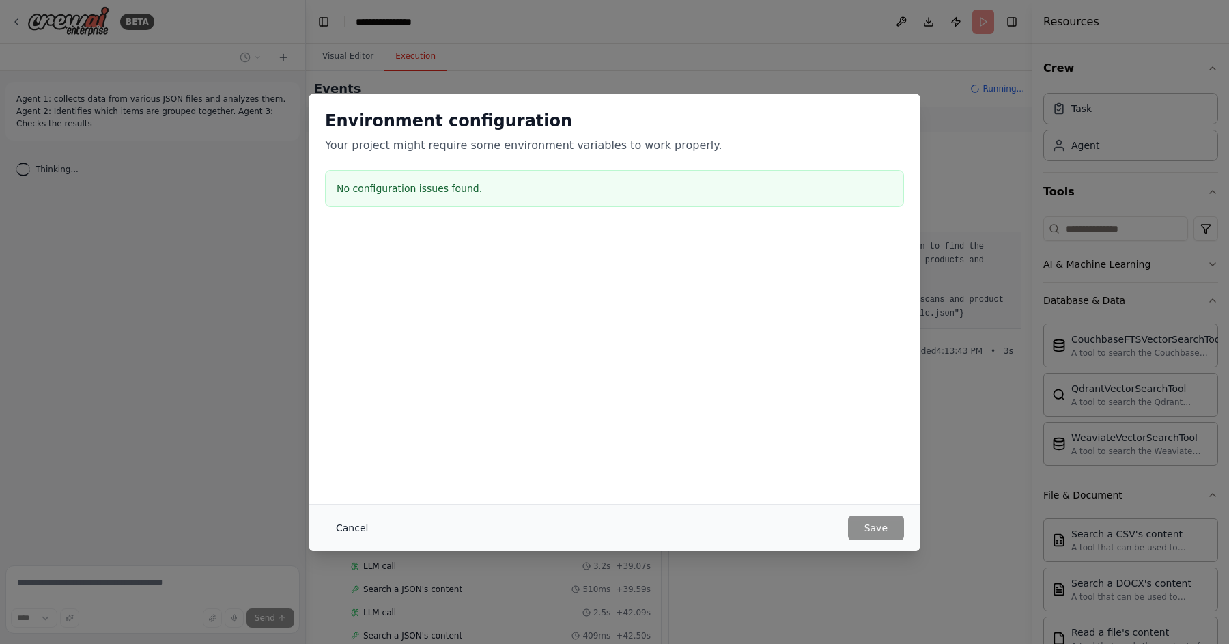
click at [350, 535] on button "Cancel" at bounding box center [352, 527] width 54 height 25
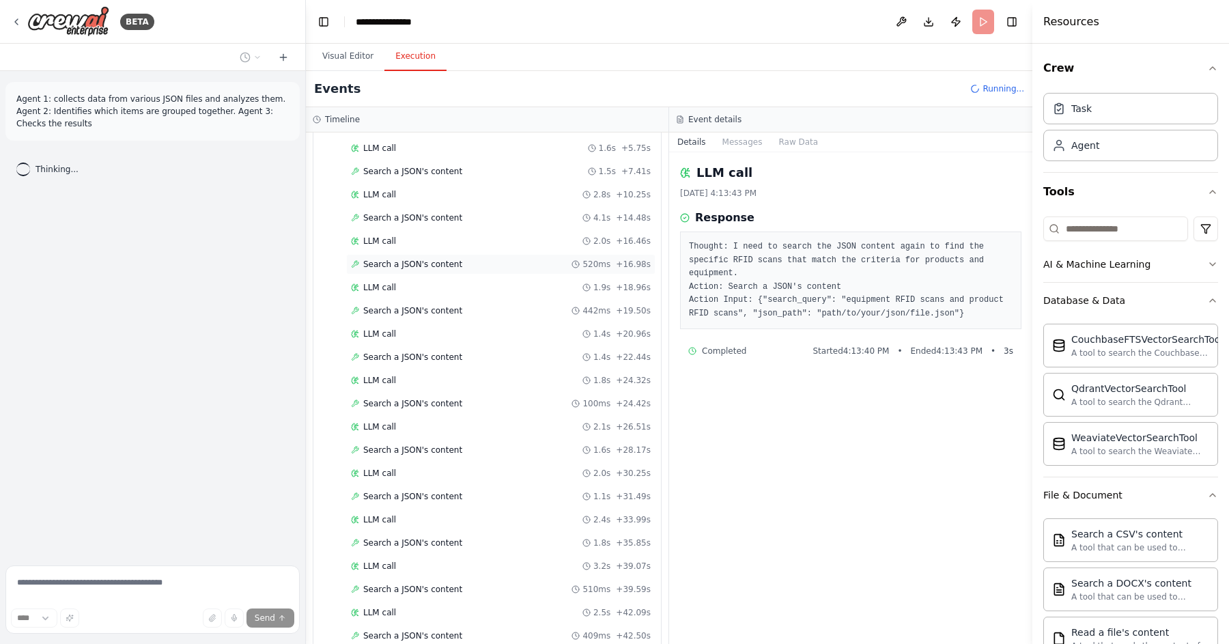
click at [470, 259] on div "Search a JSON's content 520ms + 16.98s" at bounding box center [501, 264] width 300 height 11
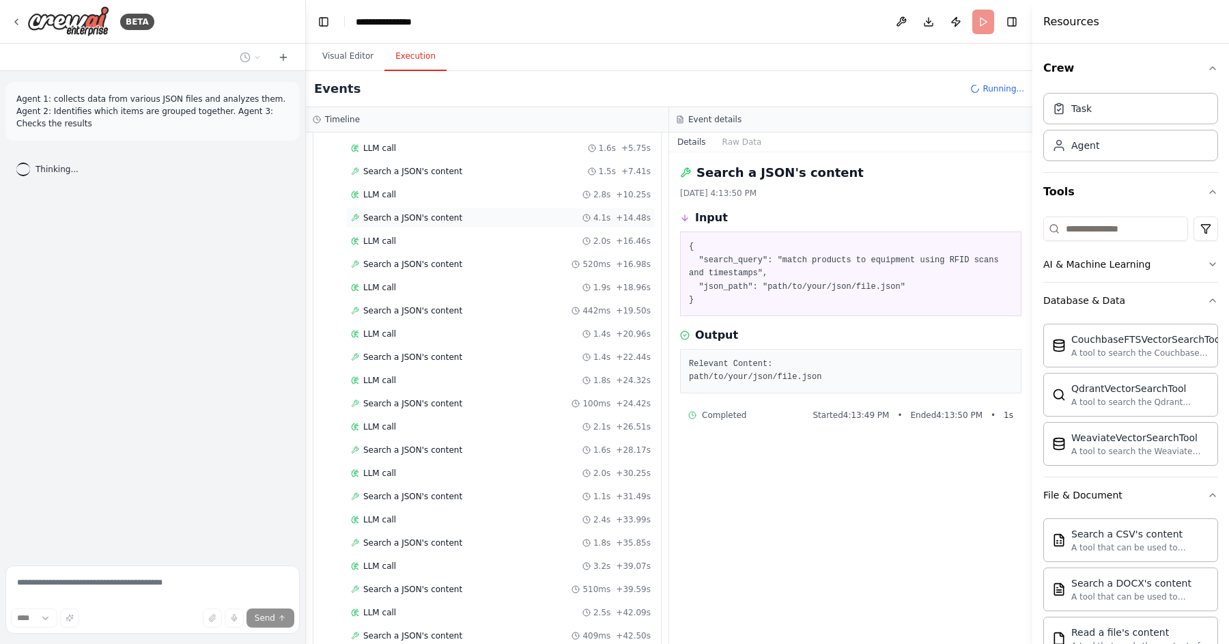
click at [475, 221] on div "Search a JSON's content 4.1s + 14.48s" at bounding box center [501, 217] width 300 height 11
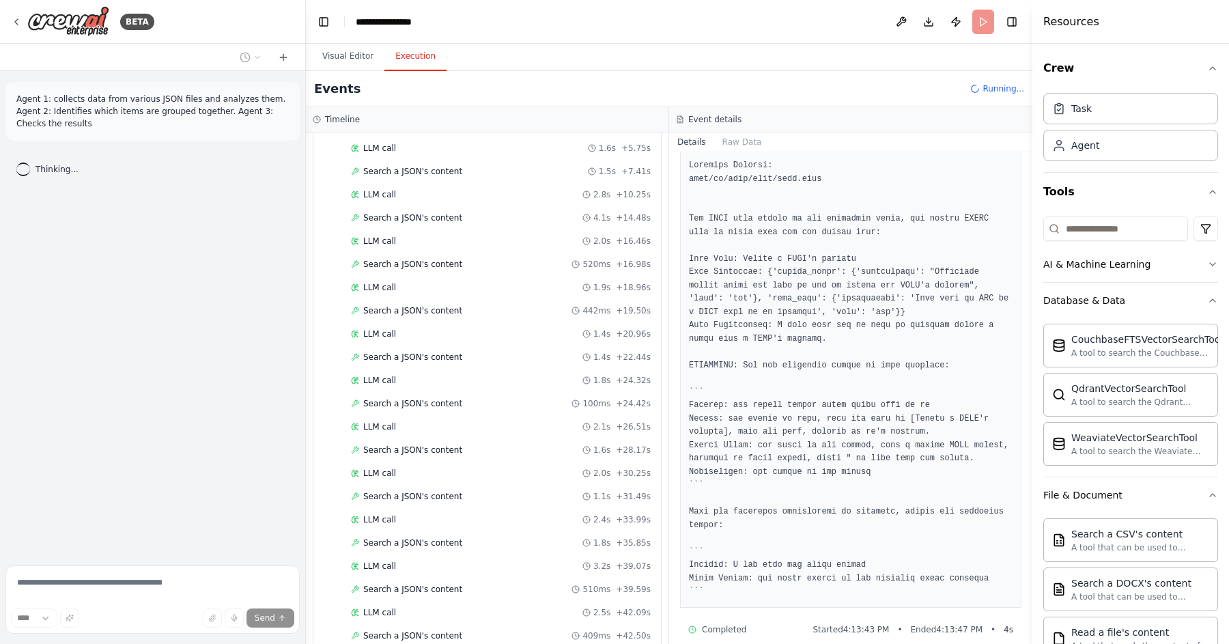
scroll to position [200, 0]
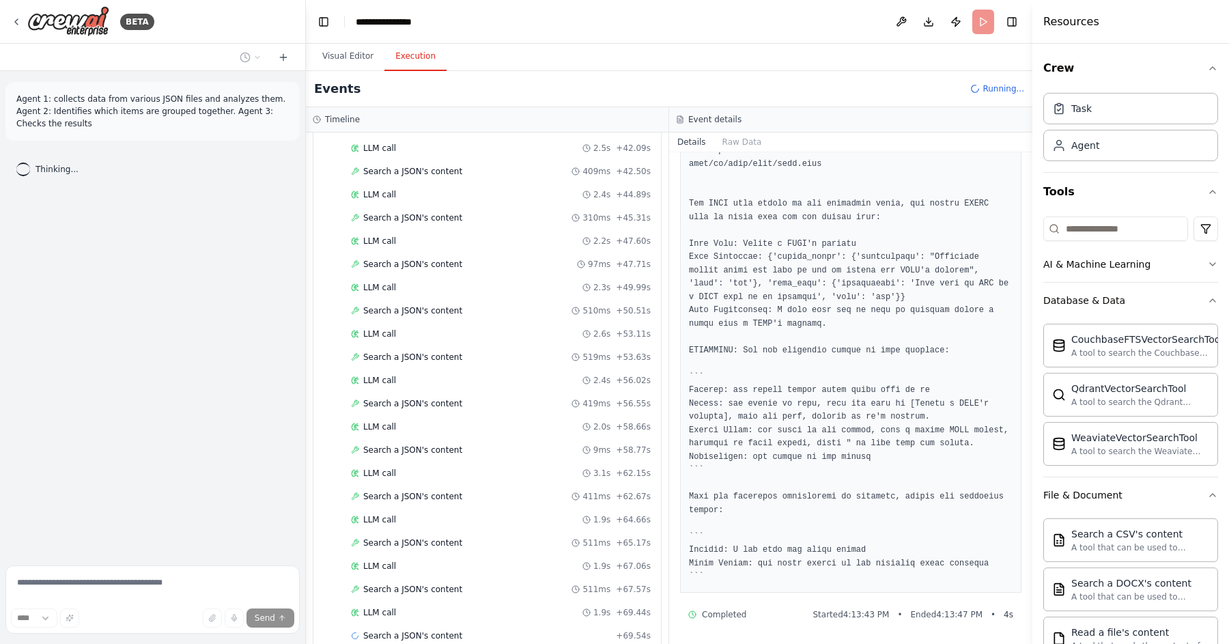
click at [559, 526] on div "LLM call 1.9s + 64.66s" at bounding box center [500, 519] width 309 height 20
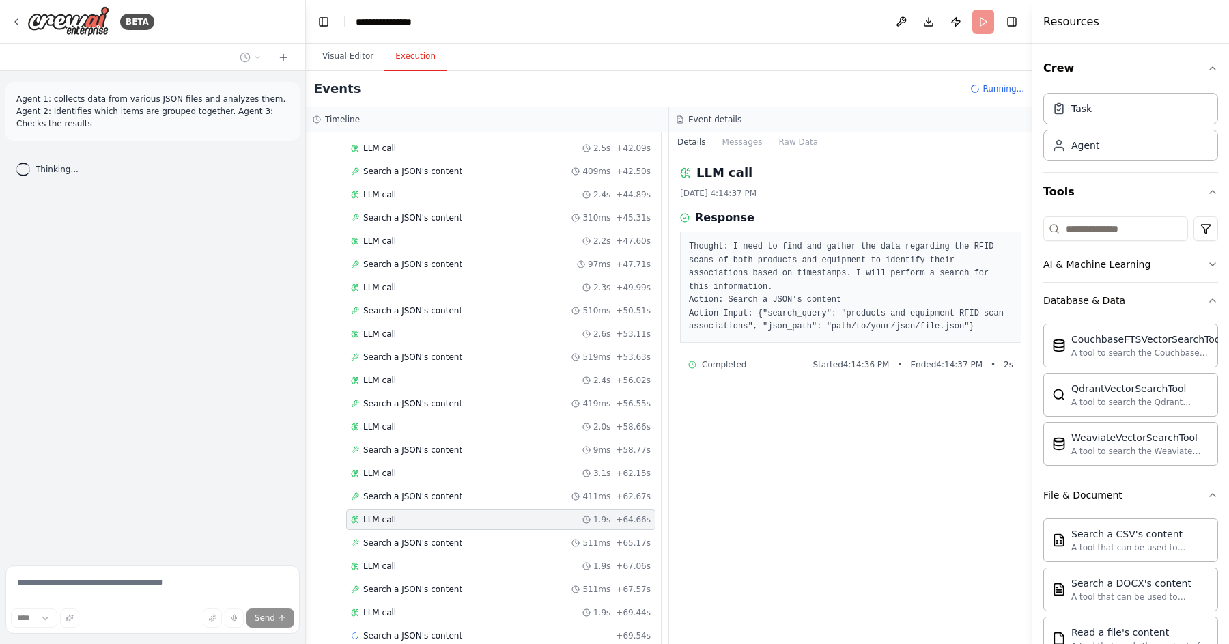
scroll to position [625, 0]
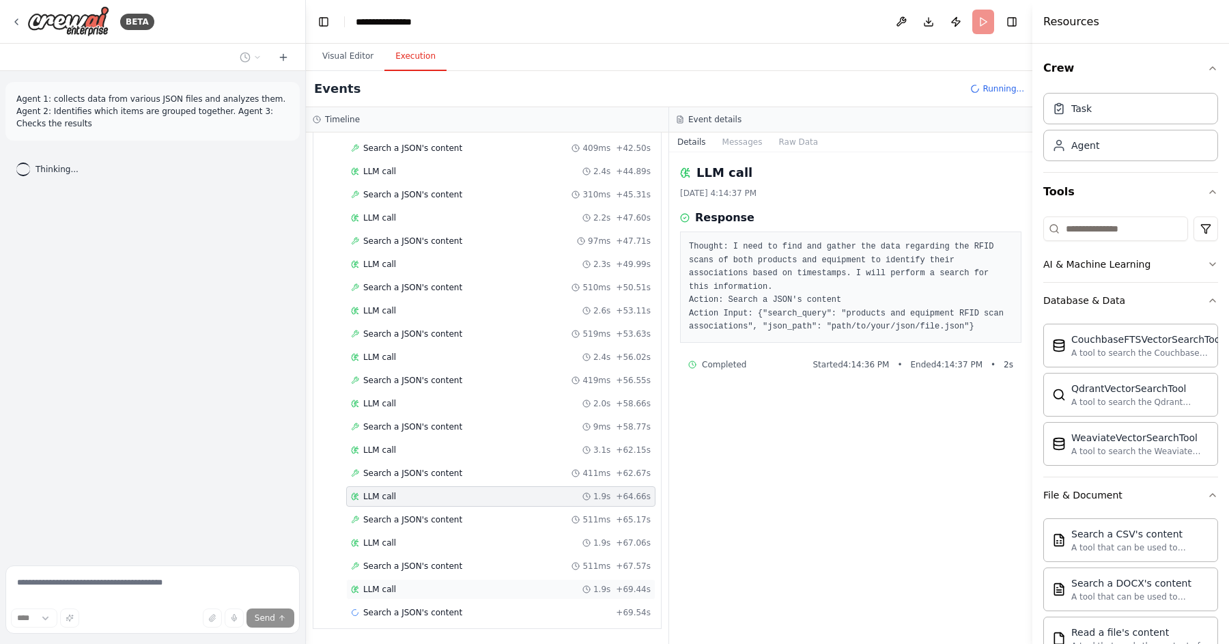
click at [505, 593] on div "LLM call 1.9s + 69.44s" at bounding box center [501, 589] width 300 height 11
click at [505, 608] on div "Search a JSON's content 2.0s + 71.52s" at bounding box center [501, 612] width 300 height 11
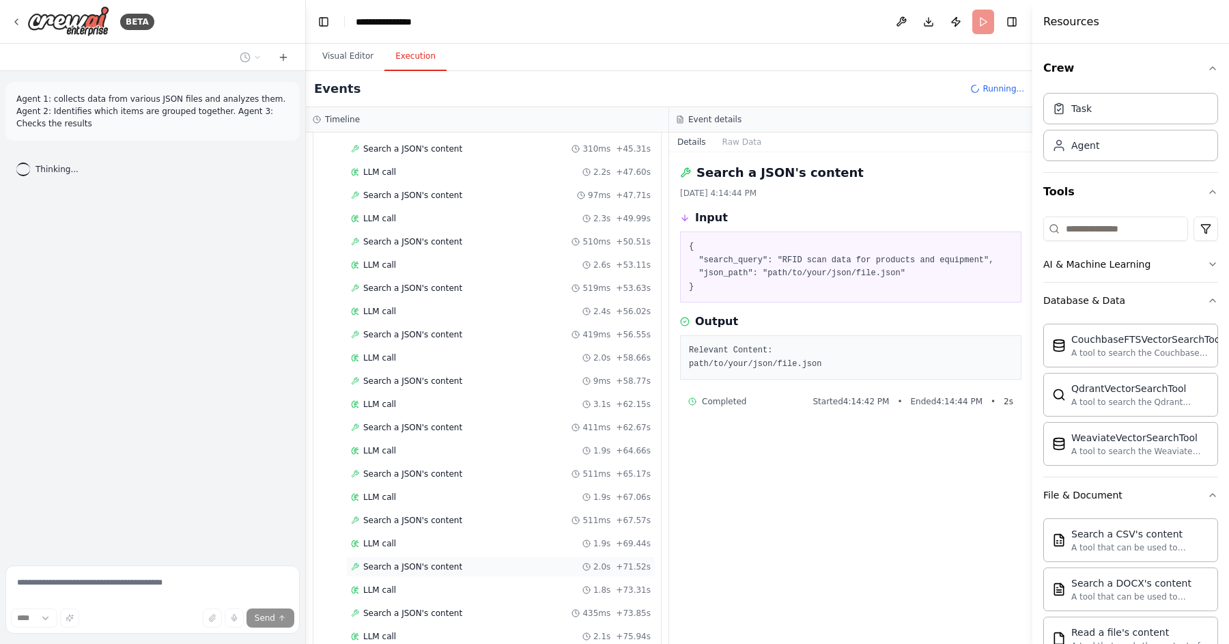
scroll to position [741, 0]
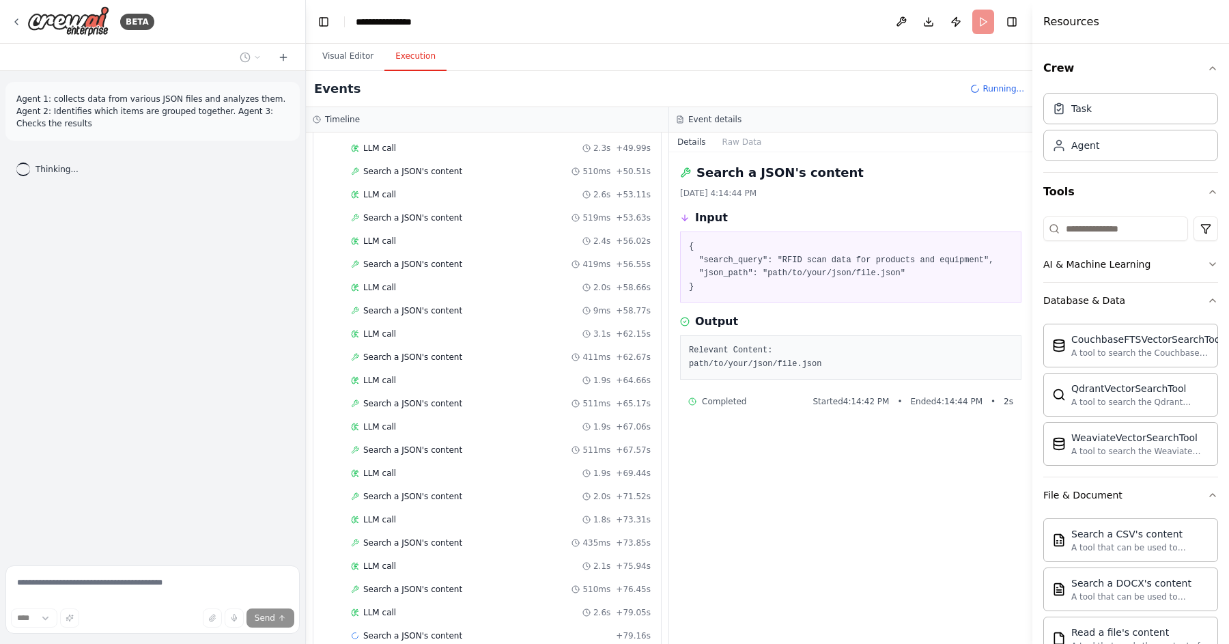
click at [516, 610] on div "LLM call 2.6s + 79.05s" at bounding box center [501, 612] width 300 height 11
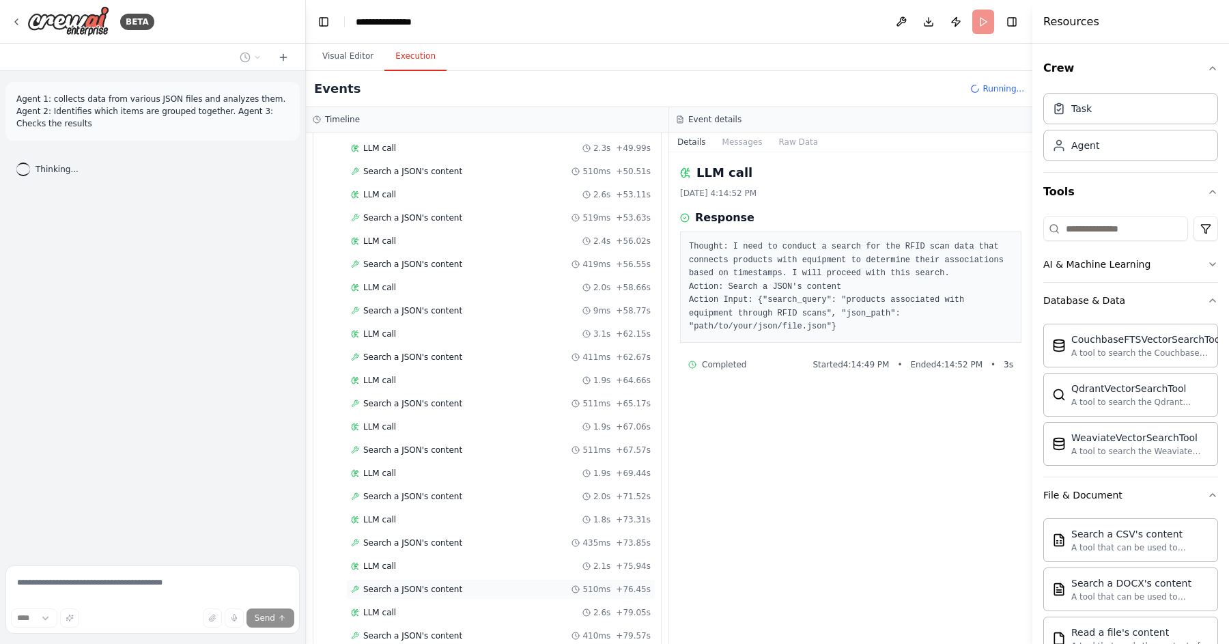
scroll to position [764, 0]
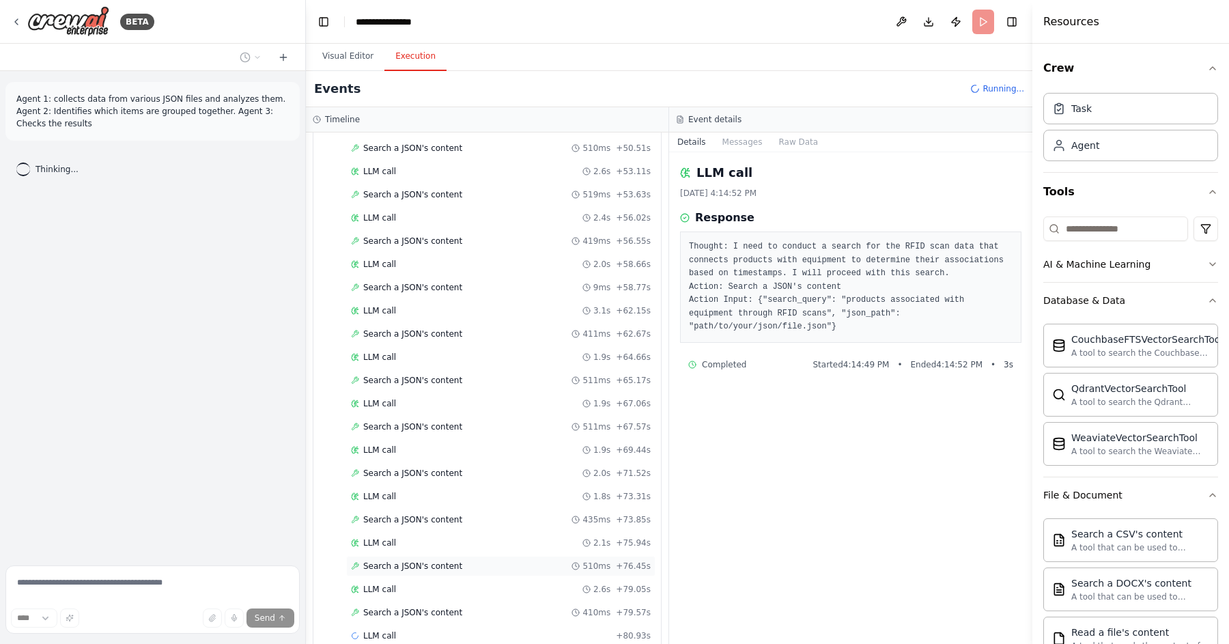
click at [517, 567] on div "Search a JSON's content 510ms + 76.45s" at bounding box center [501, 566] width 300 height 11
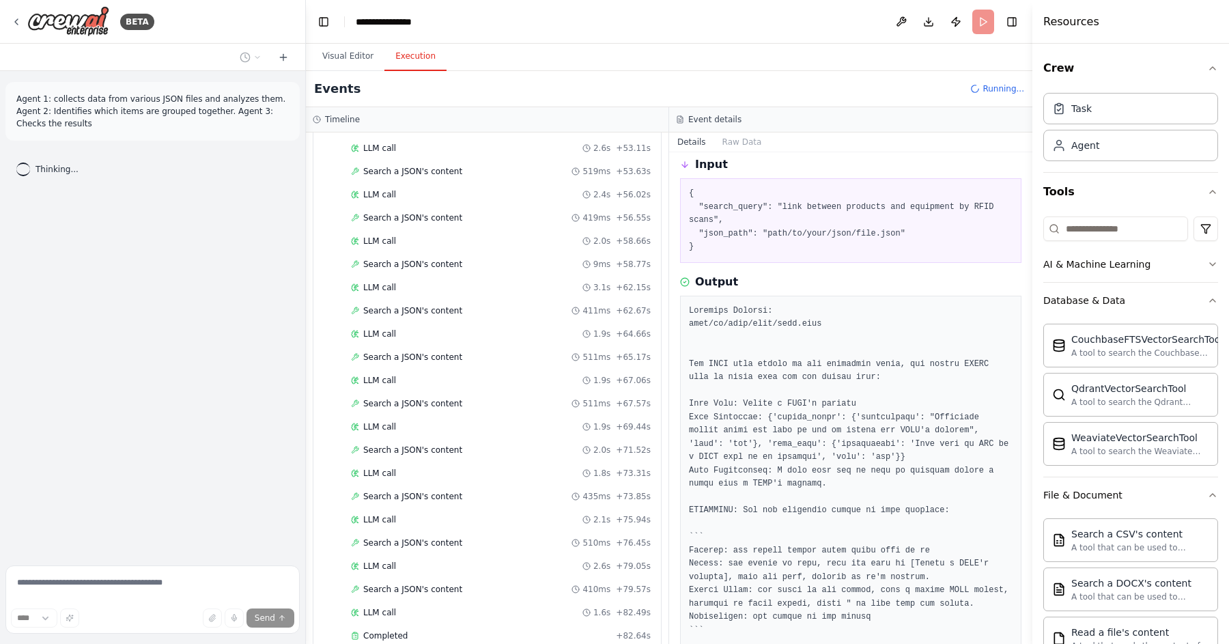
scroll to position [214, 0]
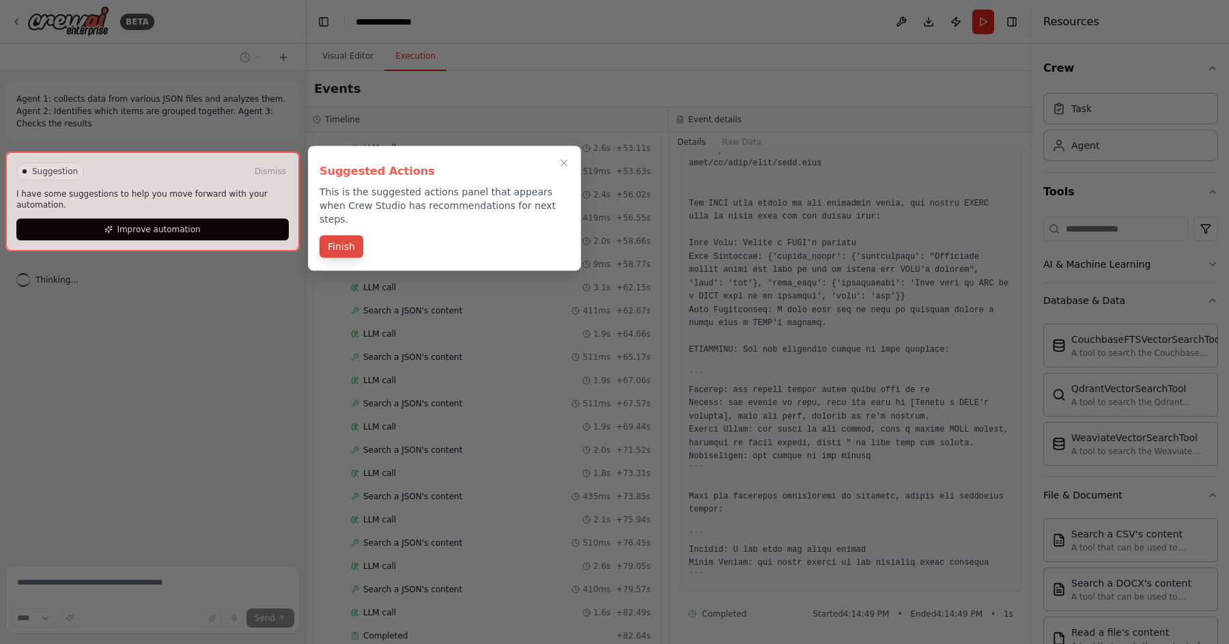
click at [335, 236] on button "Finish" at bounding box center [342, 247] width 44 height 23
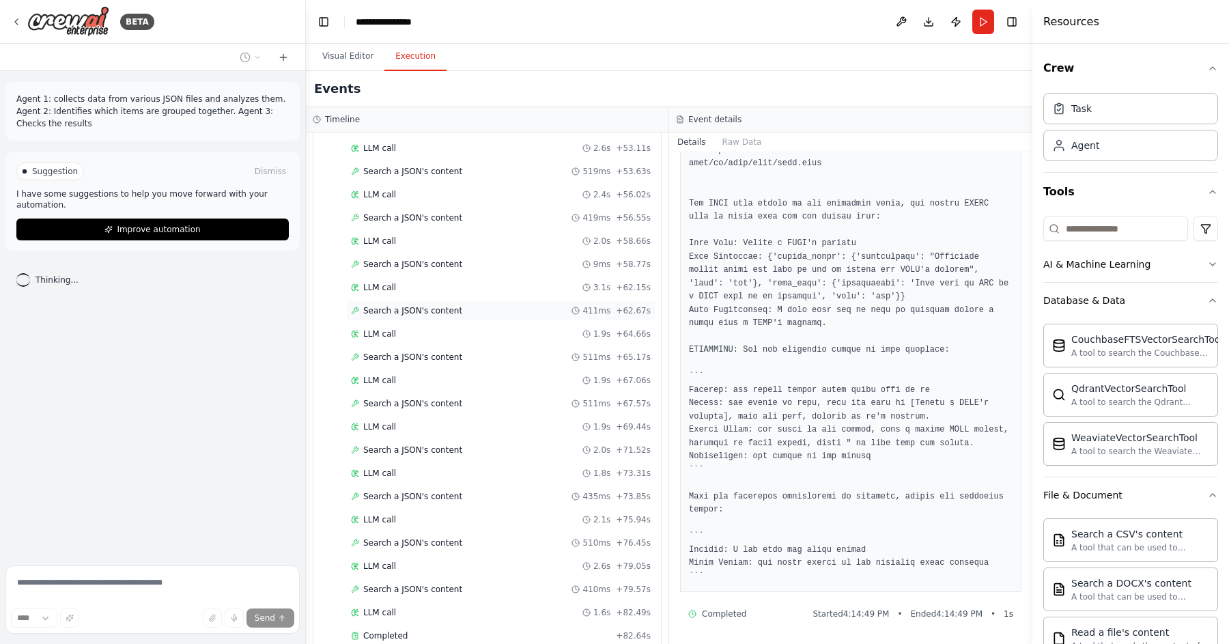
scroll to position [810, 0]
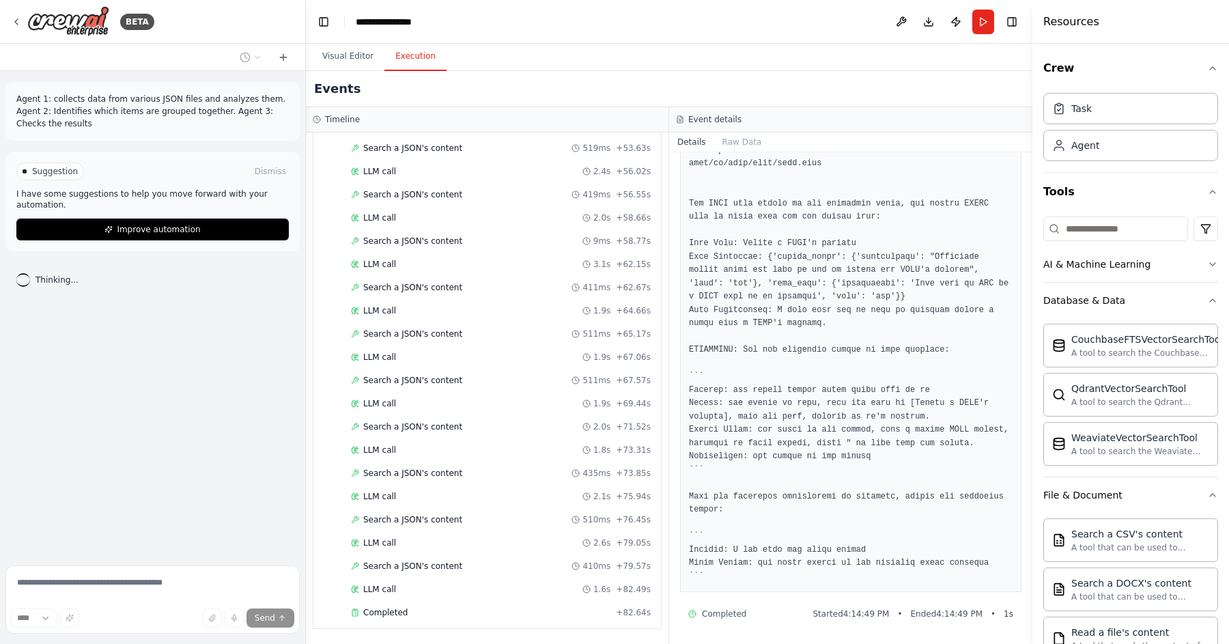
click at [208, 352] on div "Agent 1: collects data from various JSON files and analyzes them. Agent 2: Iden…" at bounding box center [152, 315] width 305 height 489
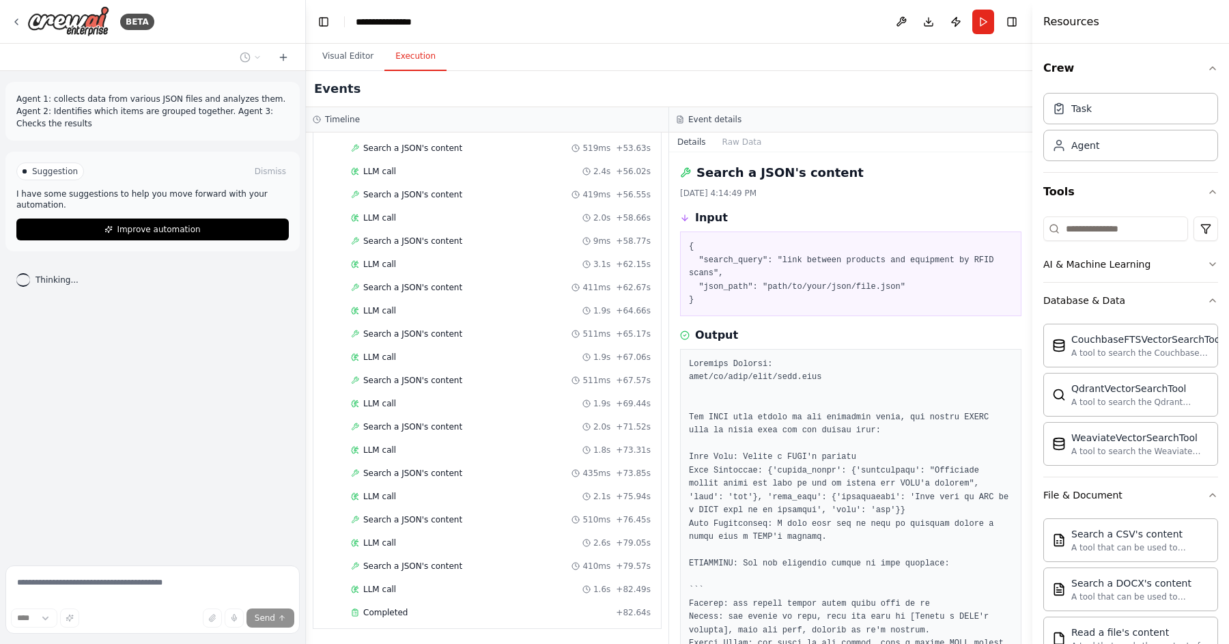
scroll to position [214, 0]
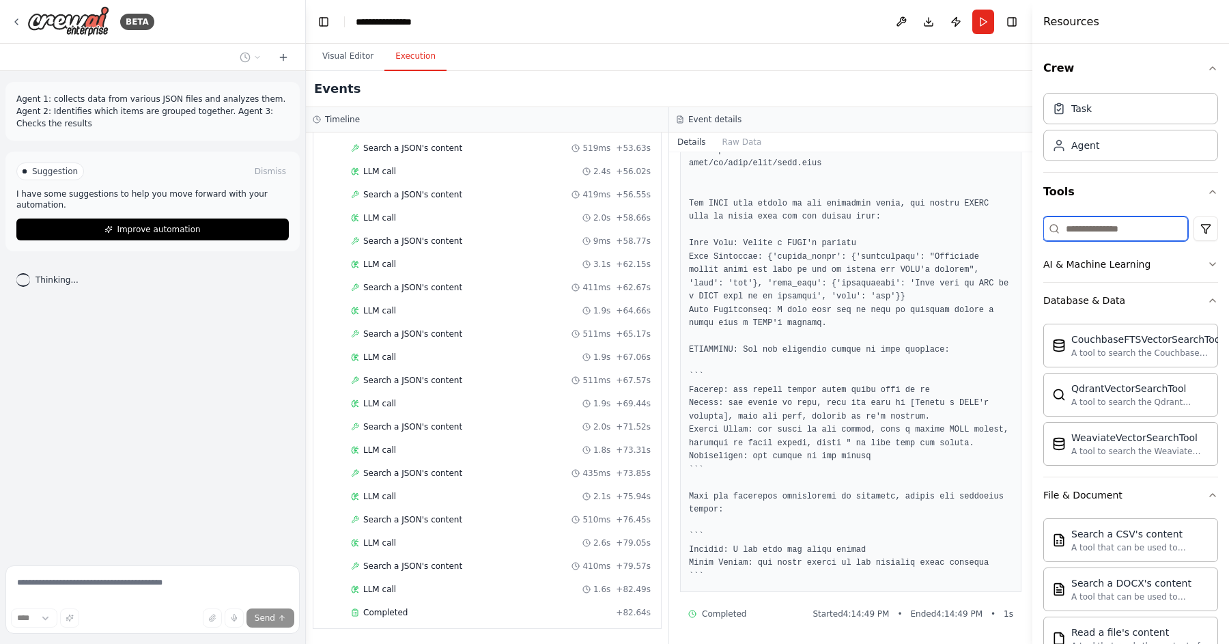
click at [1120, 234] on input at bounding box center [1115, 228] width 145 height 25
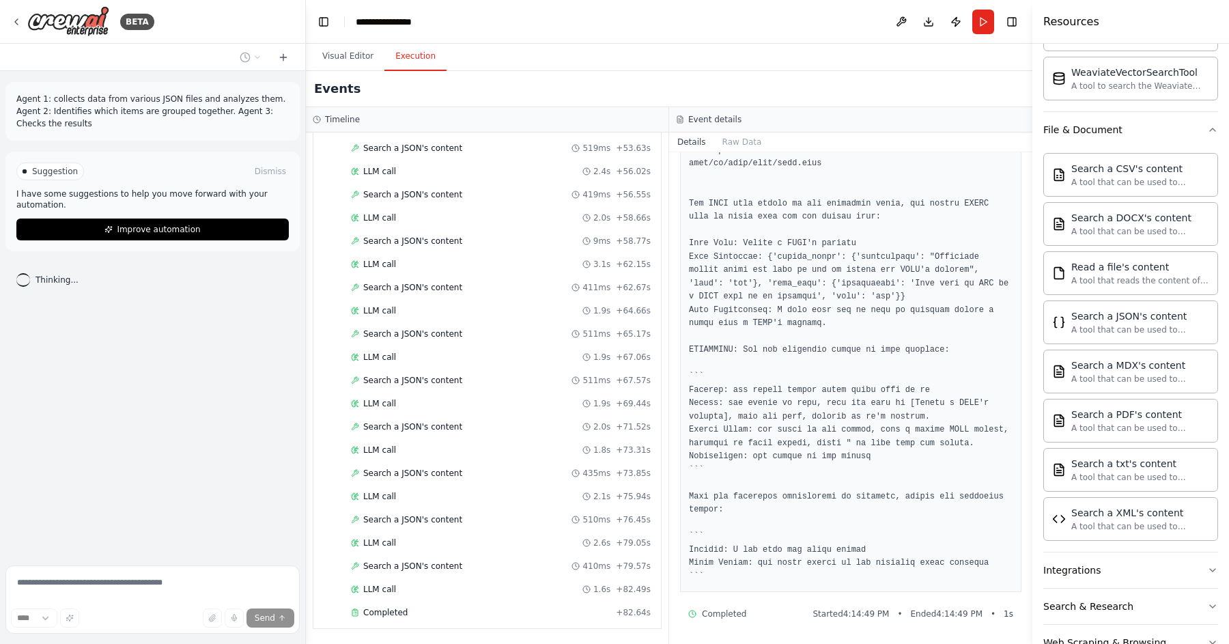
scroll to position [361, 0]
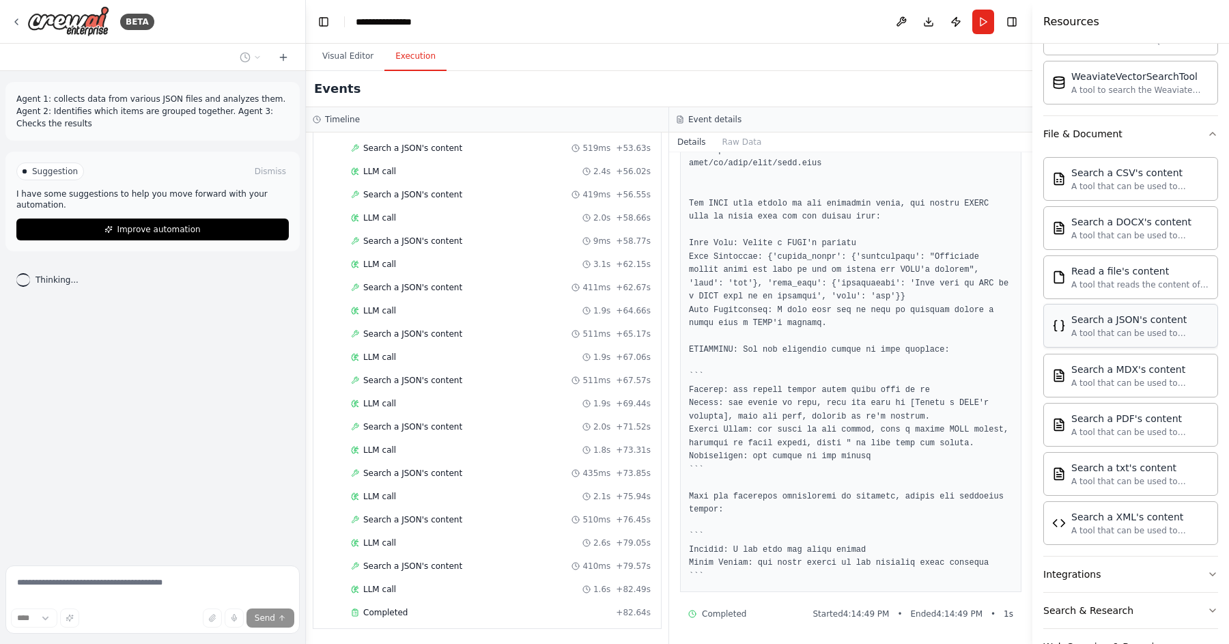
click at [1127, 328] on div "A tool that can be used to semantic search a query from a JSON's content." at bounding box center [1140, 333] width 138 height 11
click at [1060, 328] on img at bounding box center [1059, 326] width 14 height 14
click at [1103, 328] on div "A tool that can be used to semantic search a query from a JSON's content." at bounding box center [1140, 333] width 138 height 11
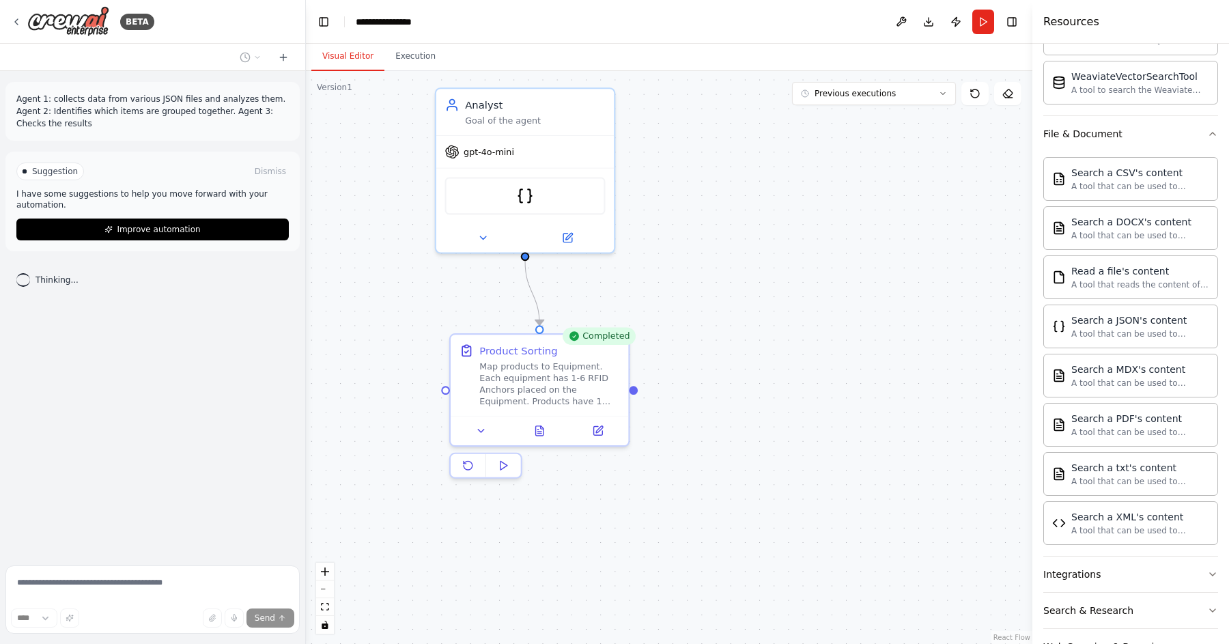
click at [357, 59] on button "Visual Editor" at bounding box center [347, 56] width 73 height 29
click at [564, 240] on icon at bounding box center [567, 235] width 12 height 12
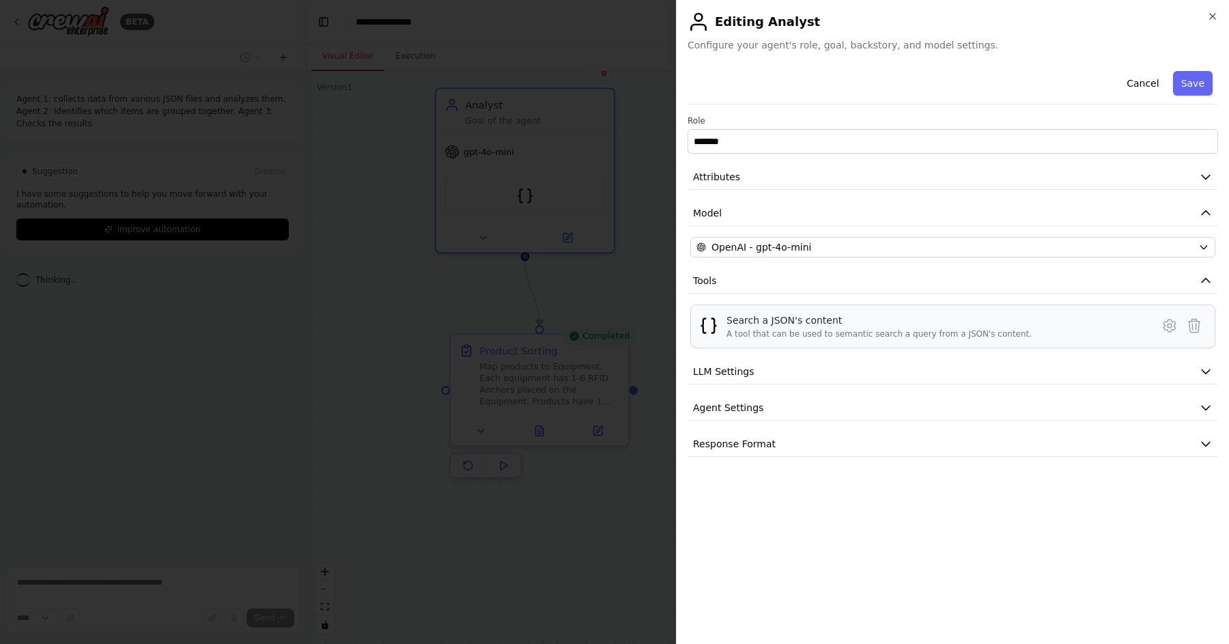
click at [982, 335] on div "A tool that can be used to semantic search a query from a JSON's content." at bounding box center [878, 333] width 305 height 11
click at [1167, 328] on icon at bounding box center [1169, 325] width 16 height 16
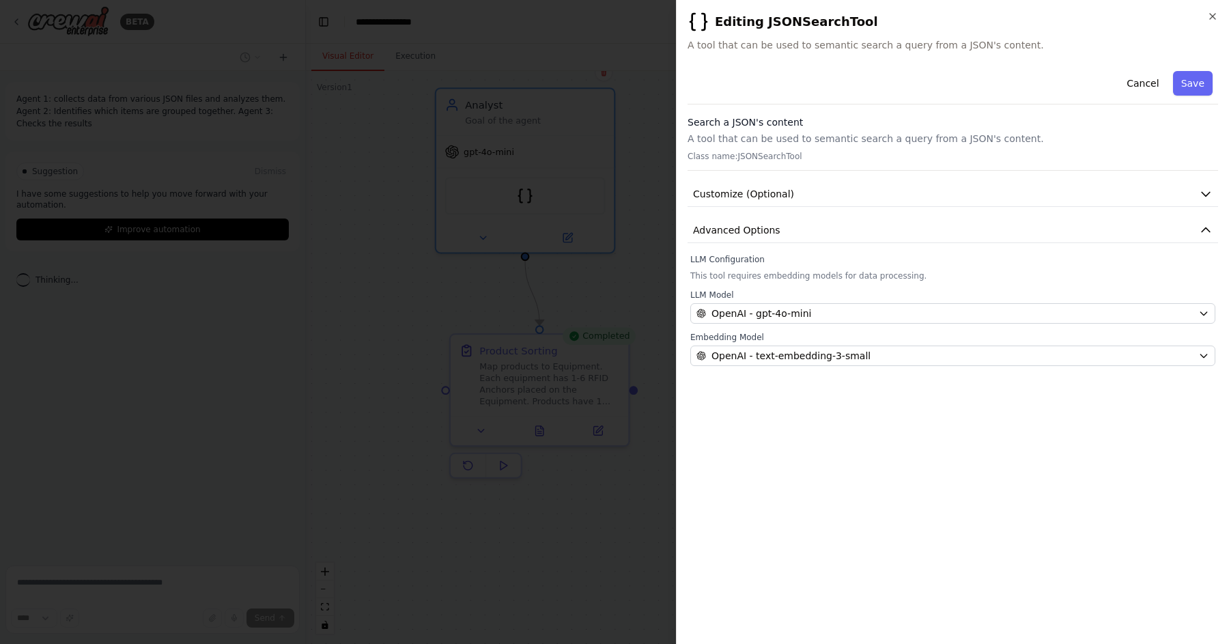
click at [1072, 391] on div "Cancel Save Search a JSON's content A tool that can be used to semantic search …" at bounding box center [953, 349] width 530 height 567
click at [1152, 85] on button "Cancel" at bounding box center [1142, 83] width 48 height 25
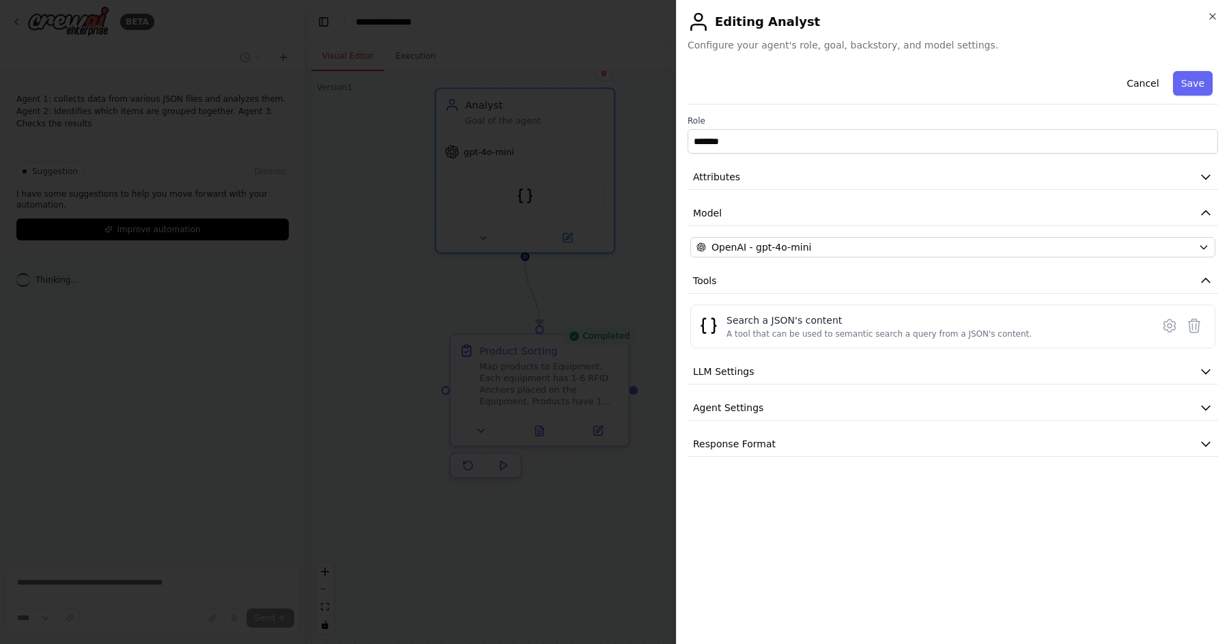
click at [917, 480] on div "Cancel Save Role ******* Attributes Model OpenAI - gpt-4o-mini Tools Search a J…" at bounding box center [953, 349] width 530 height 567
click at [900, 449] on button "Response Format" at bounding box center [953, 443] width 530 height 25
click at [890, 405] on button "Agent Settings" at bounding box center [953, 407] width 530 height 25
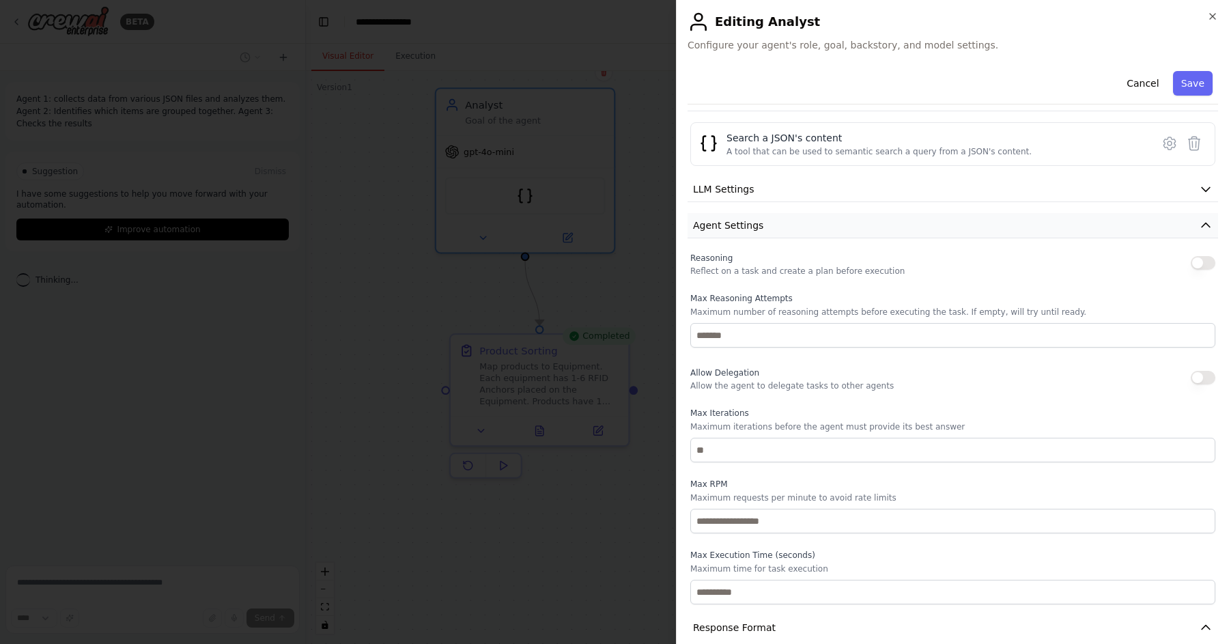
scroll to position [265, 0]
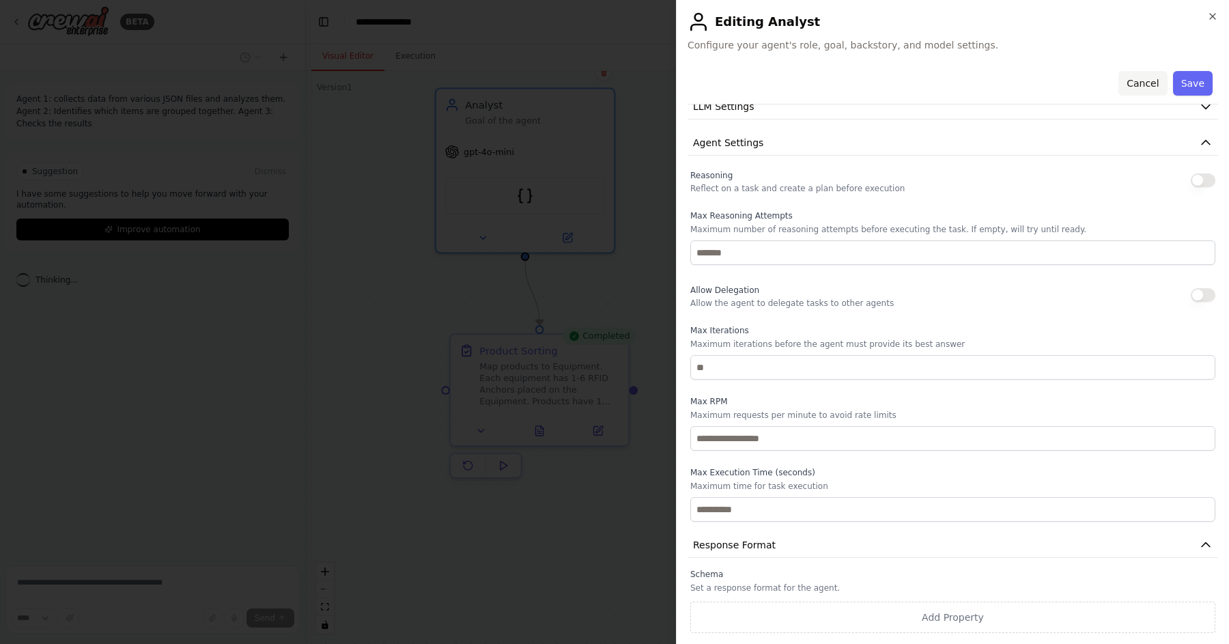
click at [1155, 80] on button "Cancel" at bounding box center [1142, 83] width 48 height 25
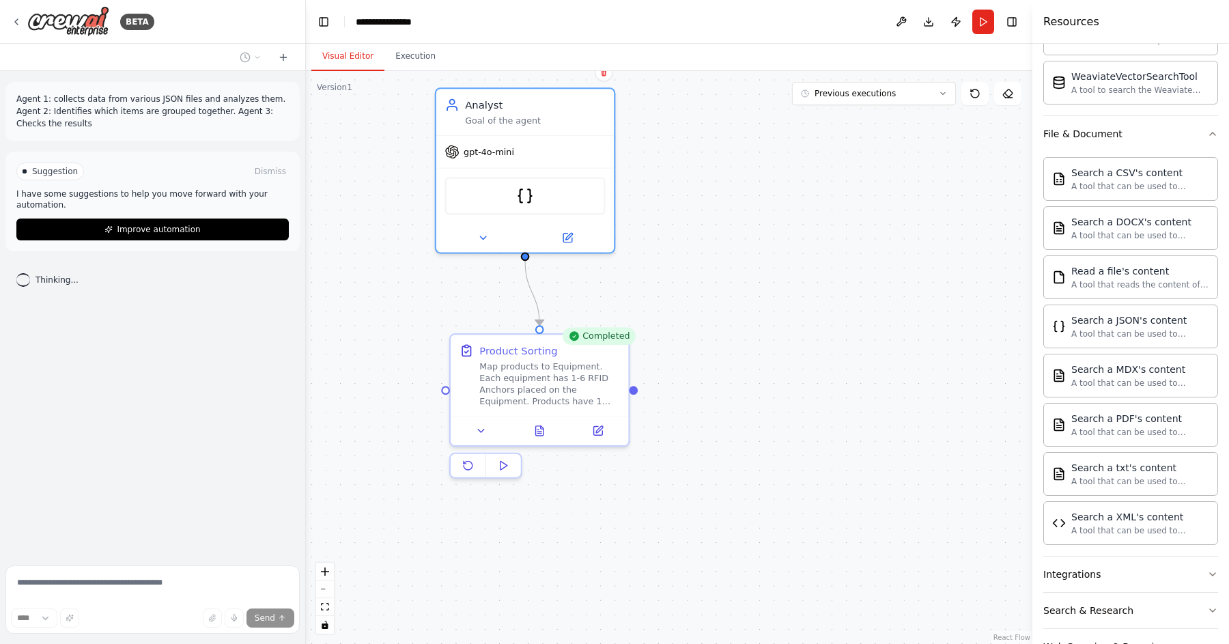
click at [889, 348] on div ".deletable-edge-delete-btn { width: 20px; height: 20px; border: 0px solid #ffff…" at bounding box center [669, 357] width 726 height 573
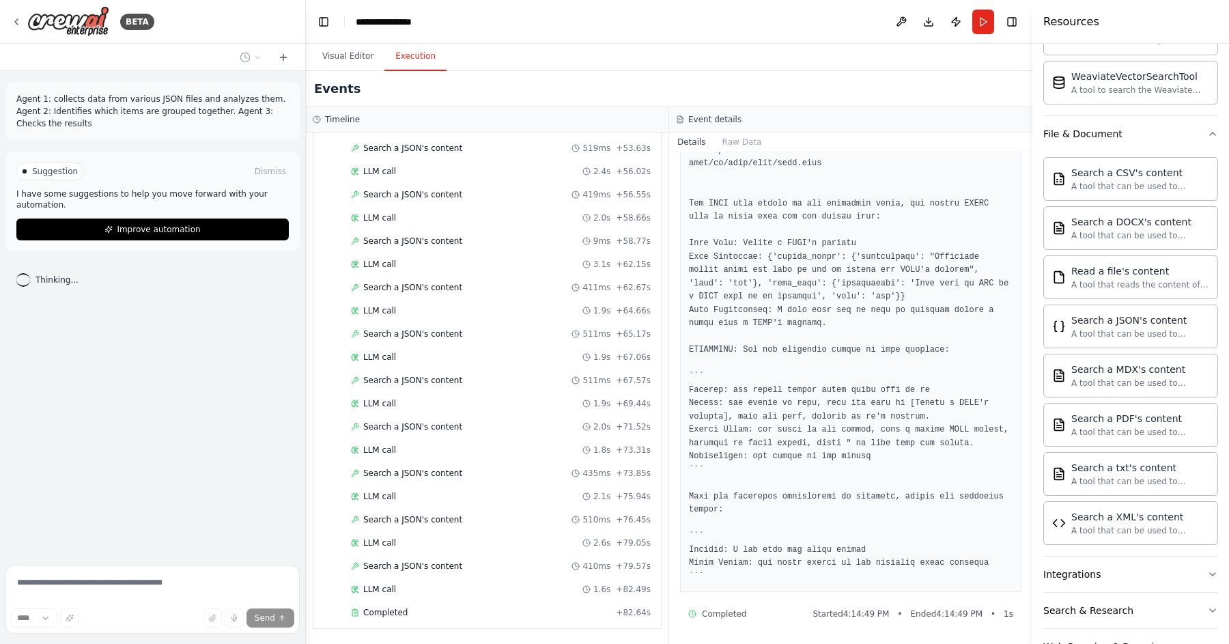
click at [430, 56] on button "Execution" at bounding box center [415, 56] width 62 height 29
click at [465, 614] on div "Completed" at bounding box center [480, 612] width 259 height 11
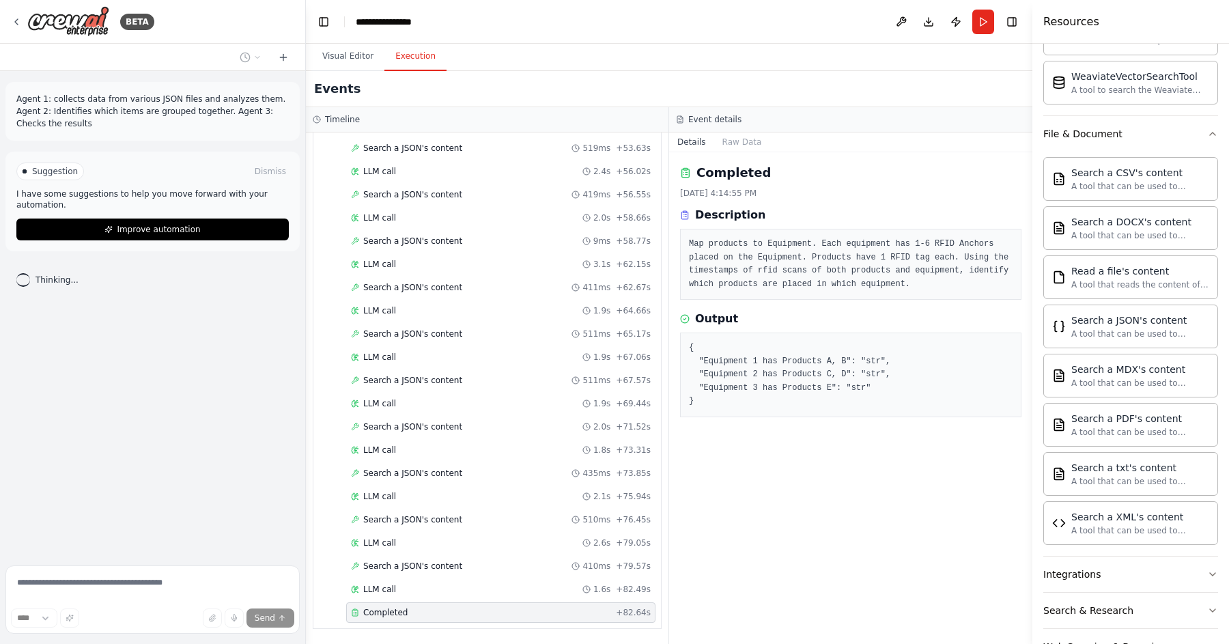
click at [787, 374] on pre "{ "Equipment 1 has Products A, B": "str", "Equipment 2 has Products C, D": "str…" at bounding box center [851, 374] width 324 height 67
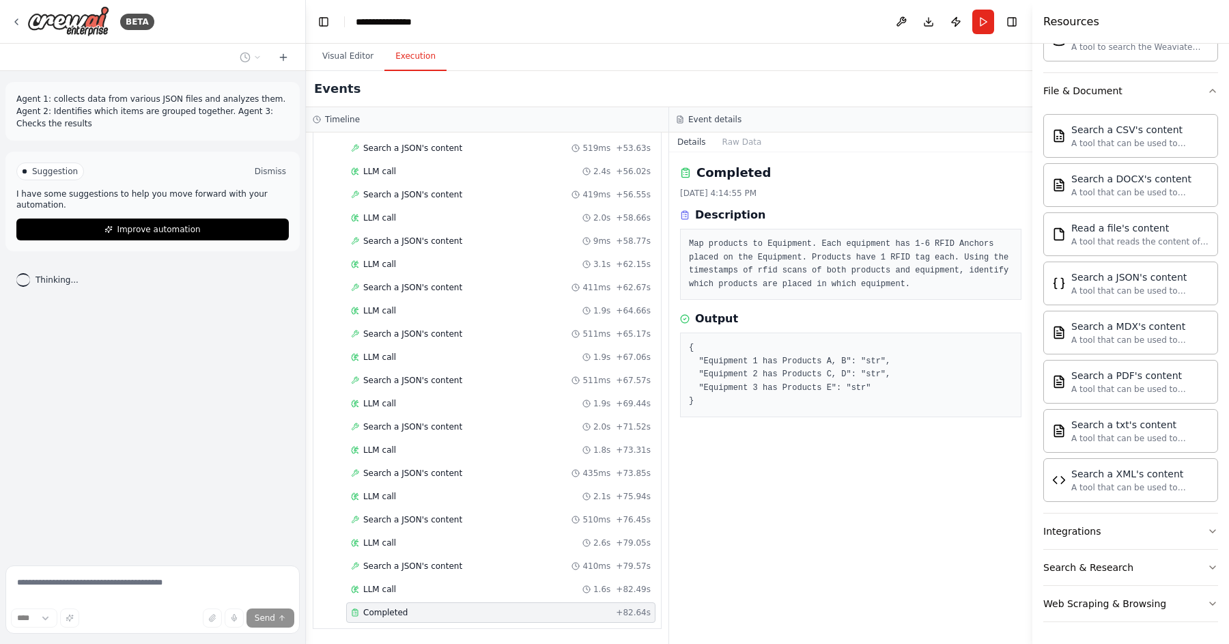
click at [280, 173] on button "Dismiss" at bounding box center [270, 172] width 37 height 14
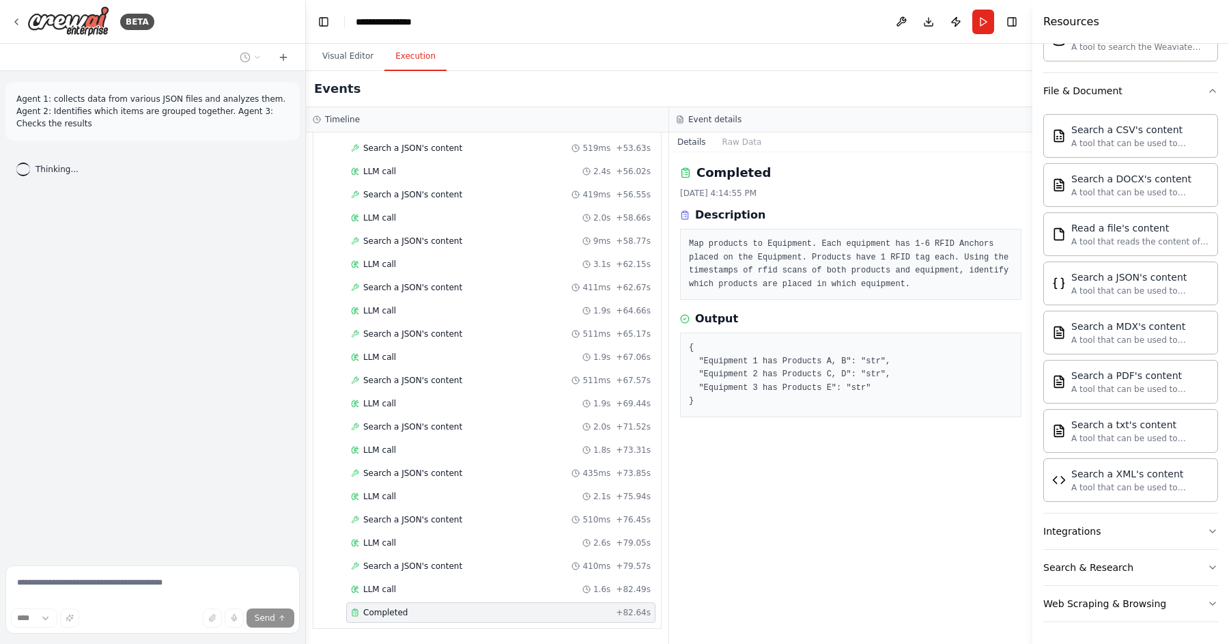
click at [186, 178] on div "Thinking..." at bounding box center [152, 170] width 294 height 36
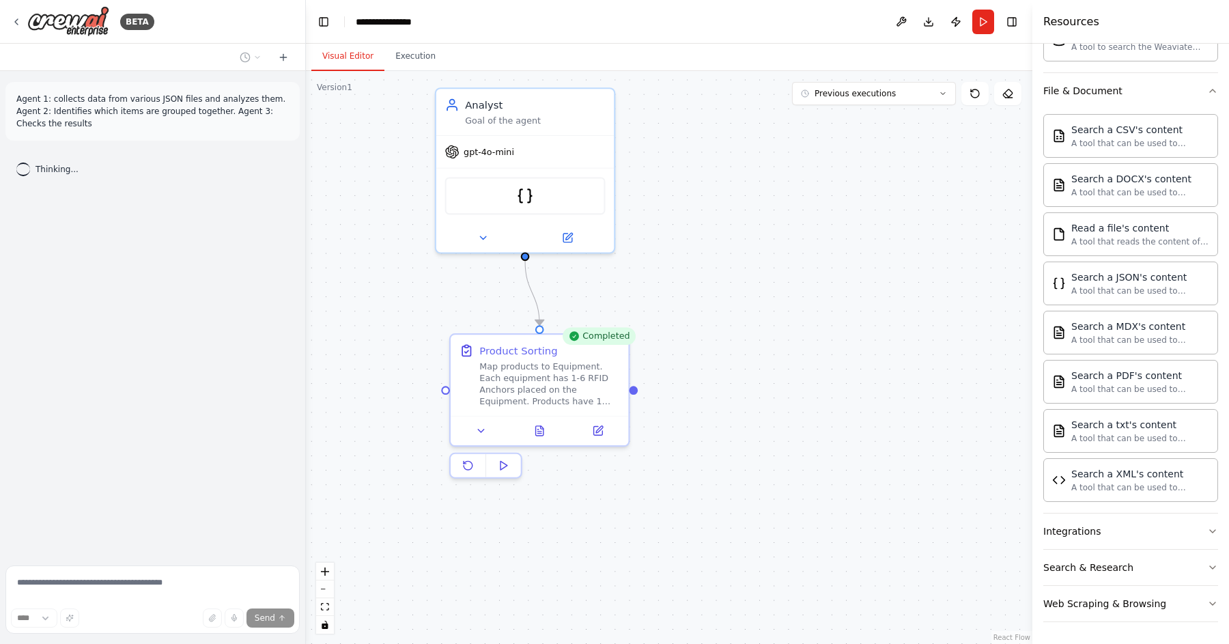
click at [367, 62] on button "Visual Editor" at bounding box center [347, 56] width 73 height 29
click at [929, 25] on button "Download" at bounding box center [929, 22] width 22 height 25
click at [1203, 598] on icon "Notifications (F8)" at bounding box center [1206, 594] width 11 height 11
click at [982, 237] on div ".deletable-edge-delete-btn { width: 20px; height: 20px; border: 0px solid #ffff…" at bounding box center [669, 357] width 726 height 573
click at [951, 186] on div ".deletable-edge-delete-btn { width: 20px; height: 20px; border: 0px solid #ffff…" at bounding box center [669, 357] width 726 height 573
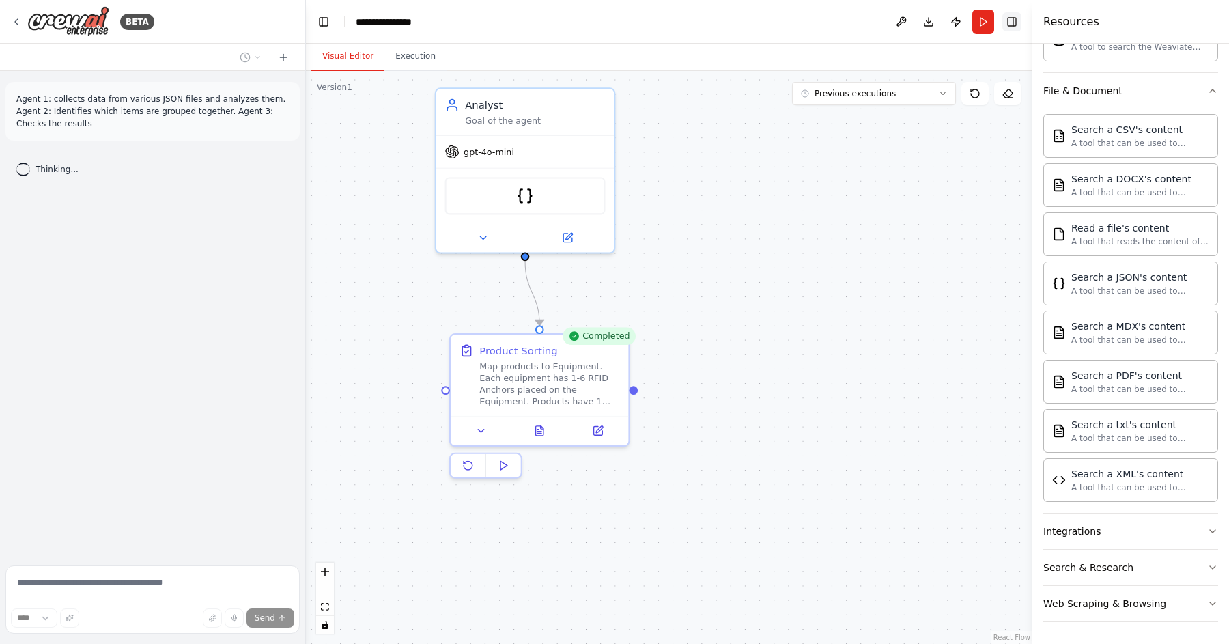
click at [1013, 22] on button "Toggle Right Sidebar" at bounding box center [1011, 21] width 19 height 19
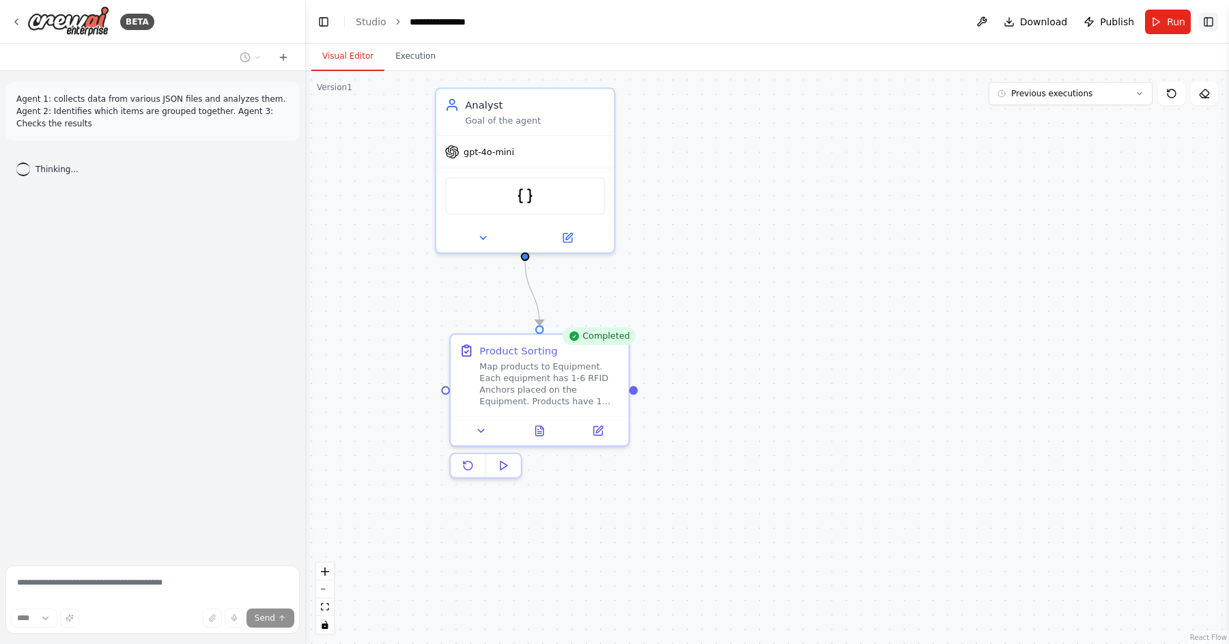
click at [1215, 16] on button "Toggle Right Sidebar" at bounding box center [1208, 21] width 19 height 19
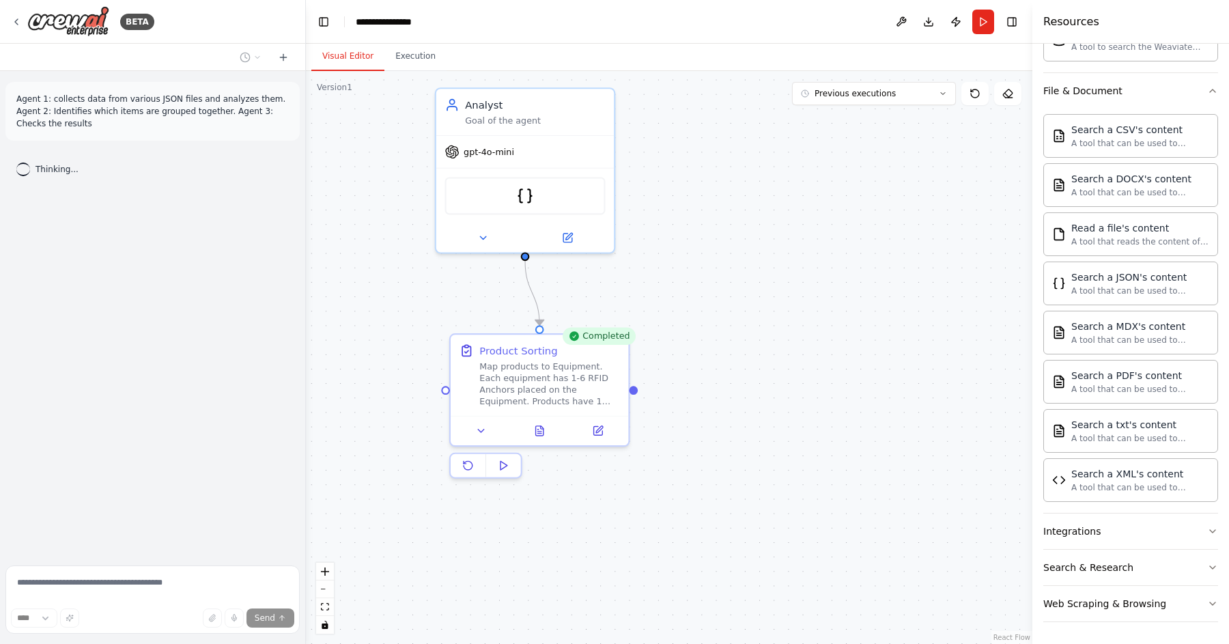
click at [931, 254] on div ".deletable-edge-delete-btn { width: 20px; height: 20px; border: 0px solid #ffff…" at bounding box center [669, 357] width 726 height 573
click at [937, 103] on button "Previous executions" at bounding box center [874, 93] width 164 height 23
click at [898, 208] on div ".deletable-edge-delete-btn { width: 20px; height: 20px; border: 0px solid #ffff…" at bounding box center [669, 357] width 726 height 573
click at [779, 180] on div ".deletable-edge-delete-btn { width: 20px; height: 20px; border: 0px solid #ffff…" at bounding box center [669, 357] width 726 height 573
click at [720, 137] on div ".deletable-edge-delete-btn { width: 20px; height: 20px; border: 0px solid #ffff…" at bounding box center [669, 357] width 726 height 573
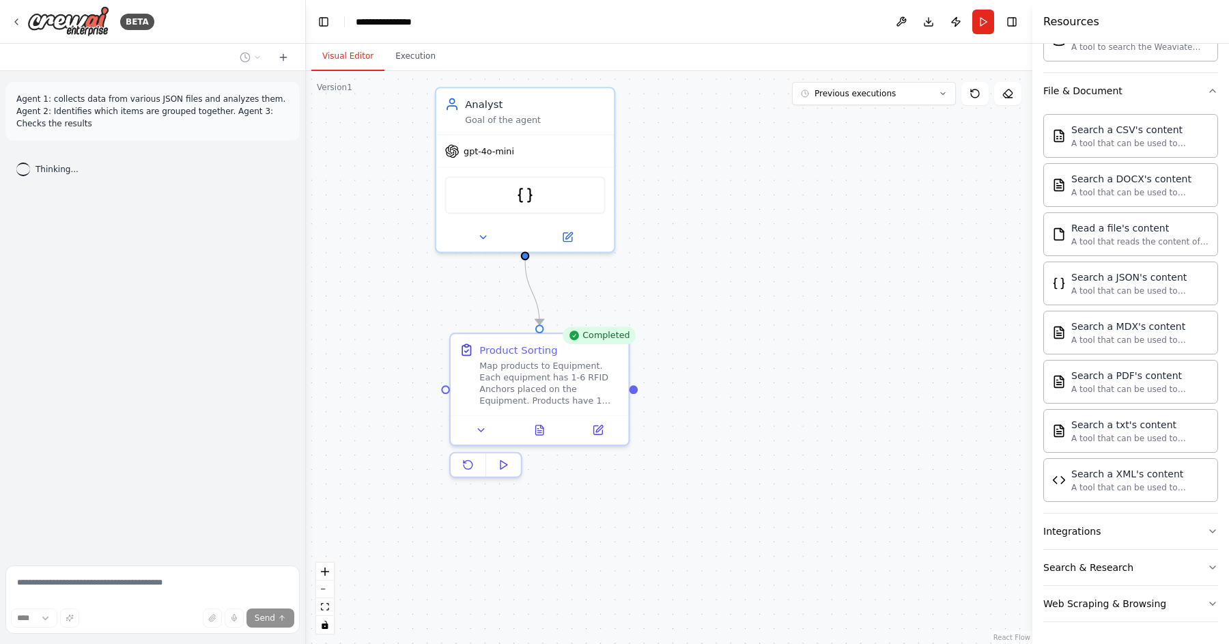
click at [150, 498] on div "Agent 1: collects data from various JSON files and analyzes them. Agent 2: Iden…" at bounding box center [152, 315] width 305 height 489
click at [698, 397] on div ".deletable-edge-delete-btn { width: 20px; height: 20px; border: 0px solid #ffff…" at bounding box center [669, 357] width 726 height 573
click at [331, 575] on button "zoom in" at bounding box center [325, 572] width 18 height 18
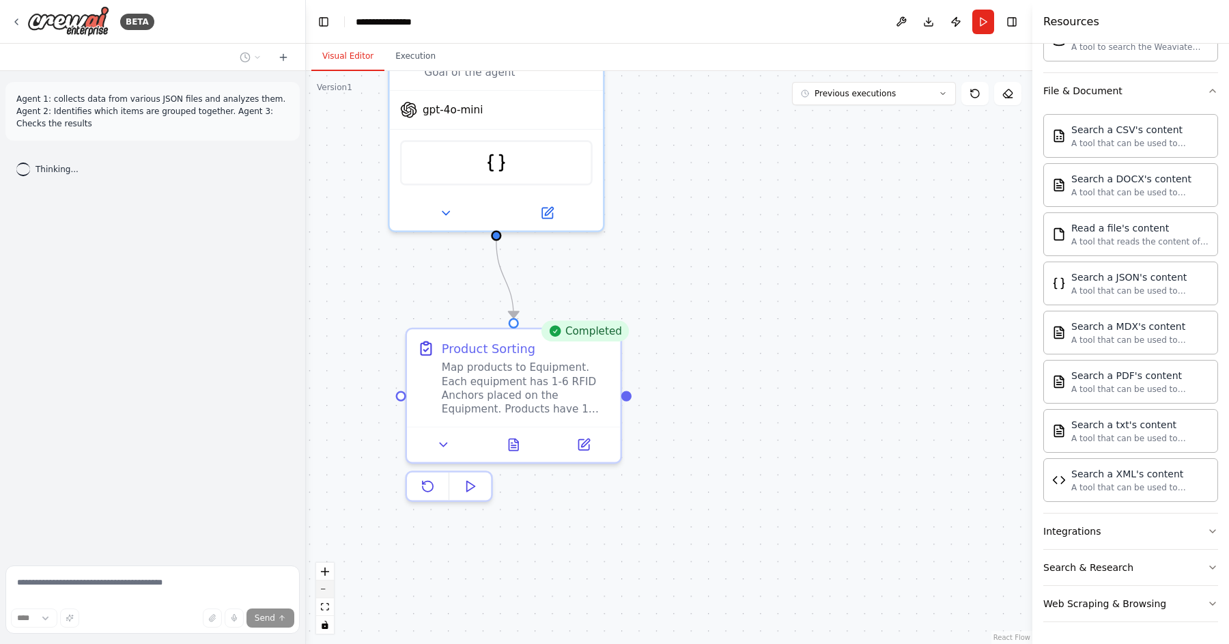
click at [331, 589] on button "zoom out" at bounding box center [325, 589] width 18 height 18
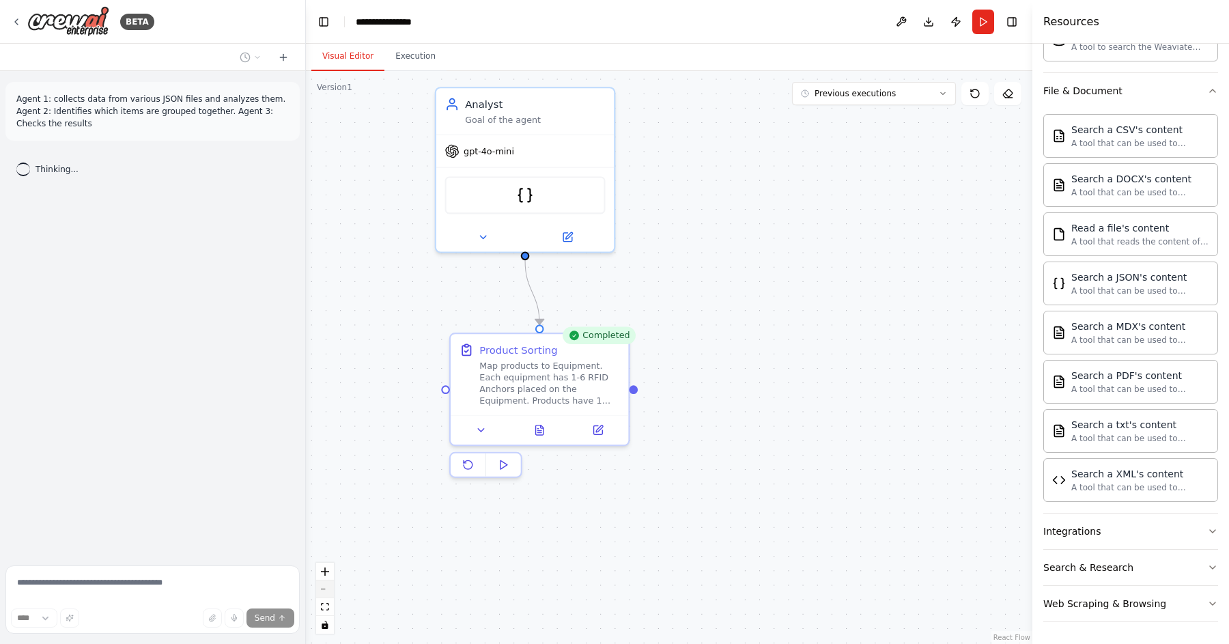
click at [331, 589] on button "zoom out" at bounding box center [325, 589] width 18 height 18
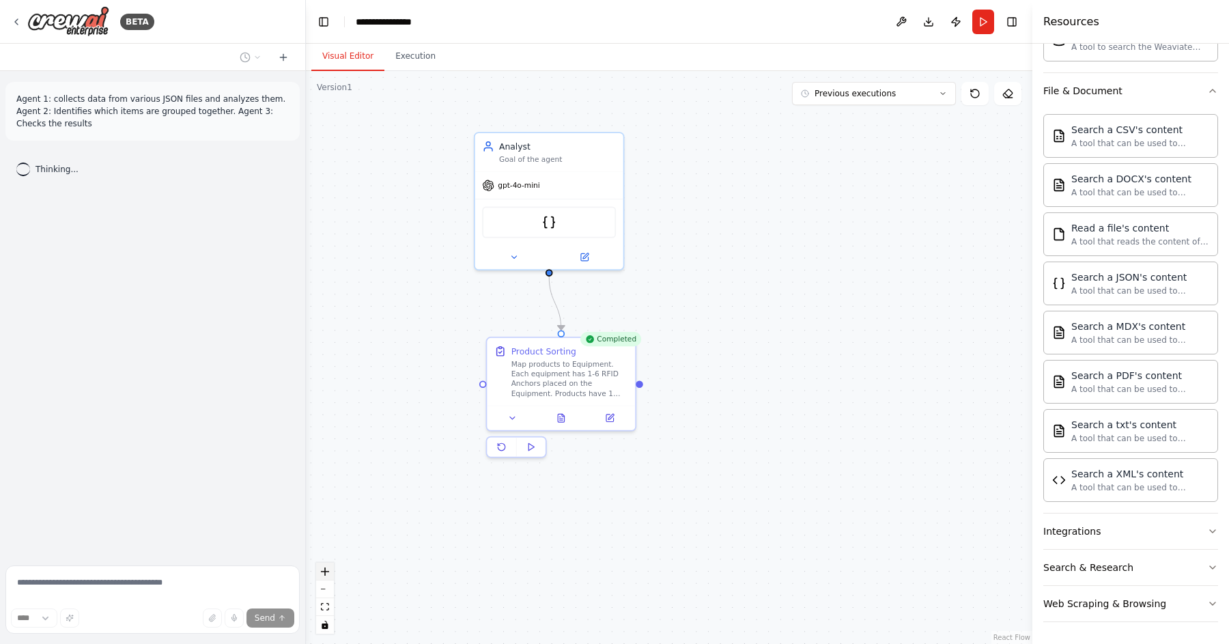
click at [331, 574] on button "zoom in" at bounding box center [325, 572] width 18 height 18
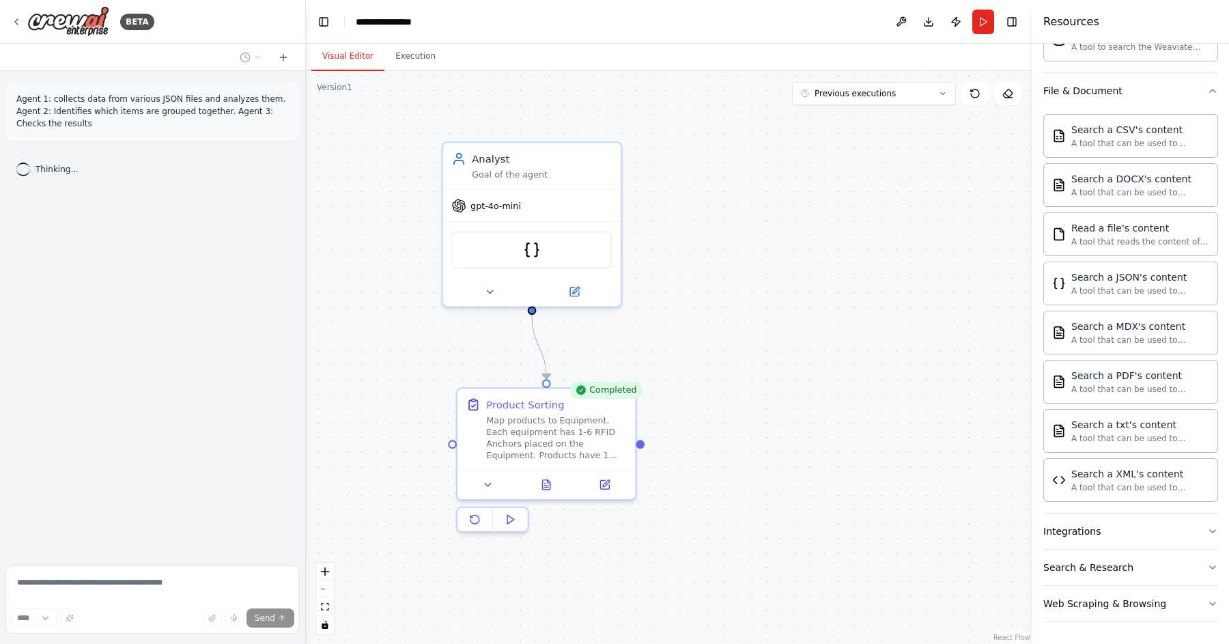
drag, startPoint x: 769, startPoint y: 329, endPoint x: 772, endPoint y: 384, distance: 55.4
click at [772, 384] on div ".deletable-edge-delete-btn { width: 20px; height: 20px; border: 0px solid #ffff…" at bounding box center [669, 357] width 726 height 573
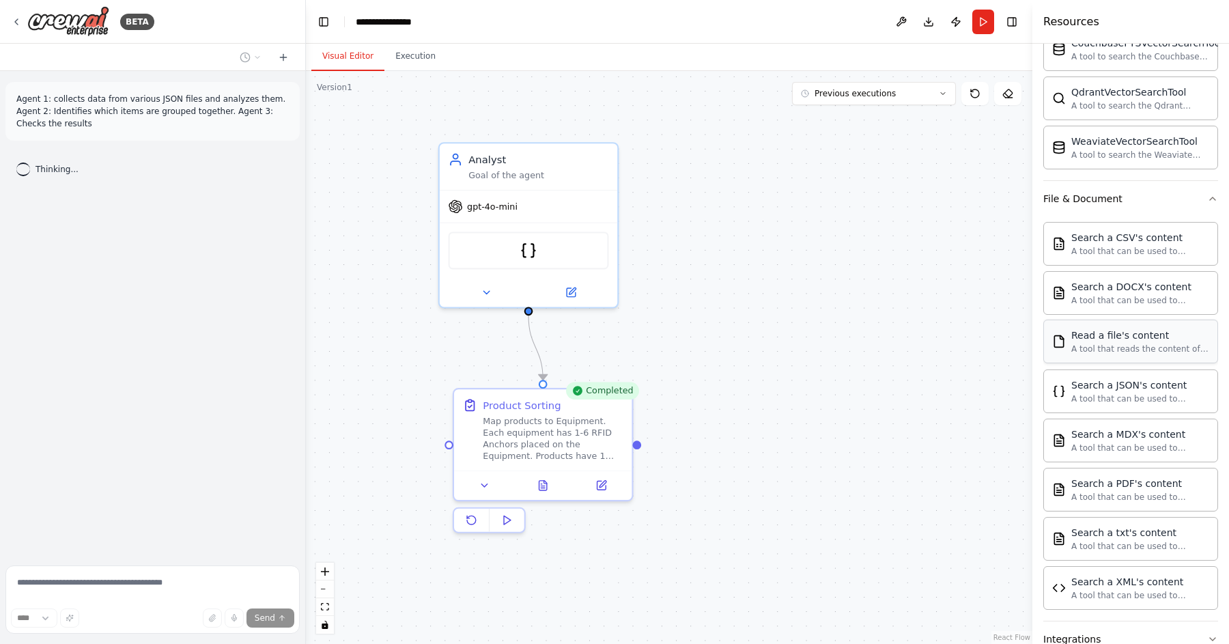
scroll to position [300, 0]
drag, startPoint x: 904, startPoint y: 240, endPoint x: 780, endPoint y: 242, distance: 124.3
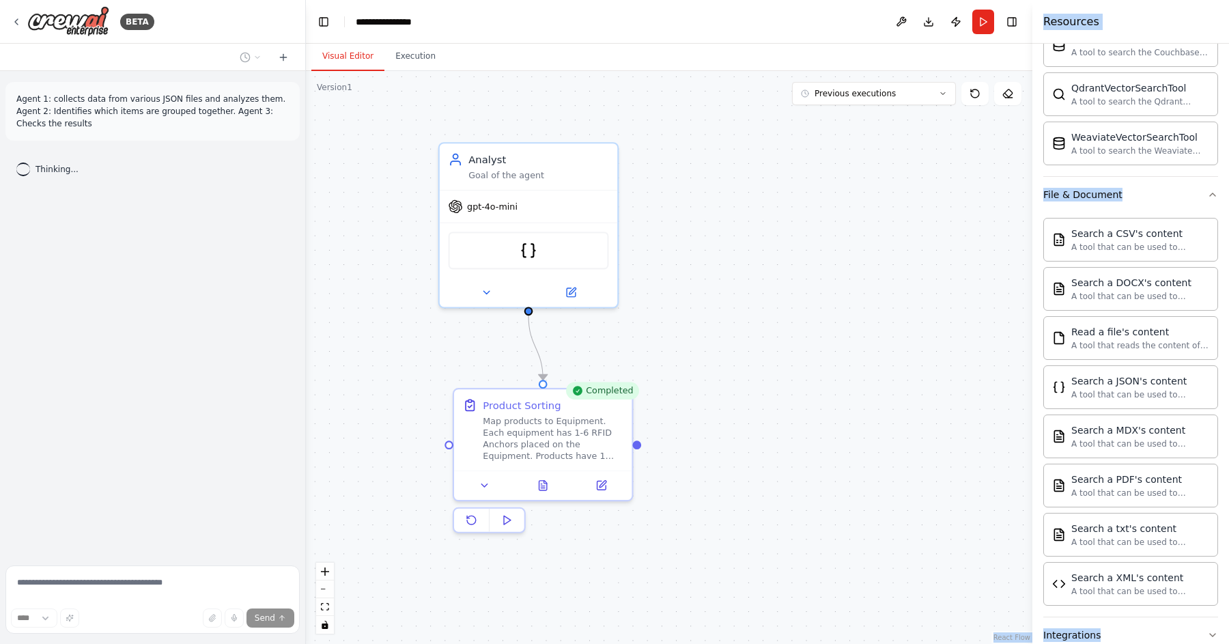
click at [791, 242] on div ".deletable-edge-delete-btn { width: 20px; height: 20px; border: 0px solid #ffff…" at bounding box center [669, 357] width 726 height 573
click at [877, 214] on div "Search a CSV's content A tool that can be used to semantic search a query from …" at bounding box center [909, 239] width 262 height 59
click at [869, 153] on div ".deletable-edge-delete-btn { width: 20px; height: 20px; border: 0px solid #ffff…" at bounding box center [669, 357] width 726 height 573
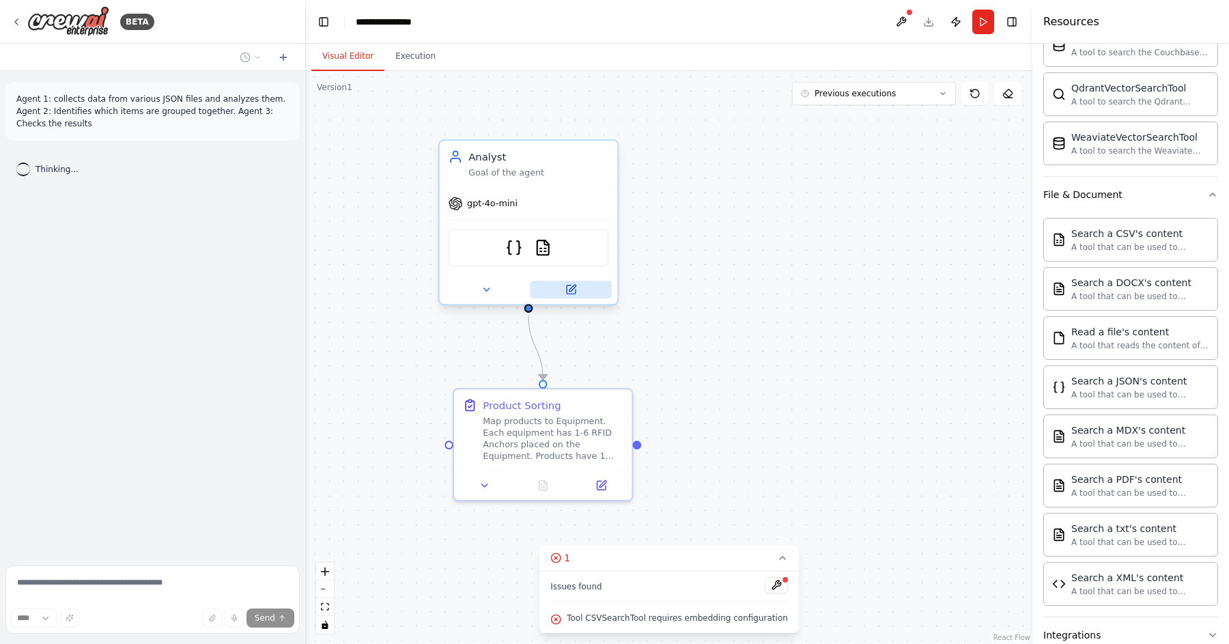
click at [576, 291] on icon at bounding box center [571, 290] width 12 height 12
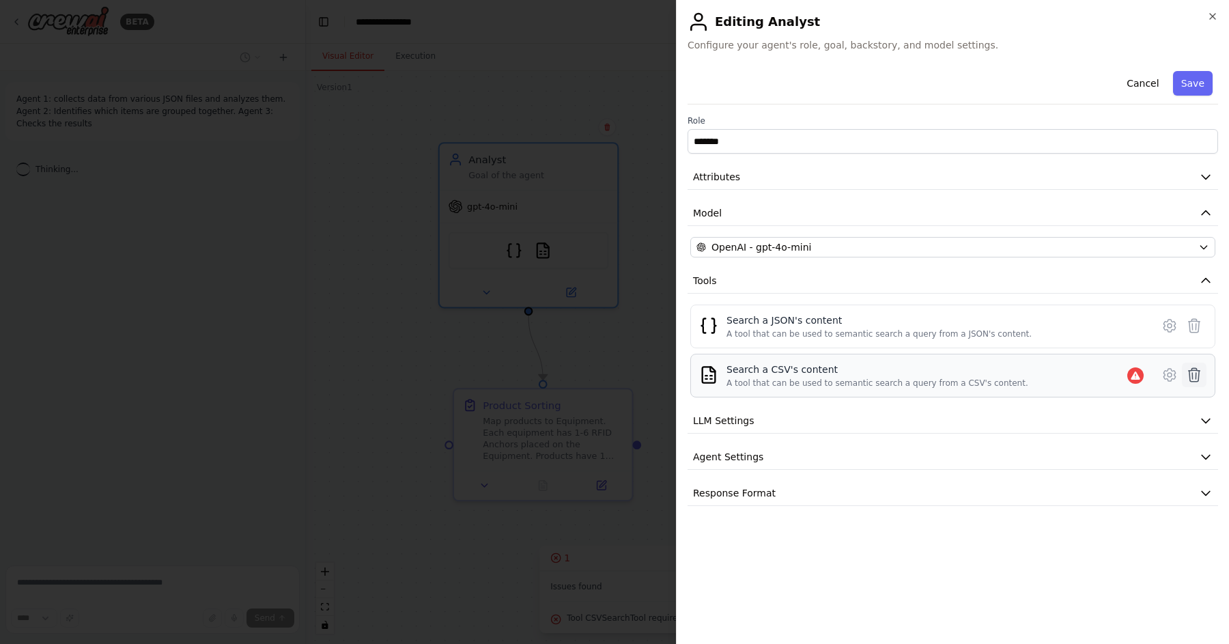
click at [1195, 378] on icon at bounding box center [1195, 375] width 12 height 14
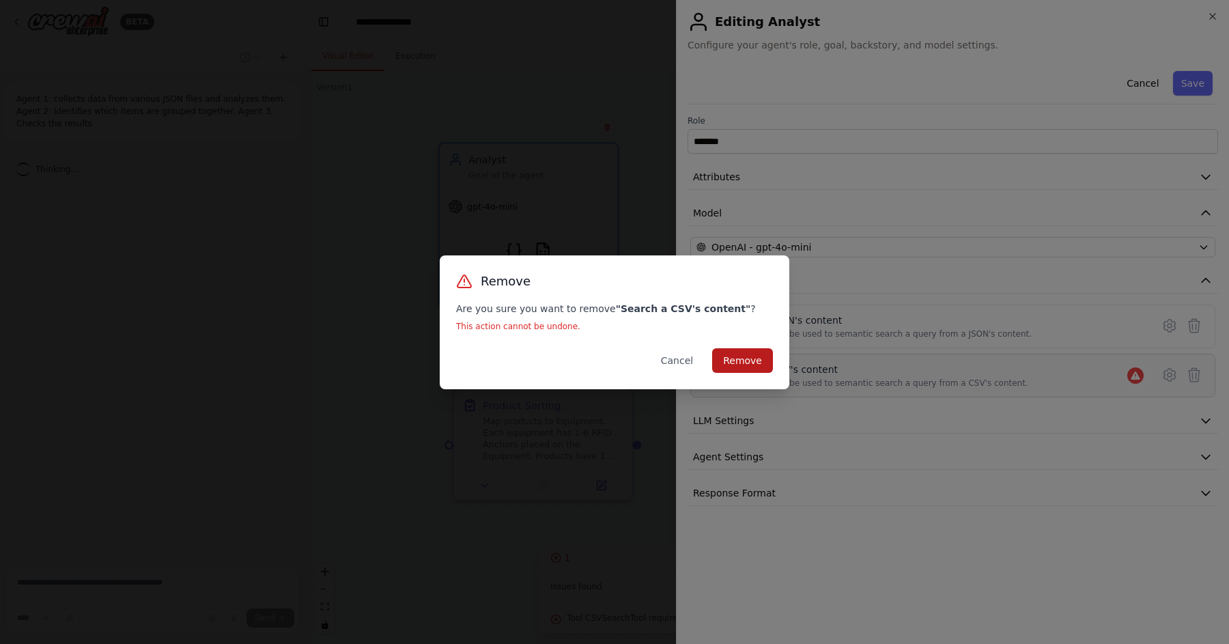
click at [756, 359] on button "Remove" at bounding box center [742, 360] width 61 height 25
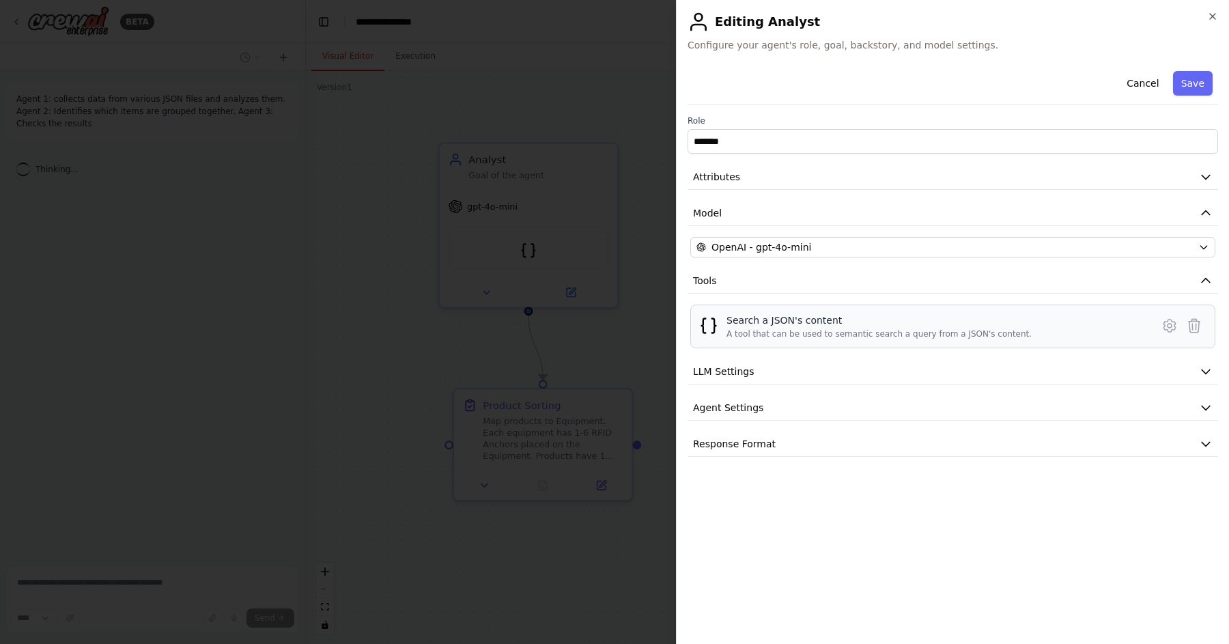
click at [1075, 317] on div "Search a JSON's content A tool that can be used to semantic search a query from…" at bounding box center [937, 326] width 423 height 26
click at [1175, 322] on icon at bounding box center [1169, 326] width 12 height 12
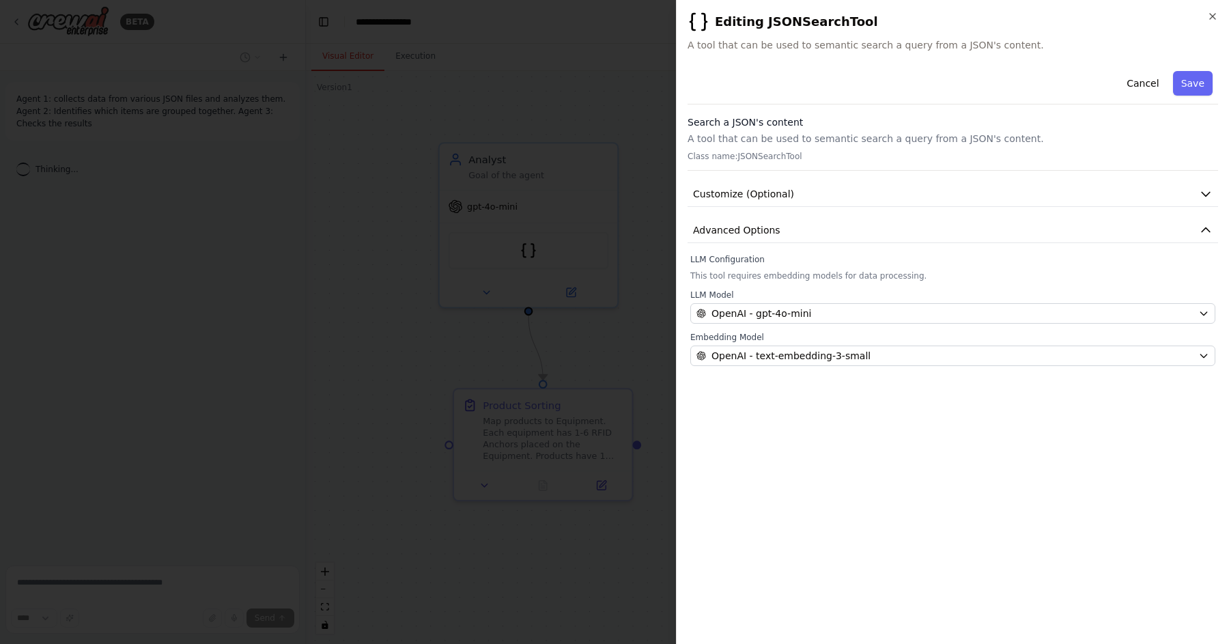
click at [935, 417] on div "Cancel Save Search a JSON's content A tool that can be used to semantic search …" at bounding box center [953, 349] width 530 height 567
click at [894, 184] on button "Customize (Optional)" at bounding box center [953, 194] width 530 height 25
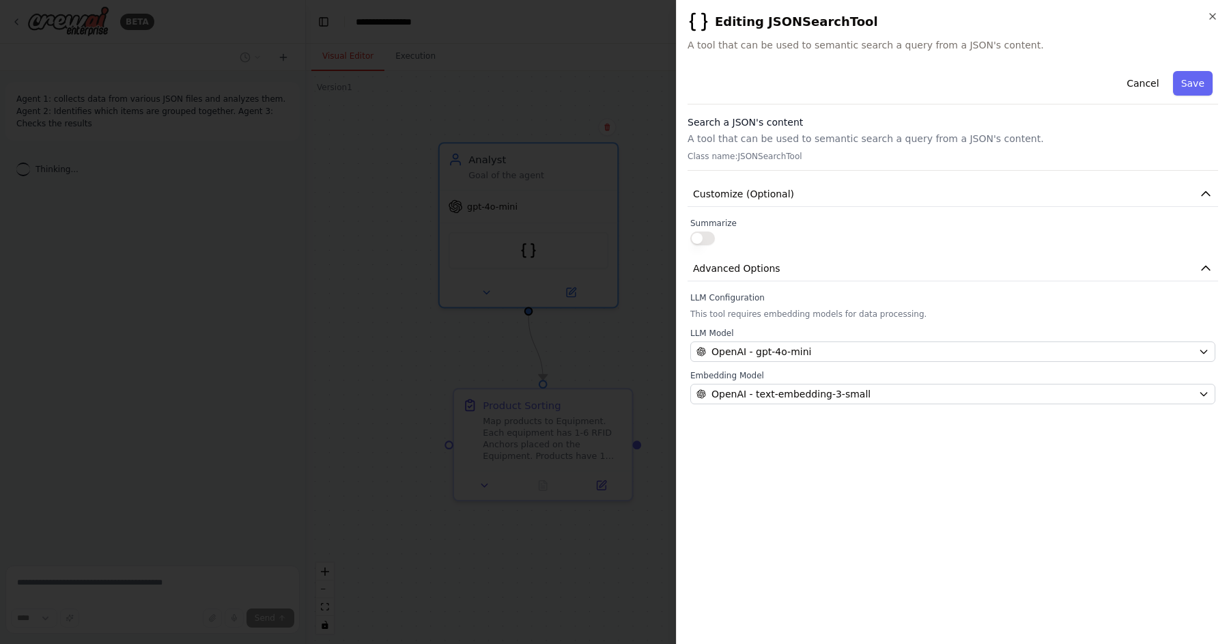
click at [921, 150] on div "Search a JSON's content A tool that can be used to semantic search a query from…" at bounding box center [953, 142] width 530 height 55
click at [786, 150] on div "Search a JSON's content A tool that can be used to semantic search a query from…" at bounding box center [953, 142] width 530 height 55
click at [1215, 14] on icon "button" at bounding box center [1212, 16] width 5 height 5
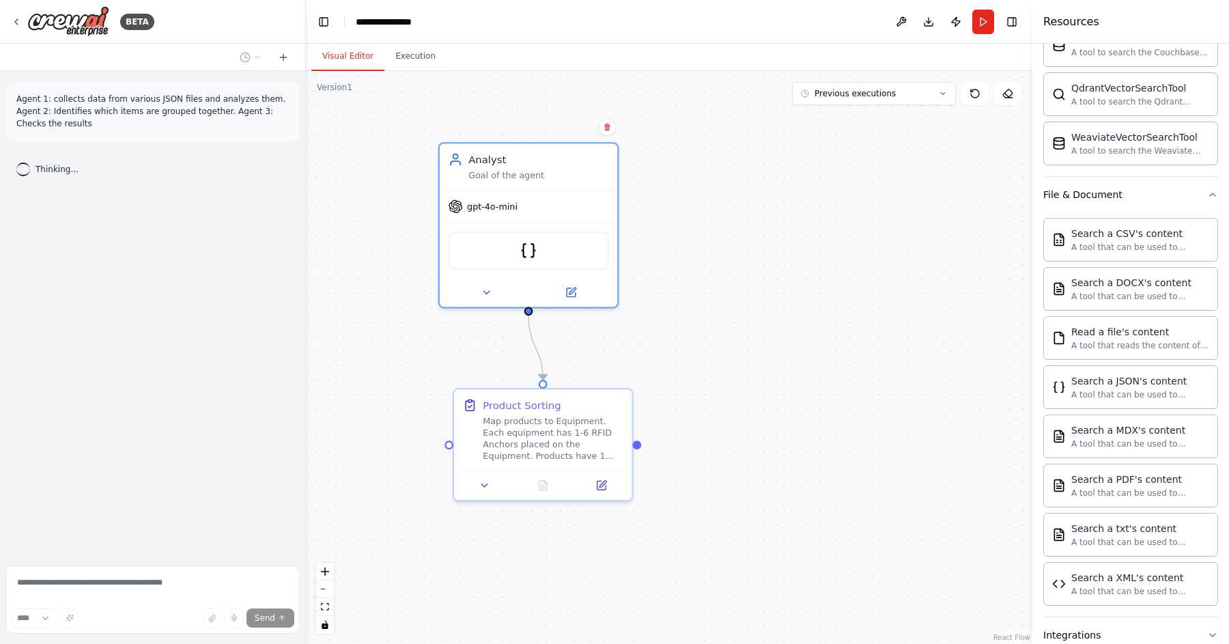
click at [913, 298] on div ".deletable-edge-delete-btn { width: 20px; height: 20px; border: 0px solid #ffff…" at bounding box center [669, 357] width 726 height 573
click at [707, 457] on div ".deletable-edge-delete-btn { width: 20px; height: 20px; border: 0px solid #ffff…" at bounding box center [669, 357] width 726 height 573
click at [490, 483] on icon at bounding box center [485, 483] width 12 height 12
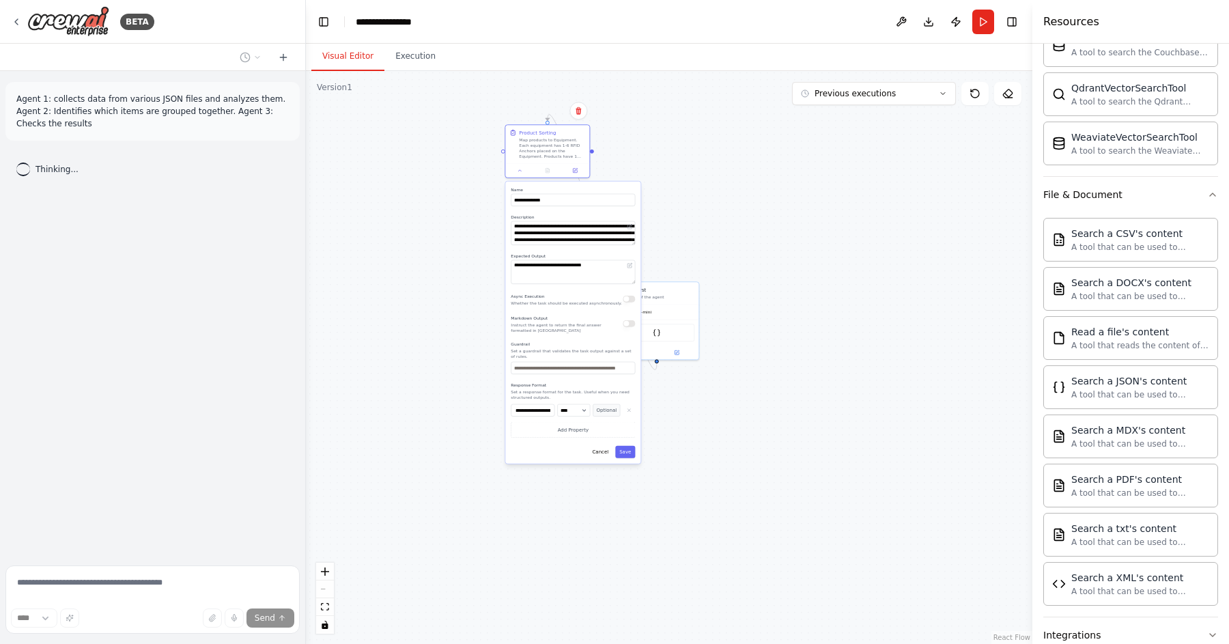
drag, startPoint x: 706, startPoint y: 520, endPoint x: 558, endPoint y: 260, distance: 299.4
click at [558, 260] on div "**********" at bounding box center [572, 323] width 135 height 282
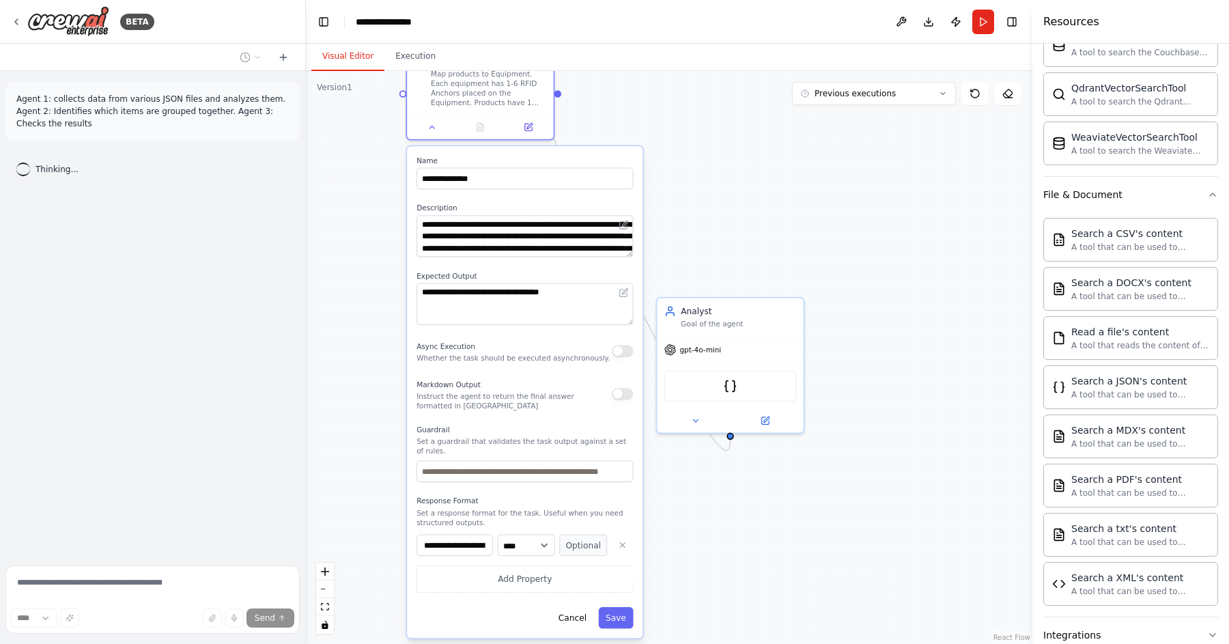
click at [815, 531] on div ".deletable-edge-delete-btn { width: 20px; height: 20px; border: 0px solid #ffff…" at bounding box center [669, 357] width 726 height 573
click at [610, 505] on label "Response Format" at bounding box center [524, 501] width 216 height 10
click at [724, 317] on div "Goal of the agent" at bounding box center [738, 322] width 115 height 10
click at [576, 613] on button "Cancel" at bounding box center [572, 617] width 42 height 21
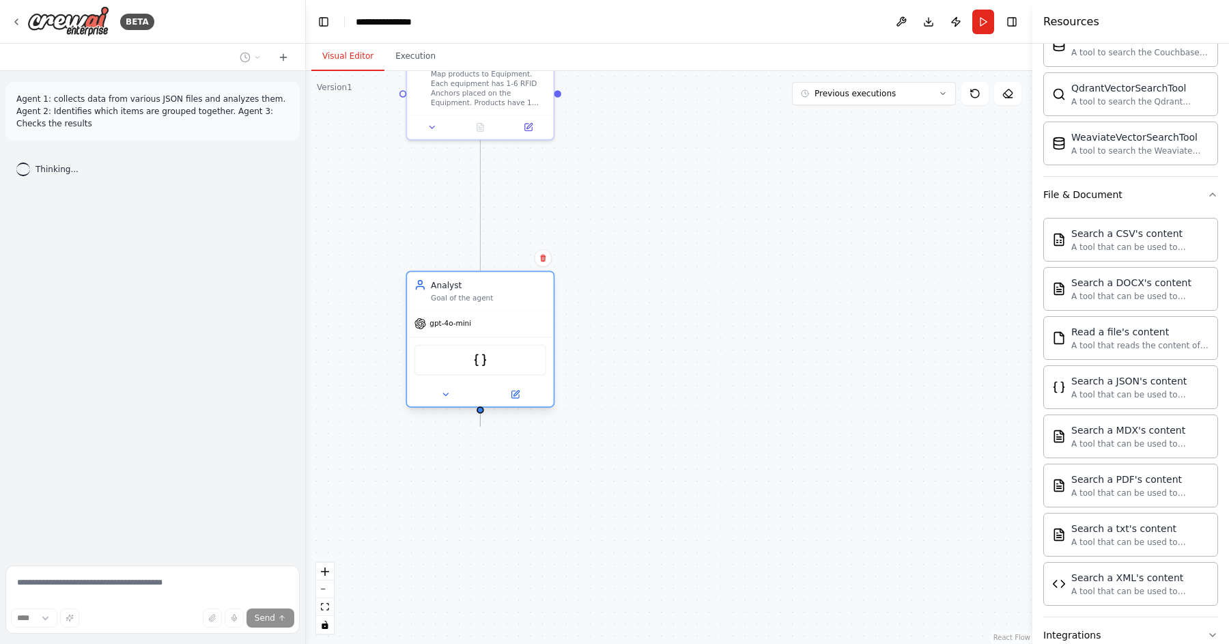
drag, startPoint x: 748, startPoint y: 324, endPoint x: 508, endPoint y: 254, distance: 249.6
click at [507, 272] on div "Analyst Goal of the agent" at bounding box center [480, 291] width 146 height 38
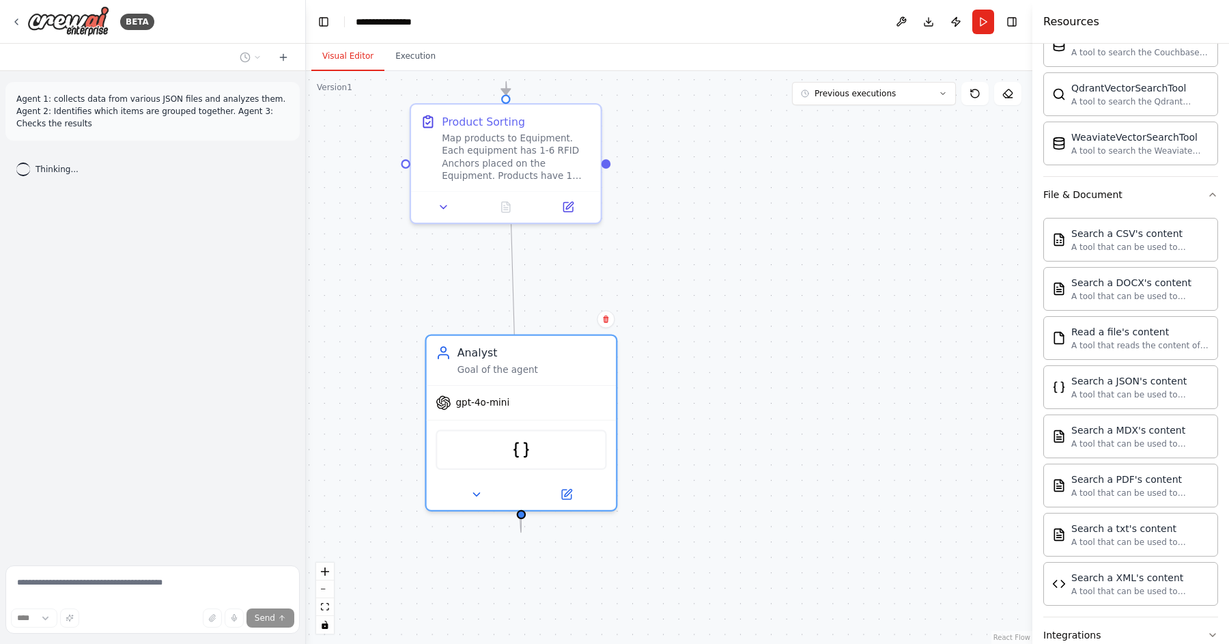
drag, startPoint x: 638, startPoint y: 160, endPoint x: 733, endPoint y: 275, distance: 149.3
click at [733, 275] on div ".deletable-edge-delete-btn { width: 20px; height: 20px; border: 0px solid #ffff…" at bounding box center [669, 357] width 726 height 573
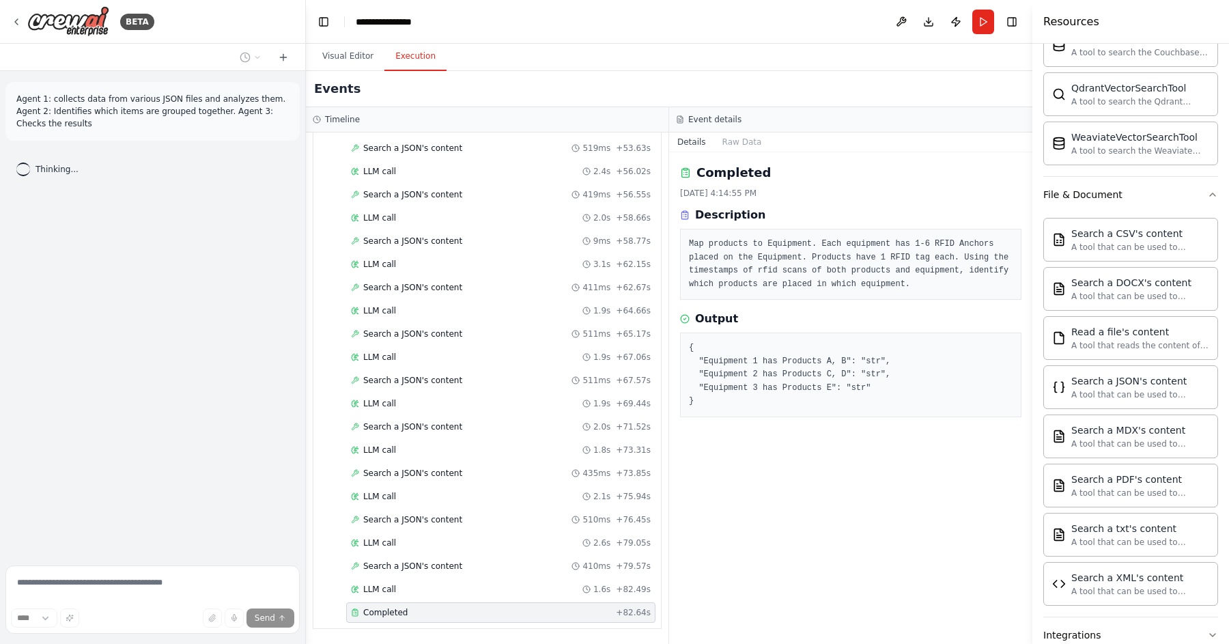
click at [425, 63] on button "Execution" at bounding box center [415, 56] width 62 height 29
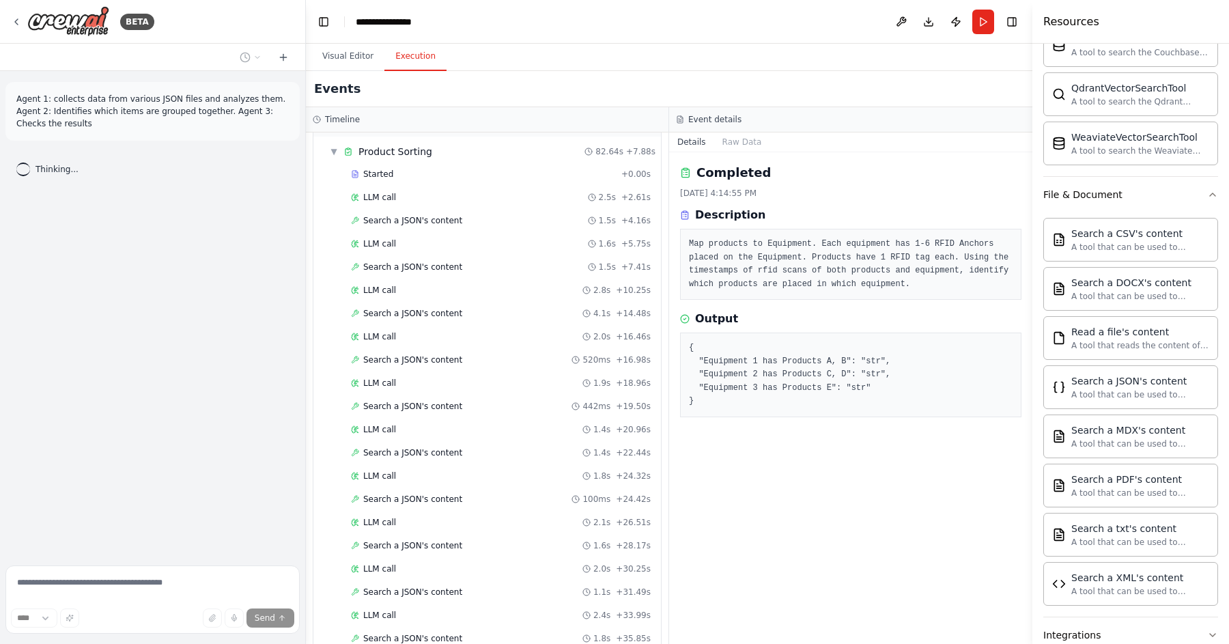
scroll to position [0, 0]
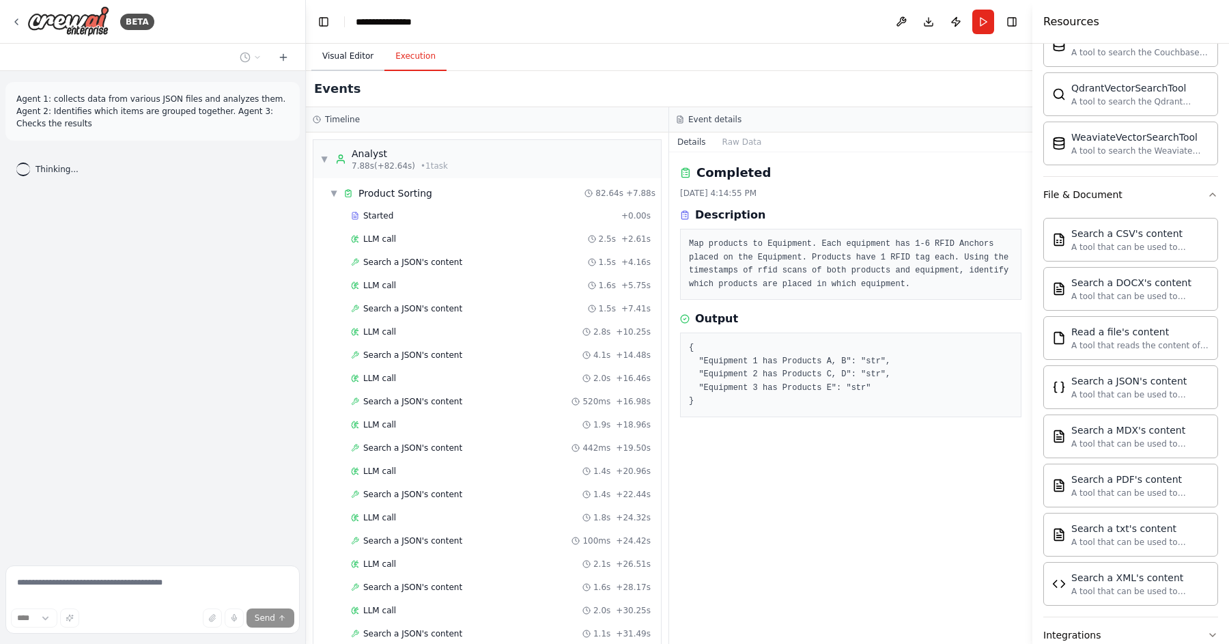
click at [352, 62] on button "Visual Editor" at bounding box center [347, 56] width 73 height 29
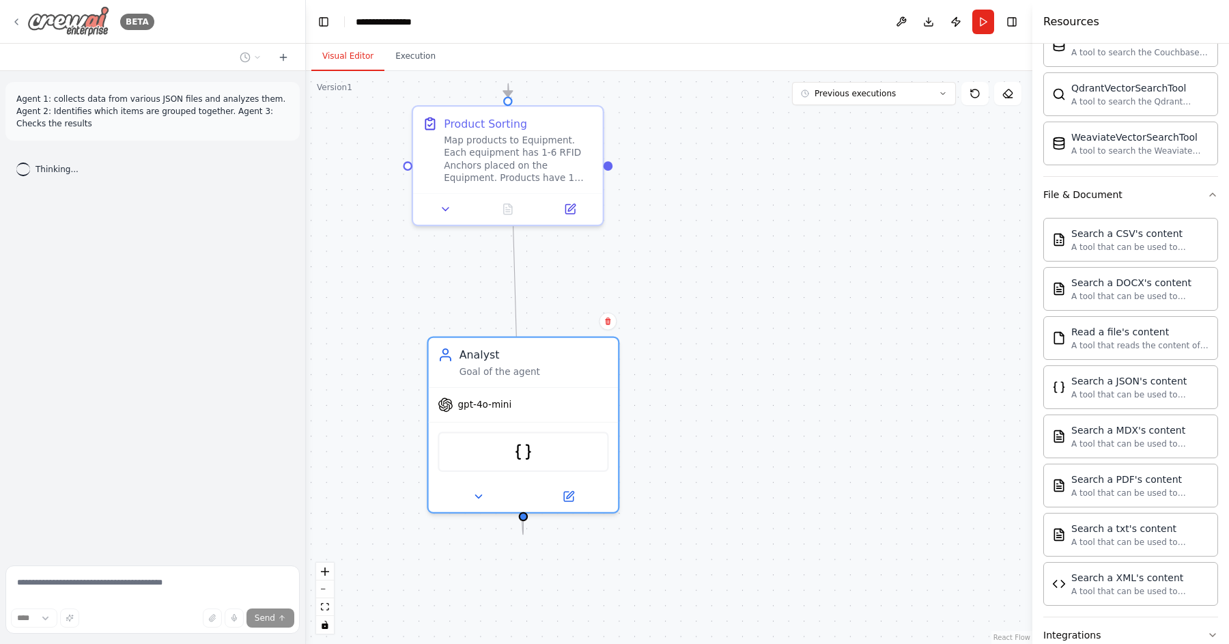
click at [17, 22] on icon at bounding box center [16, 21] width 11 height 11
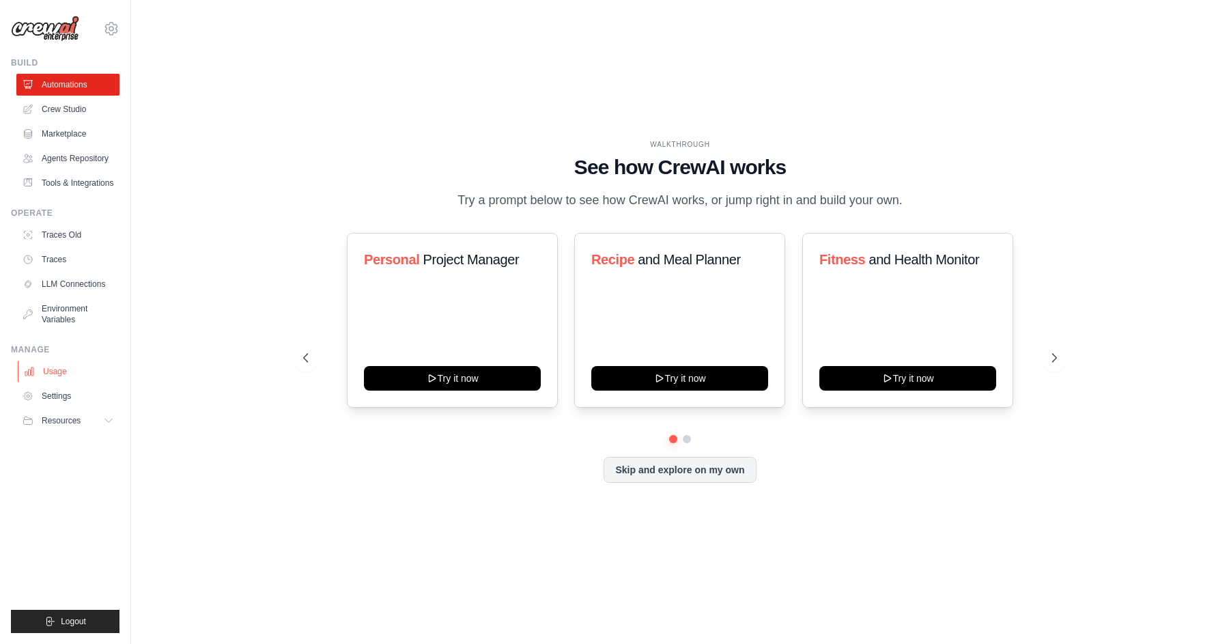
click at [61, 376] on link "Usage" at bounding box center [69, 371] width 103 height 22
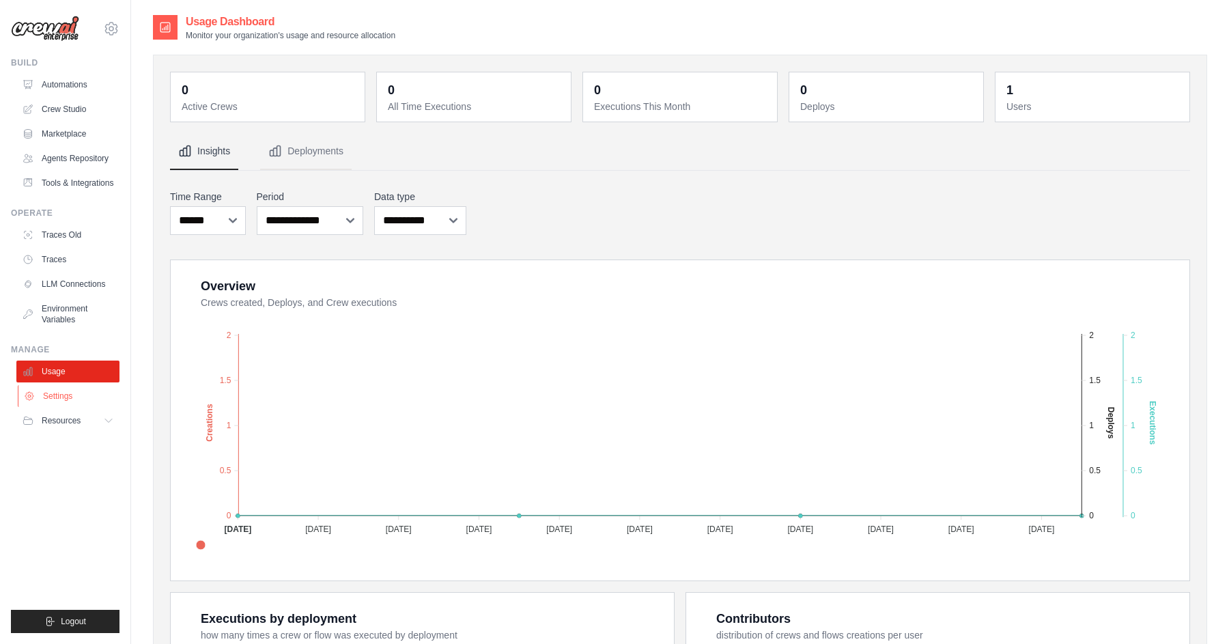
click at [60, 394] on link "Settings" at bounding box center [69, 396] width 103 height 22
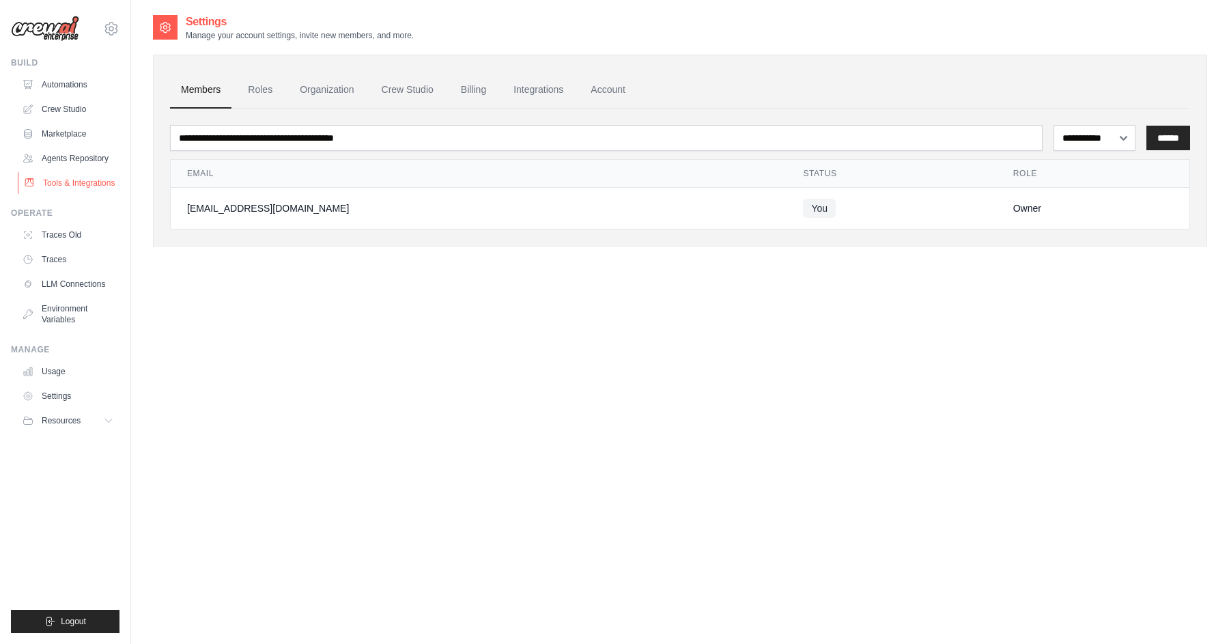
click at [81, 180] on link "Tools & Integrations" at bounding box center [69, 183] width 103 height 22
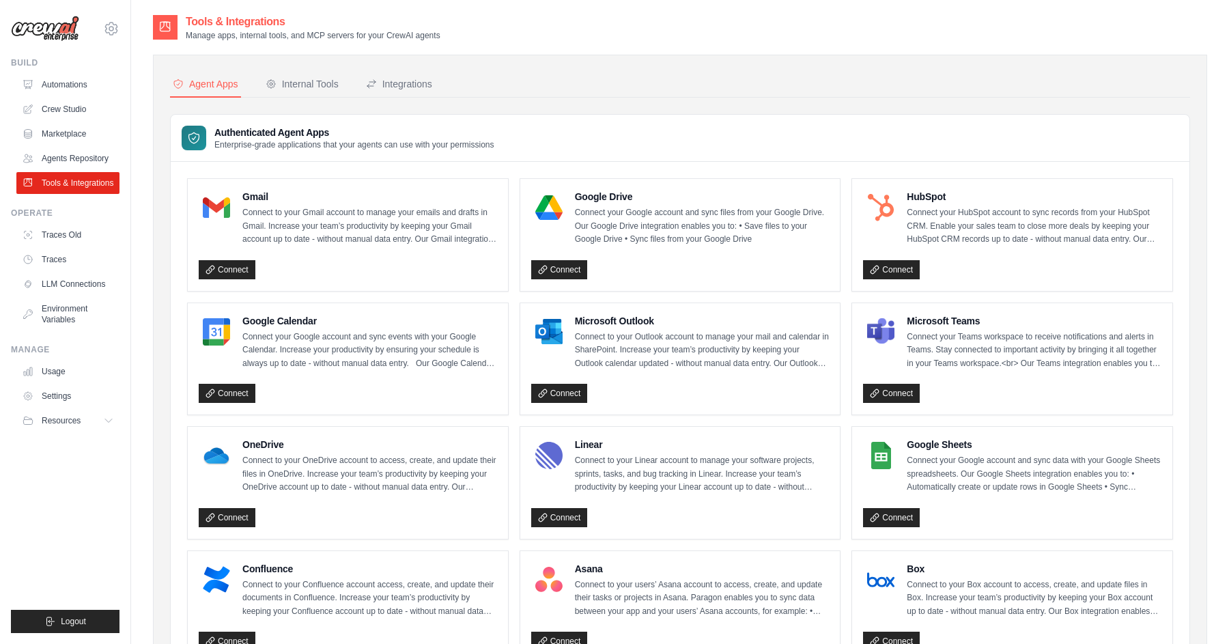
click at [686, 147] on div "Authenticated Agent Apps Enterprise-grade applications that your agents can use…" at bounding box center [680, 138] width 1019 height 47
click at [100, 159] on link "Agents Repository" at bounding box center [69, 158] width 103 height 22
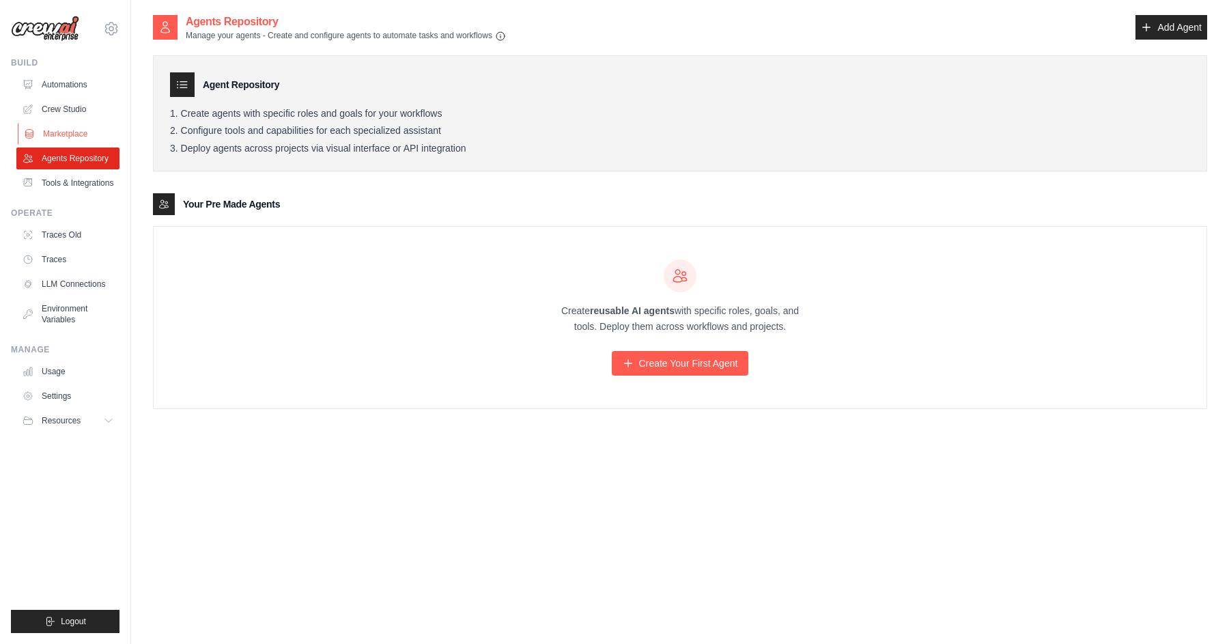
click at [98, 130] on link "Marketplace" at bounding box center [69, 134] width 103 height 22
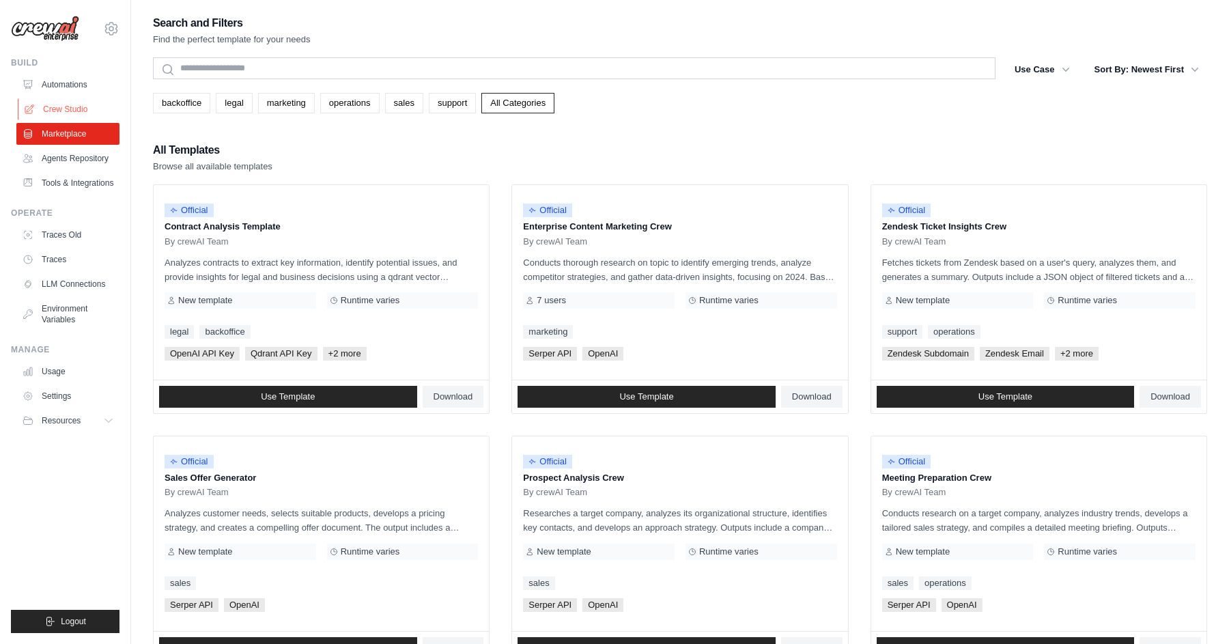
click at [98, 110] on link "Crew Studio" at bounding box center [69, 109] width 103 height 22
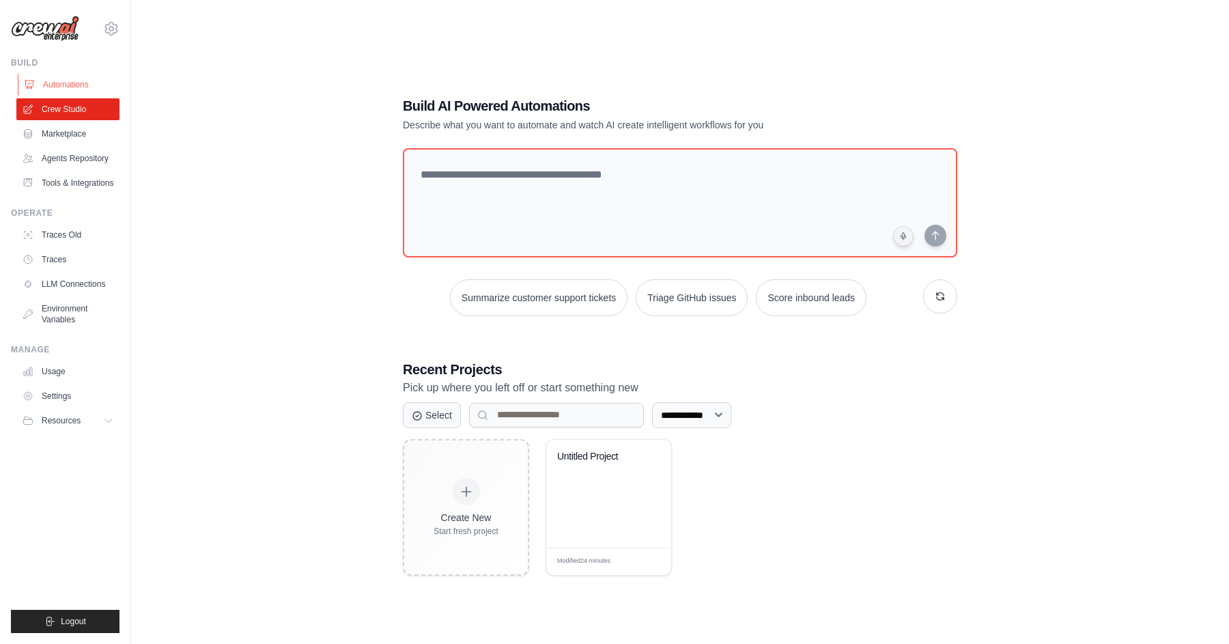
click at [93, 85] on link "Automations" at bounding box center [69, 85] width 103 height 22
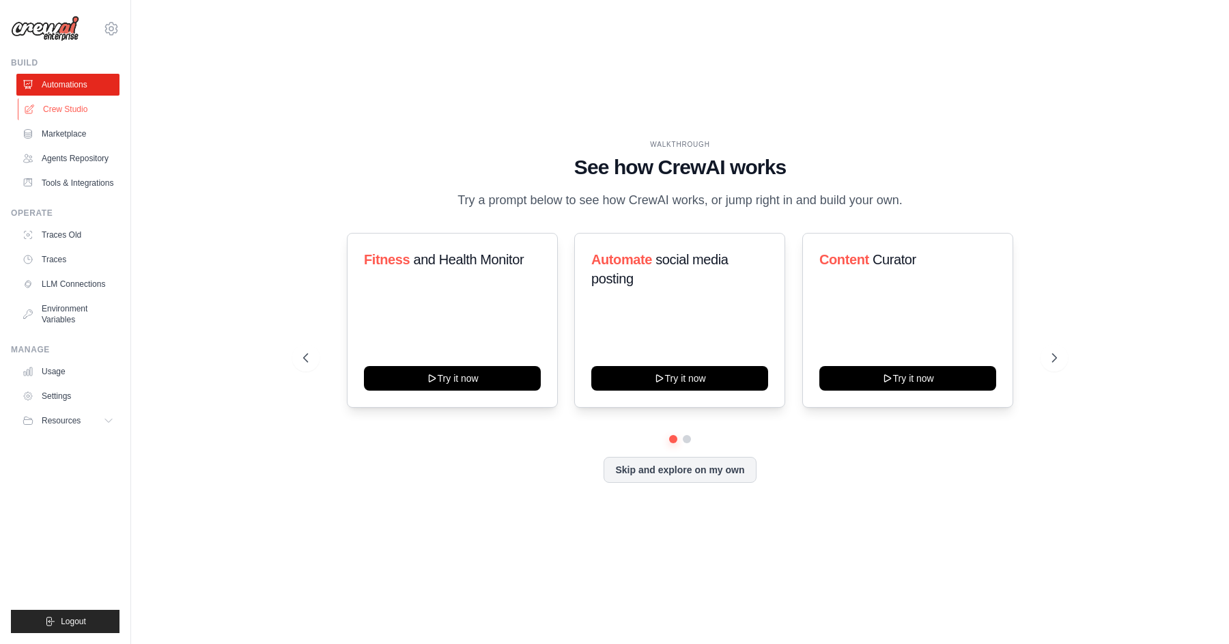
click at [94, 104] on link "Crew Studio" at bounding box center [69, 109] width 103 height 22
